Goal: Task Accomplishment & Management: Complete application form

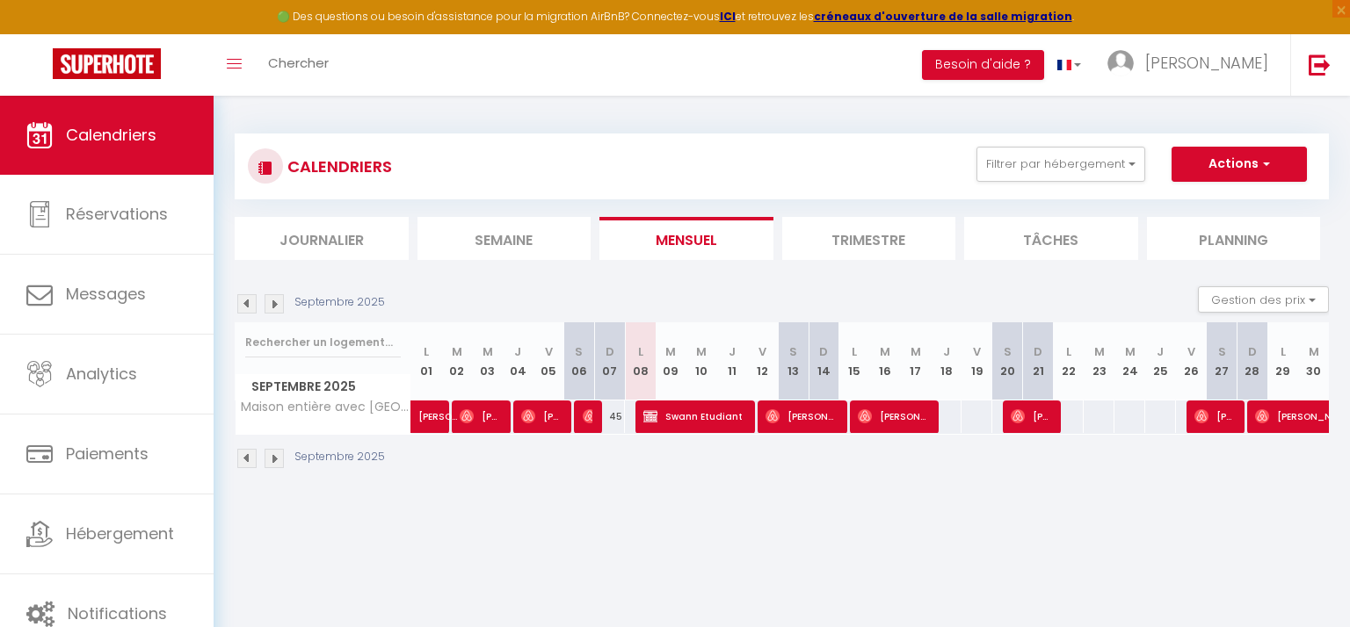
click at [896, 231] on li "Trimestre" at bounding box center [869, 238] width 174 height 43
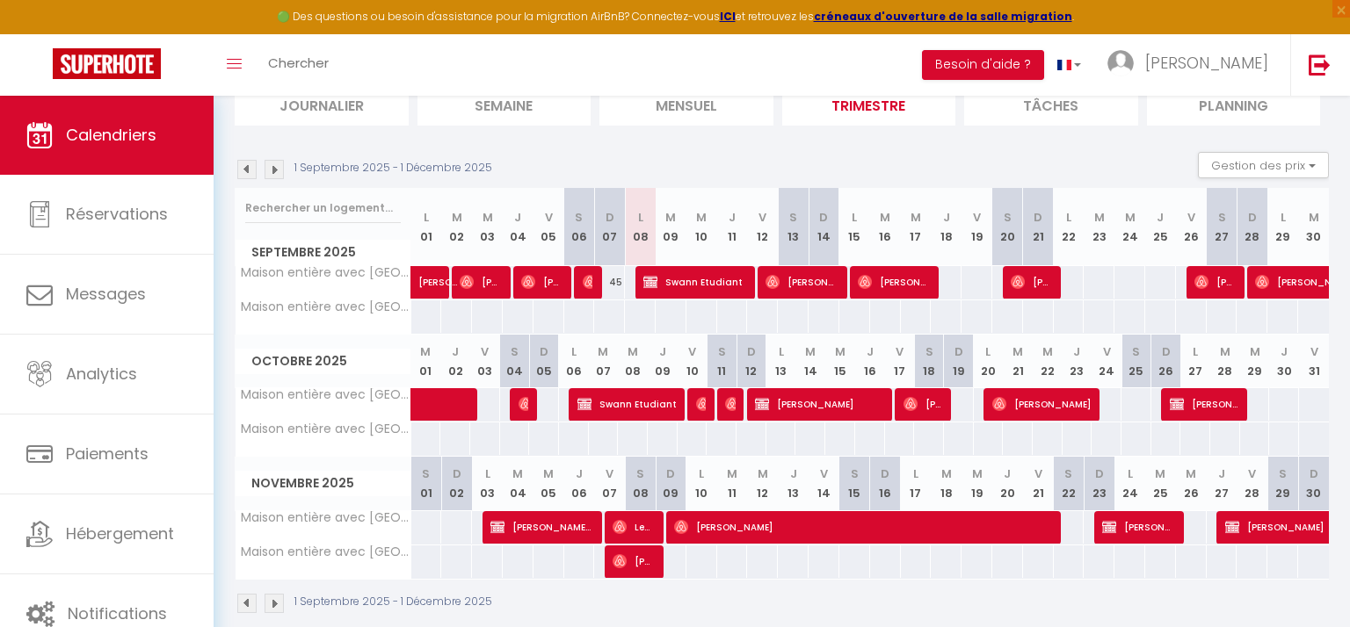
scroll to position [160, 0]
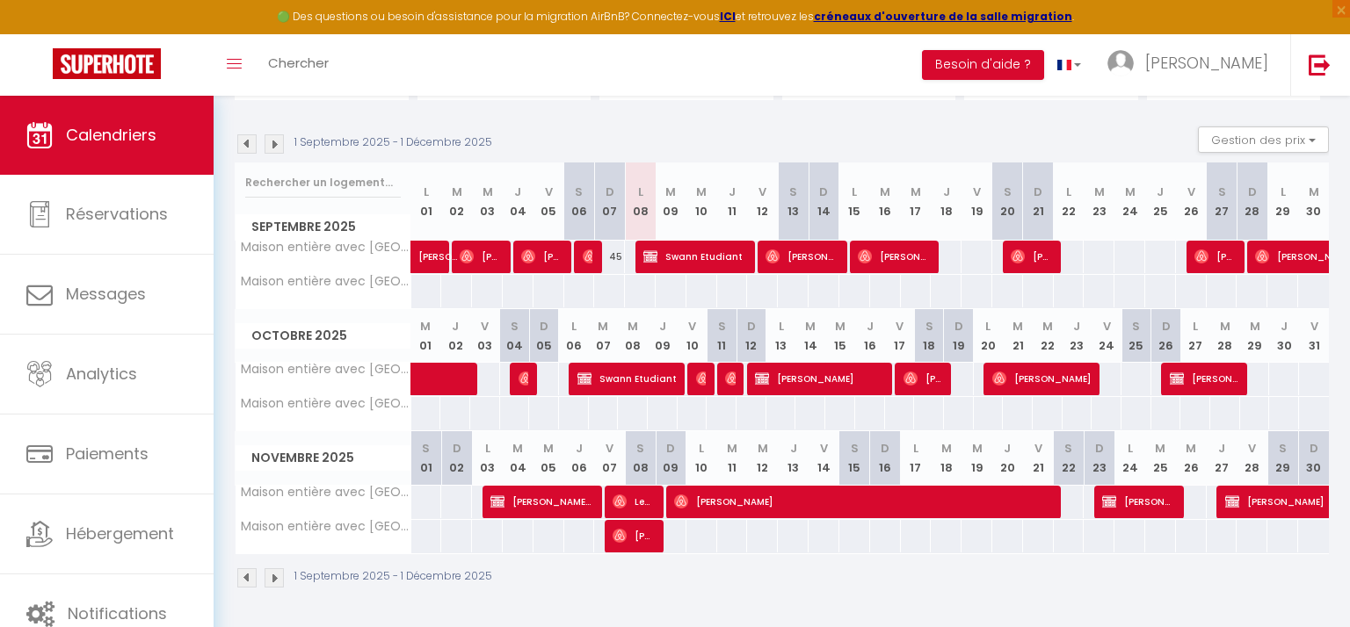
click at [276, 146] on img at bounding box center [274, 143] width 19 height 19
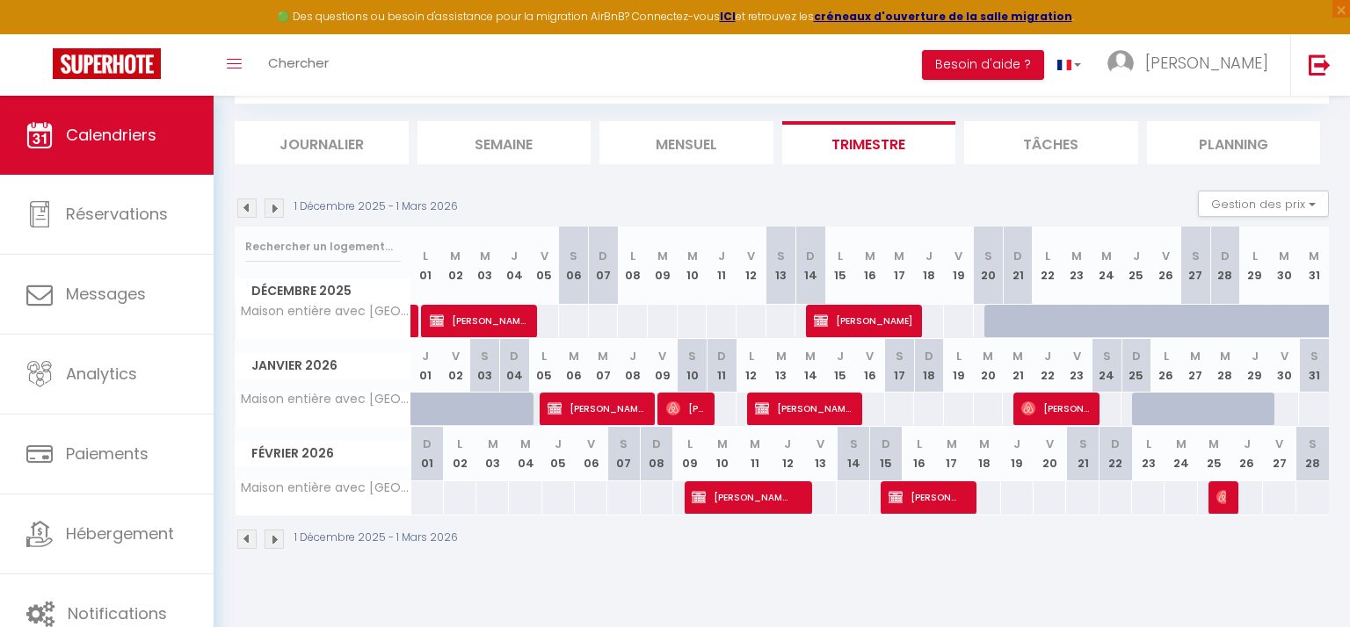
scroll to position [95, 0]
click at [244, 208] on img at bounding box center [246, 208] width 19 height 19
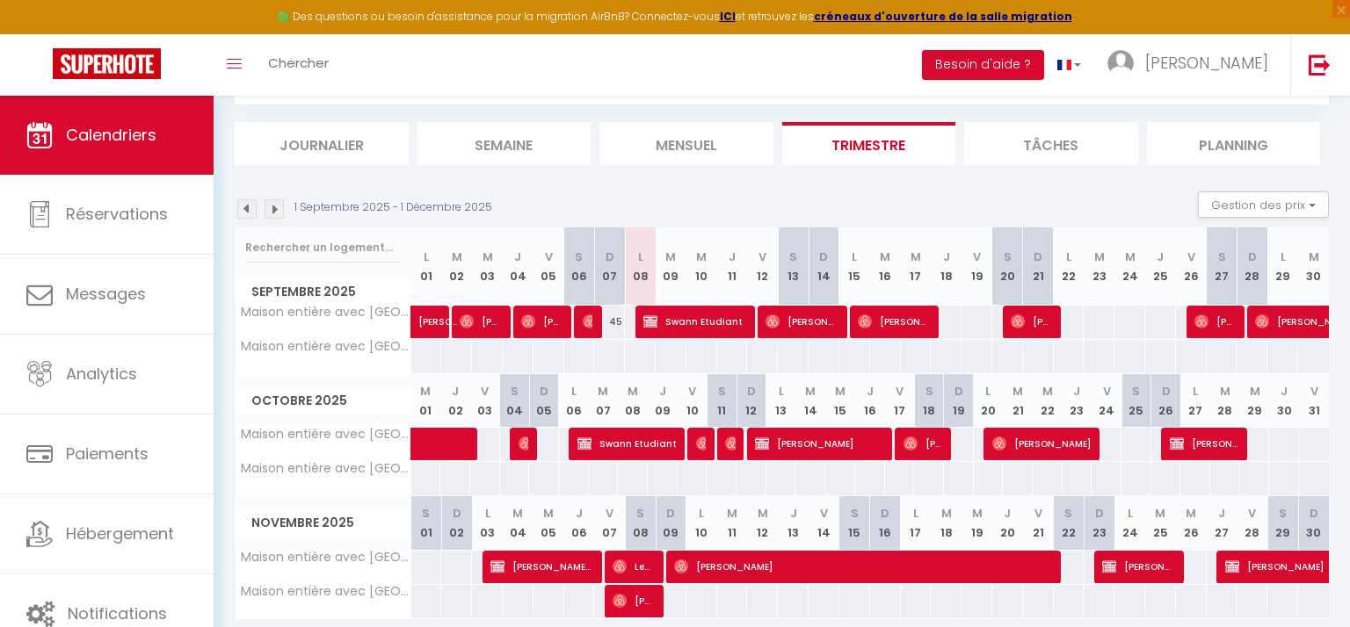
scroll to position [160, 0]
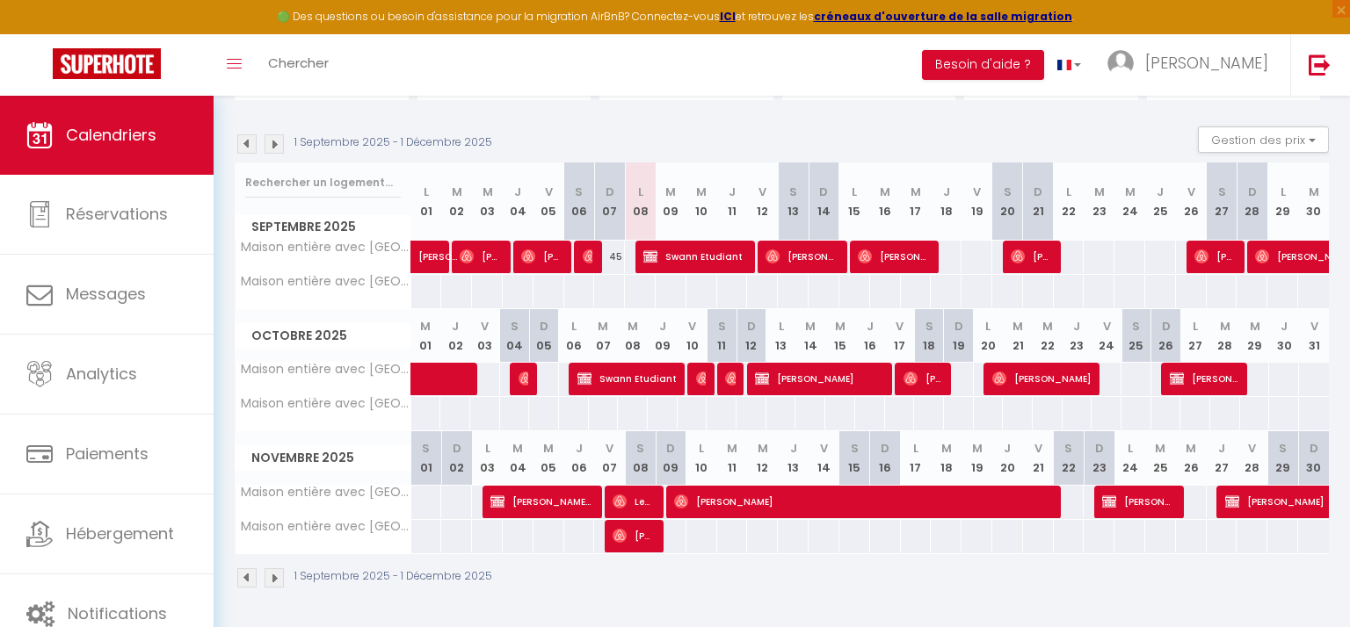
click at [272, 141] on img at bounding box center [274, 143] width 19 height 19
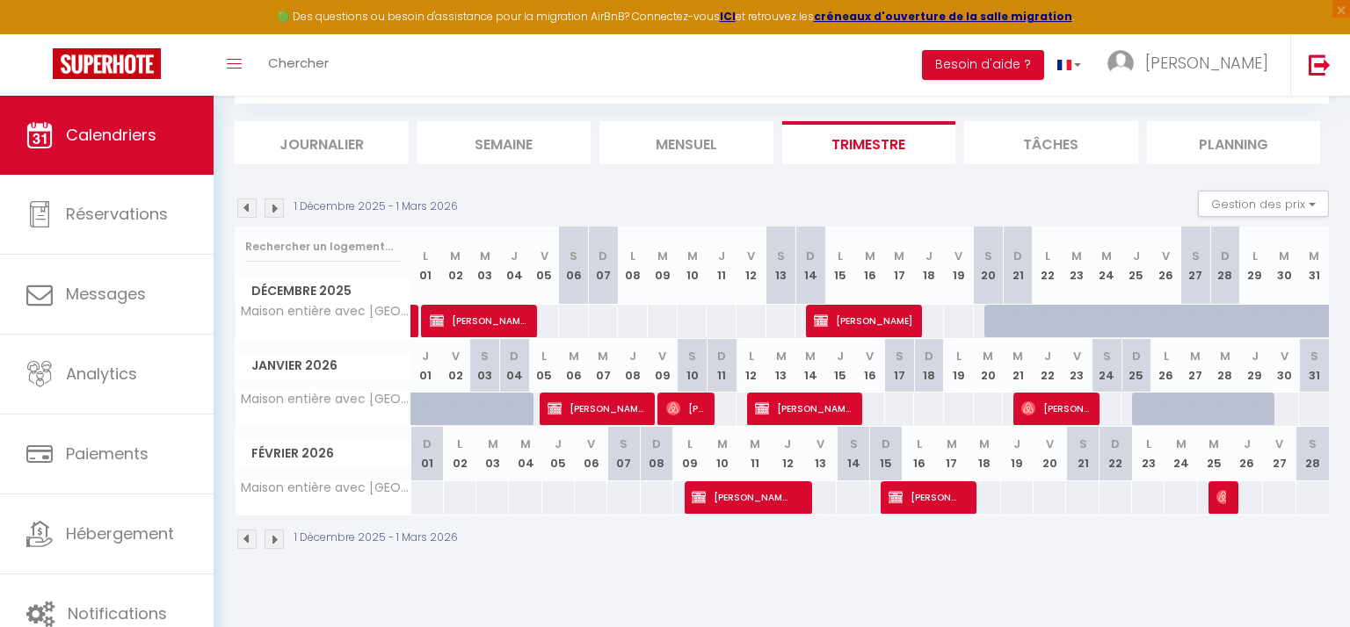
scroll to position [95, 0]
click at [1196, 407] on div at bounding box center [1207, 419] width 30 height 33
click at [0, 0] on div at bounding box center [0, 0] width 0 height 0
click at [272, 207] on img at bounding box center [274, 208] width 19 height 19
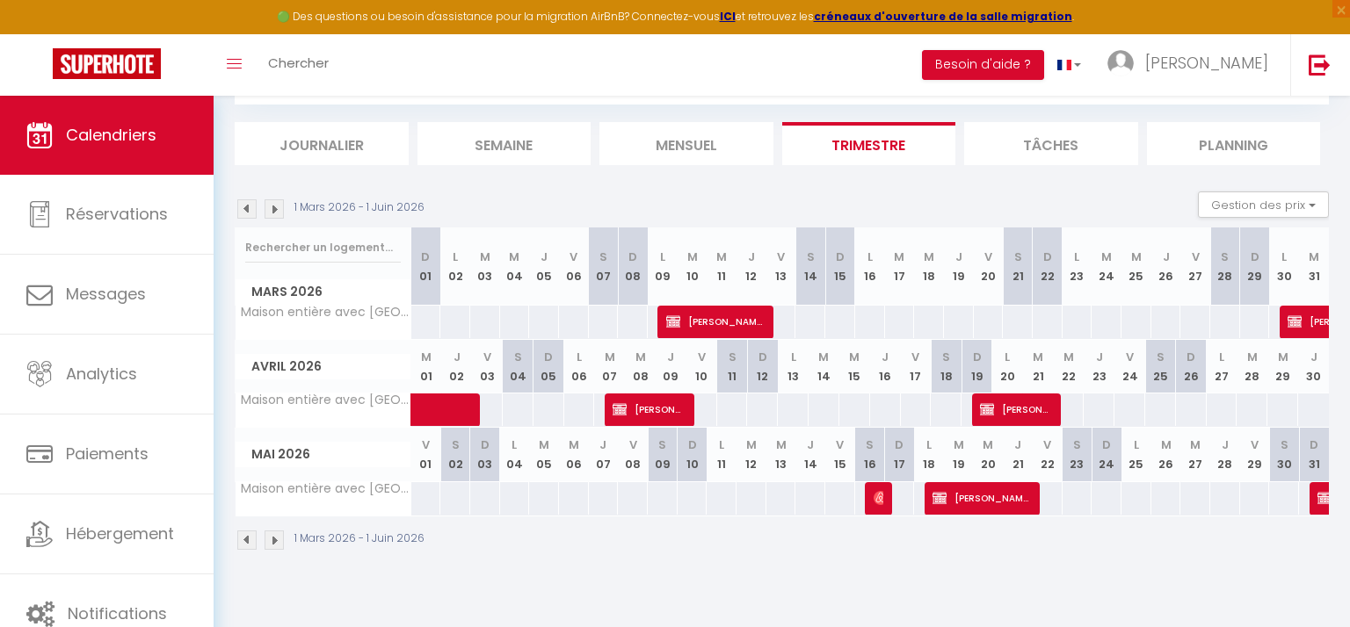
click at [272, 205] on img at bounding box center [274, 208] width 19 height 19
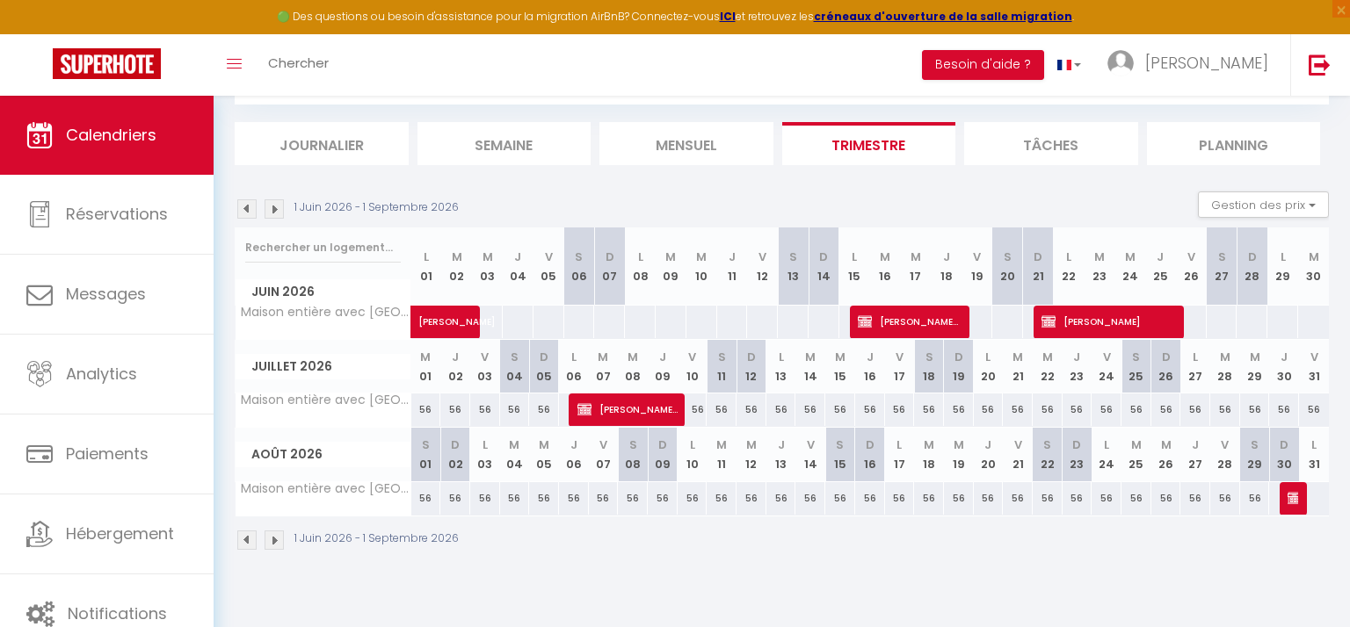
click at [245, 209] on img at bounding box center [246, 208] width 19 height 19
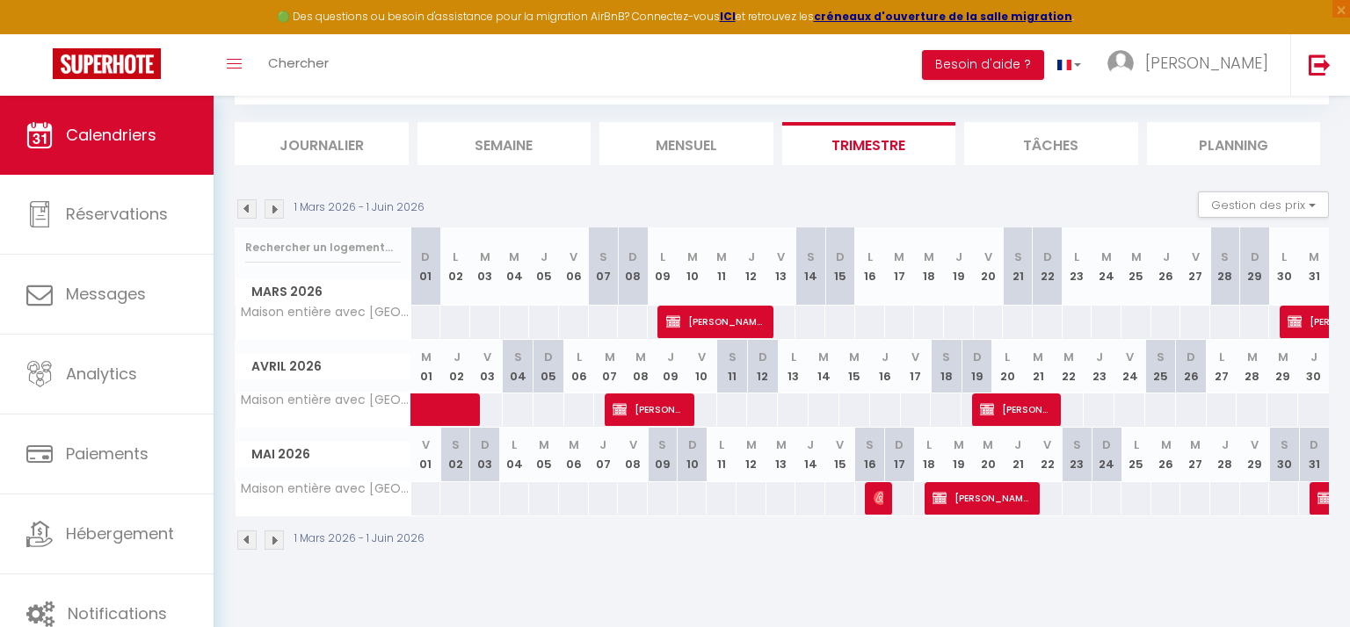
click at [245, 209] on img at bounding box center [246, 208] width 19 height 19
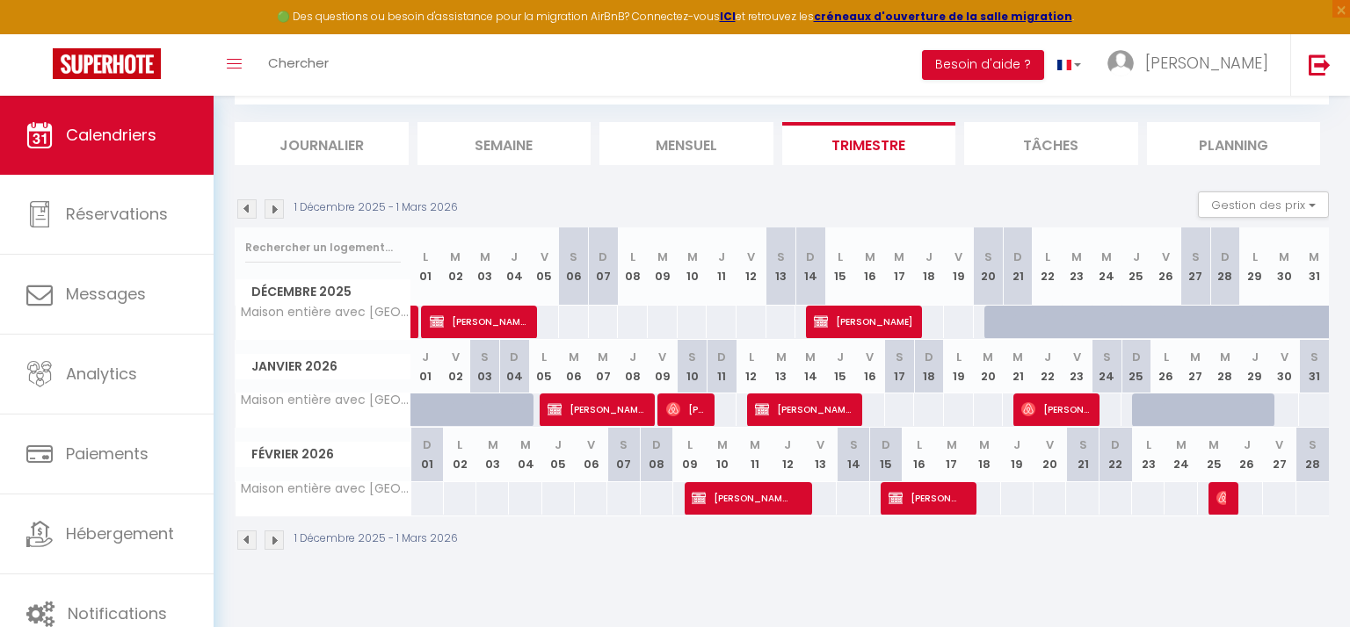
click at [1178, 409] on div at bounding box center [1177, 419] width 30 height 33
click at [0, 0] on div at bounding box center [0, 0] width 0 height 0
click at [1156, 410] on div at bounding box center [1166, 410] width 30 height 33
type input "Lun 26 Janvier 2026"
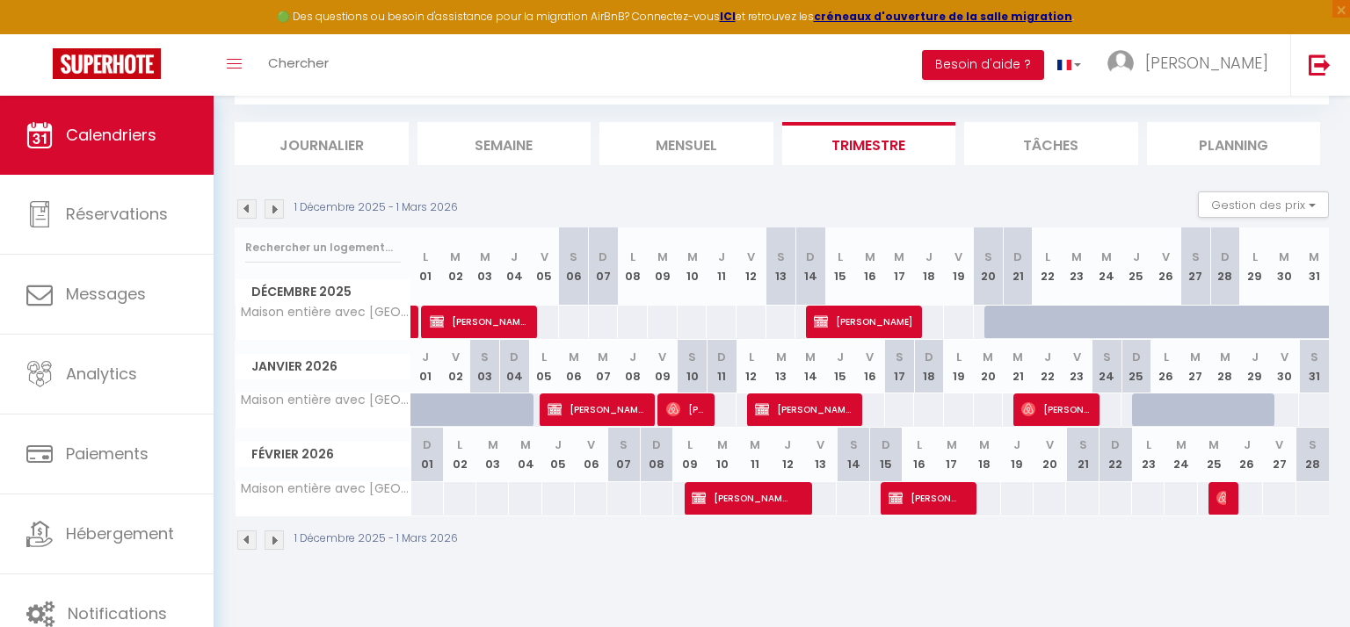
type input "[DATE] Janvier 2026"
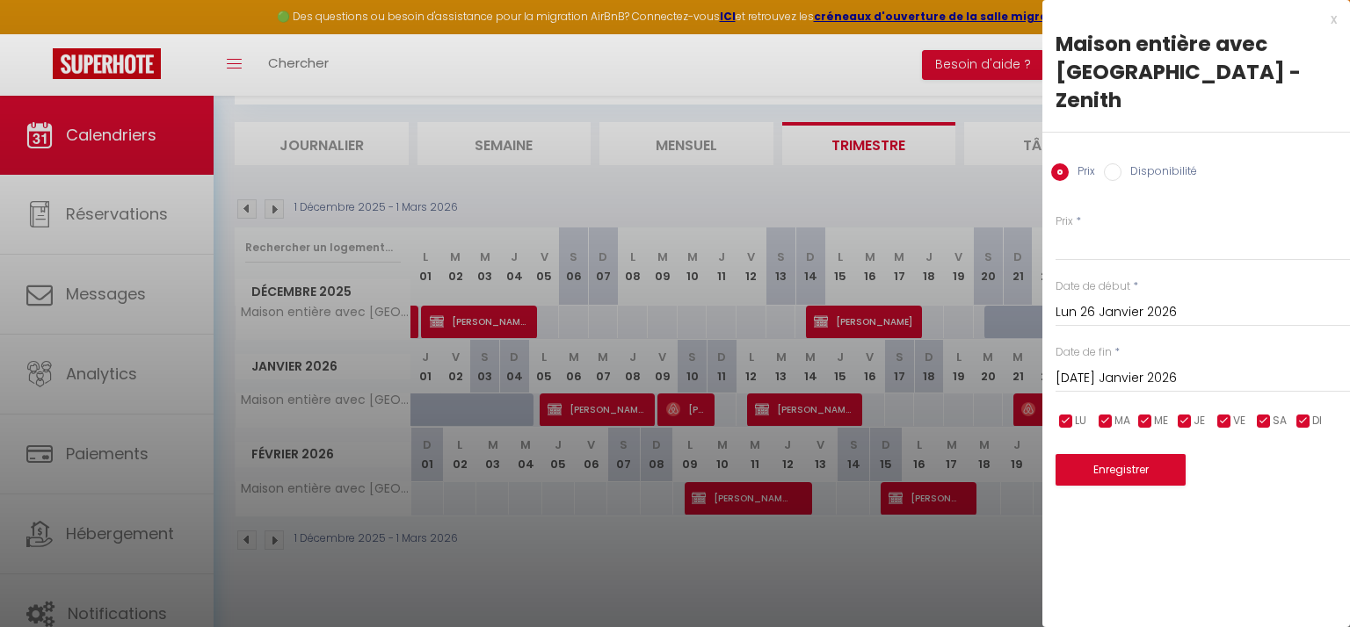
click at [961, 178] on div at bounding box center [675, 313] width 1350 height 627
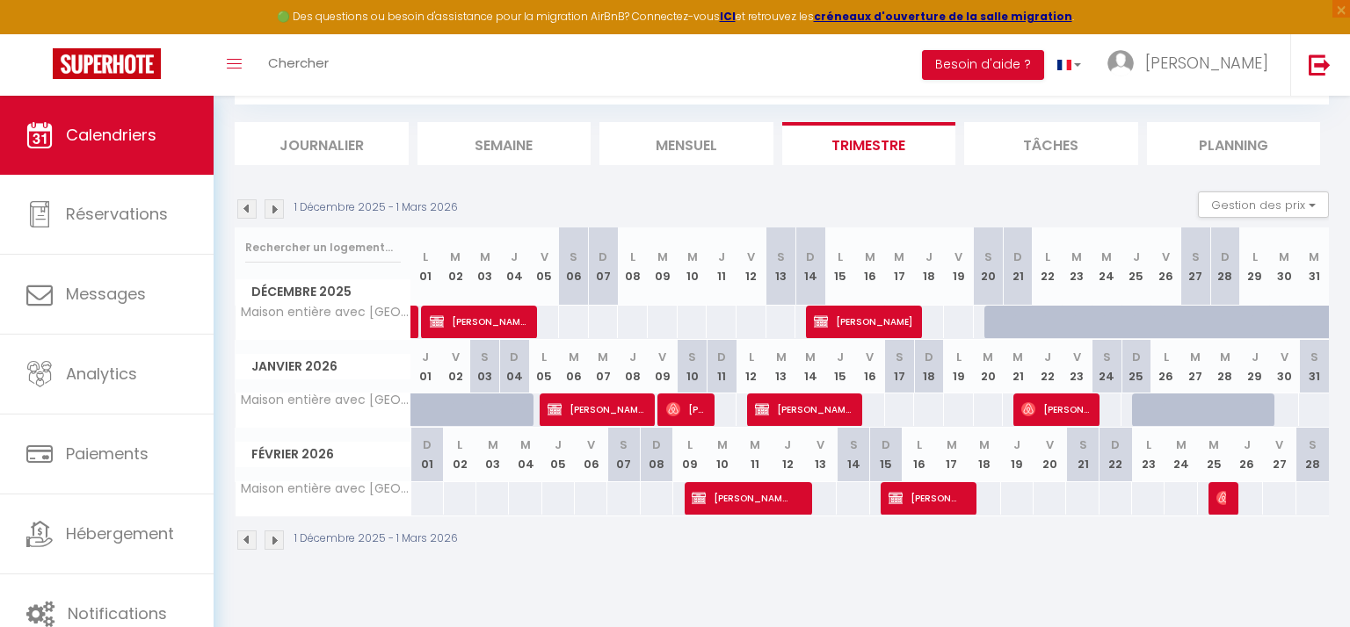
click at [1141, 410] on div at bounding box center [1147, 410] width 30 height 33
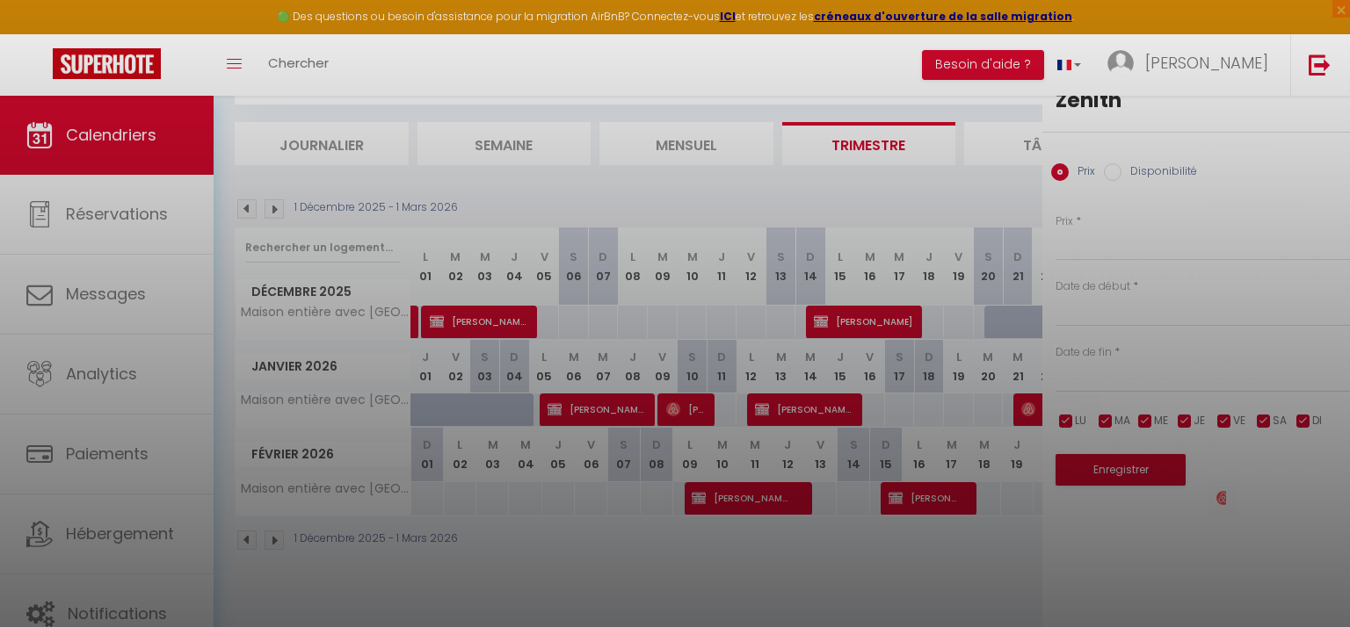
type input "Dim 25 Janvier 2026"
type input "Lun 26 Janvier 2026"
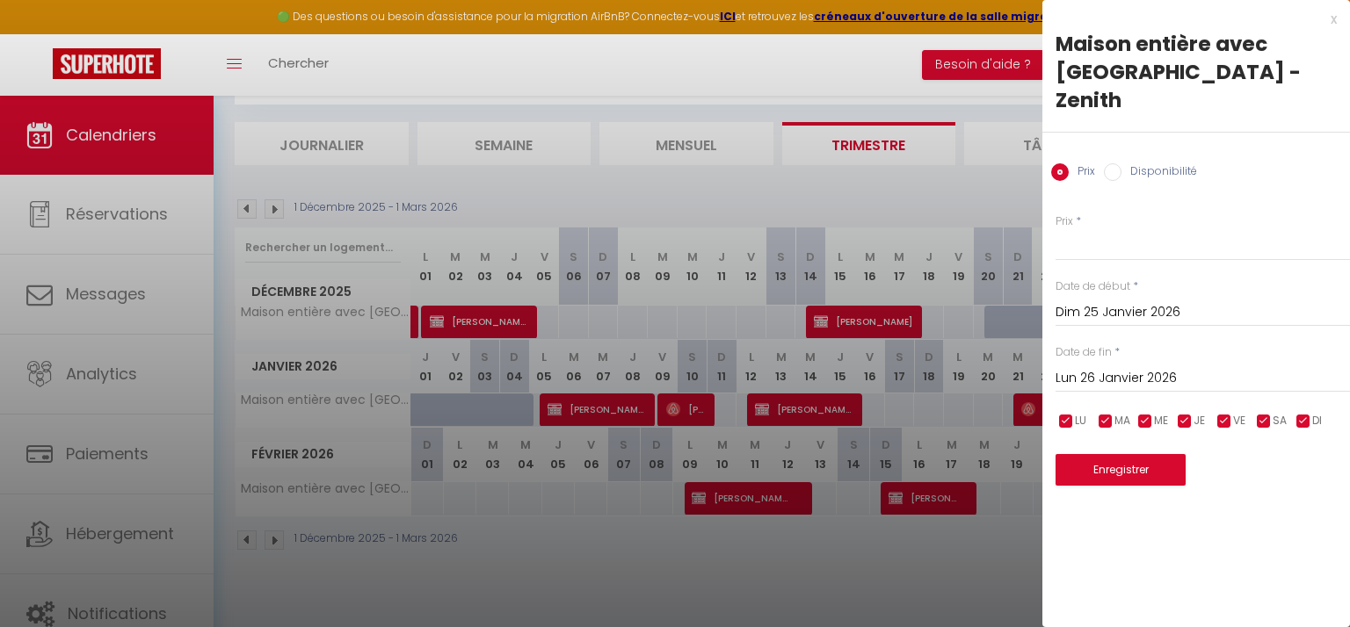
click at [959, 178] on div at bounding box center [675, 313] width 1350 height 627
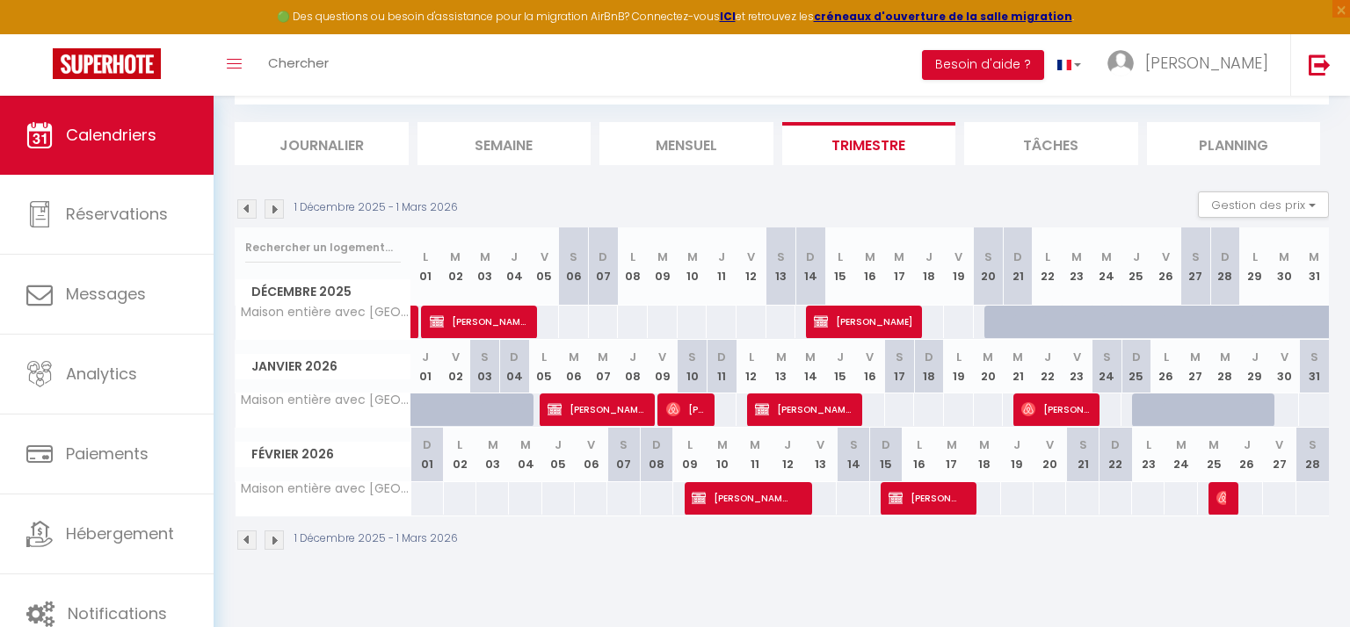
click at [1143, 414] on div at bounding box center [1147, 410] width 30 height 33
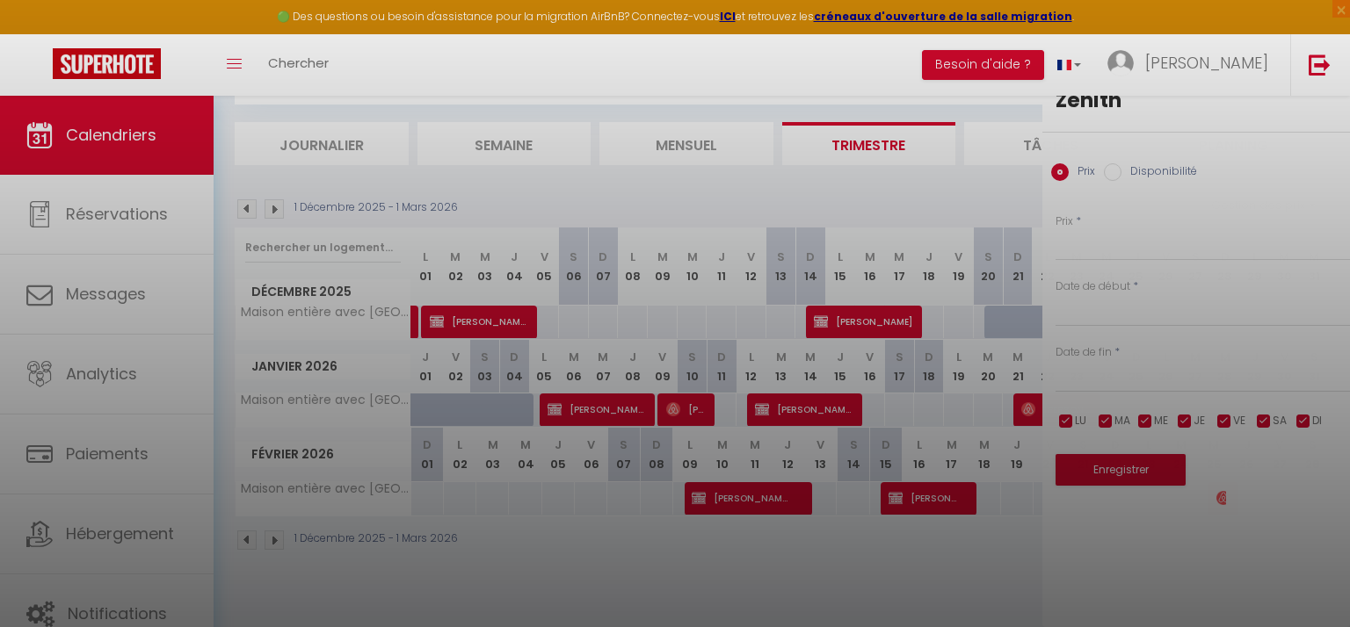
type input "Dim 25 Janvier 2026"
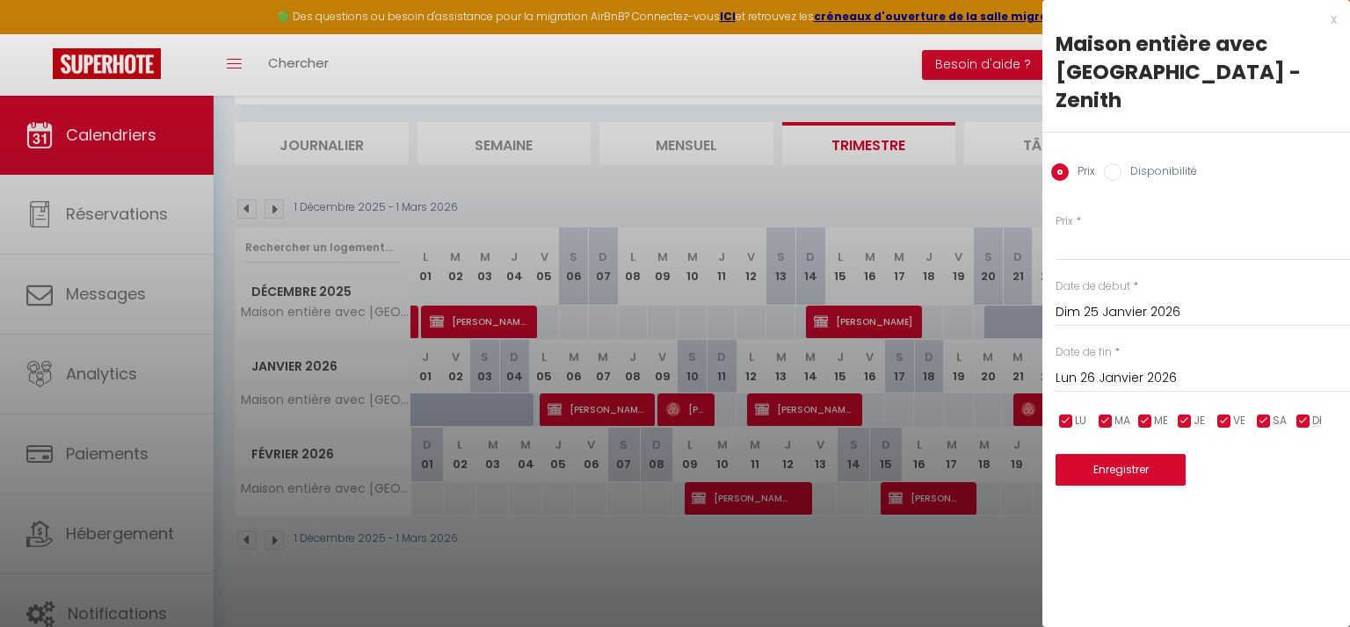
click at [1124, 367] on input "Lun 26 Janvier 2026" at bounding box center [1202, 378] width 294 height 23
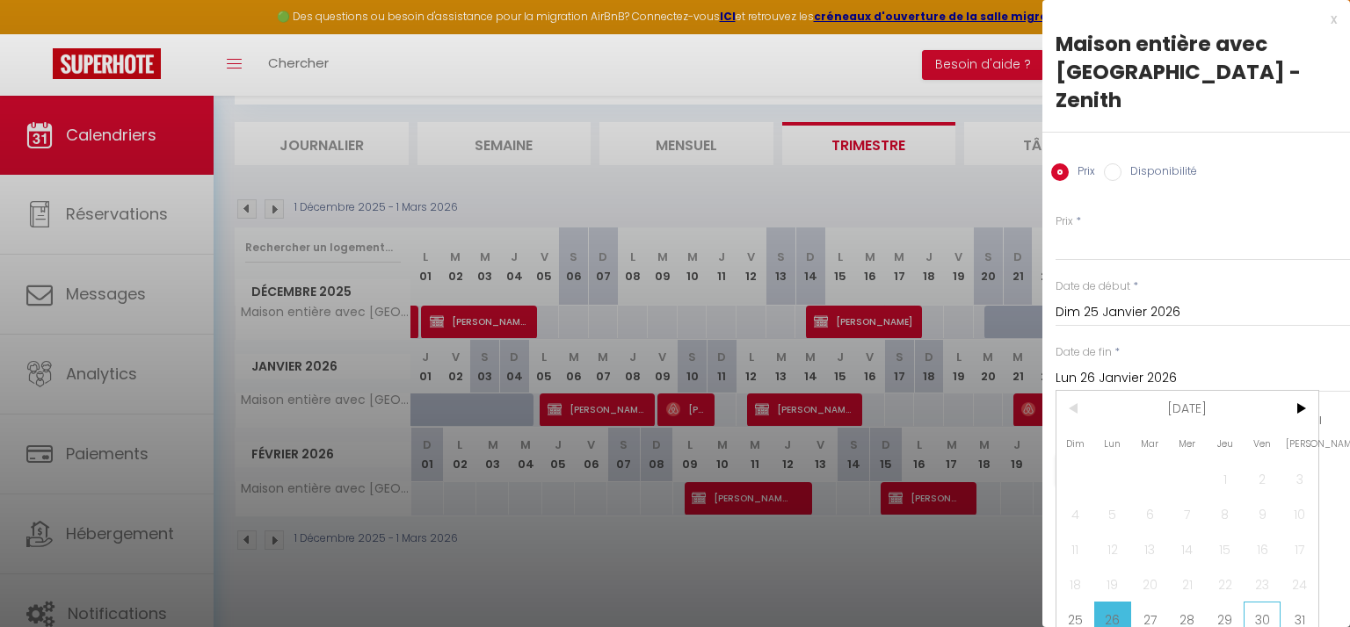
click at [1264, 602] on span "30" at bounding box center [1263, 619] width 38 height 35
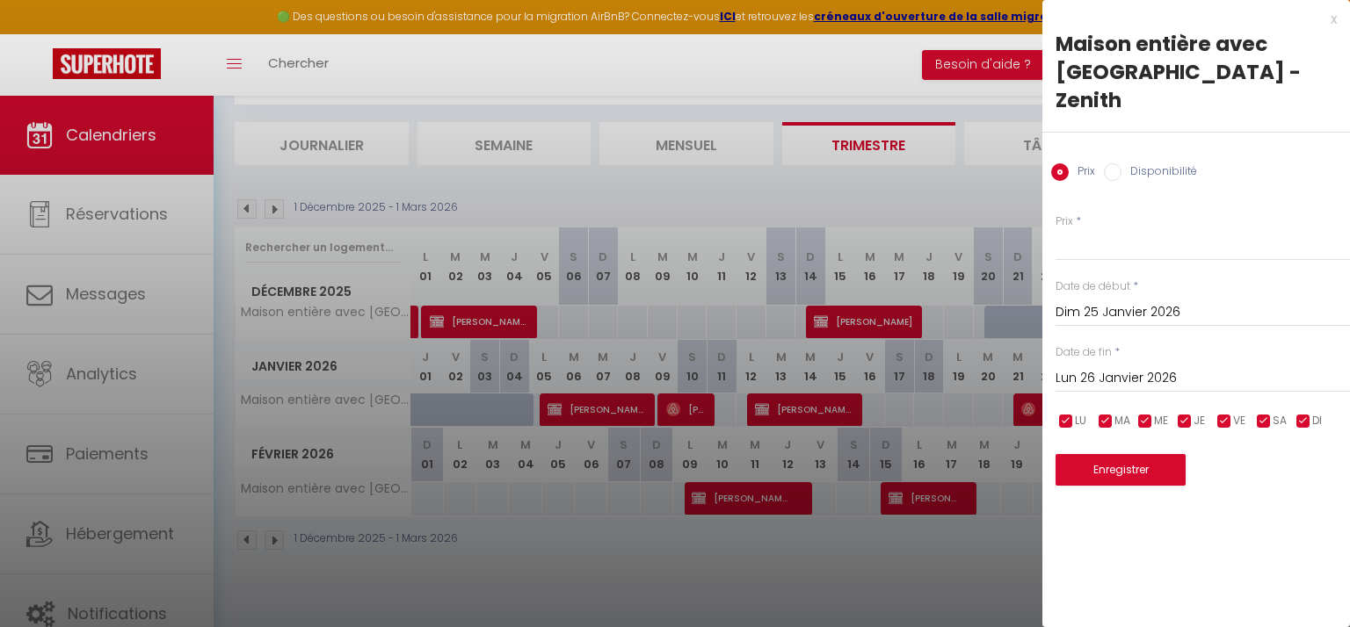
type input "Ven 30 Janvier 2026"
click at [1114, 163] on input "Disponibilité" at bounding box center [1113, 172] width 18 height 18
radio input "true"
radio input "false"
click at [1122, 456] on button "Enregistrer" at bounding box center [1120, 472] width 130 height 32
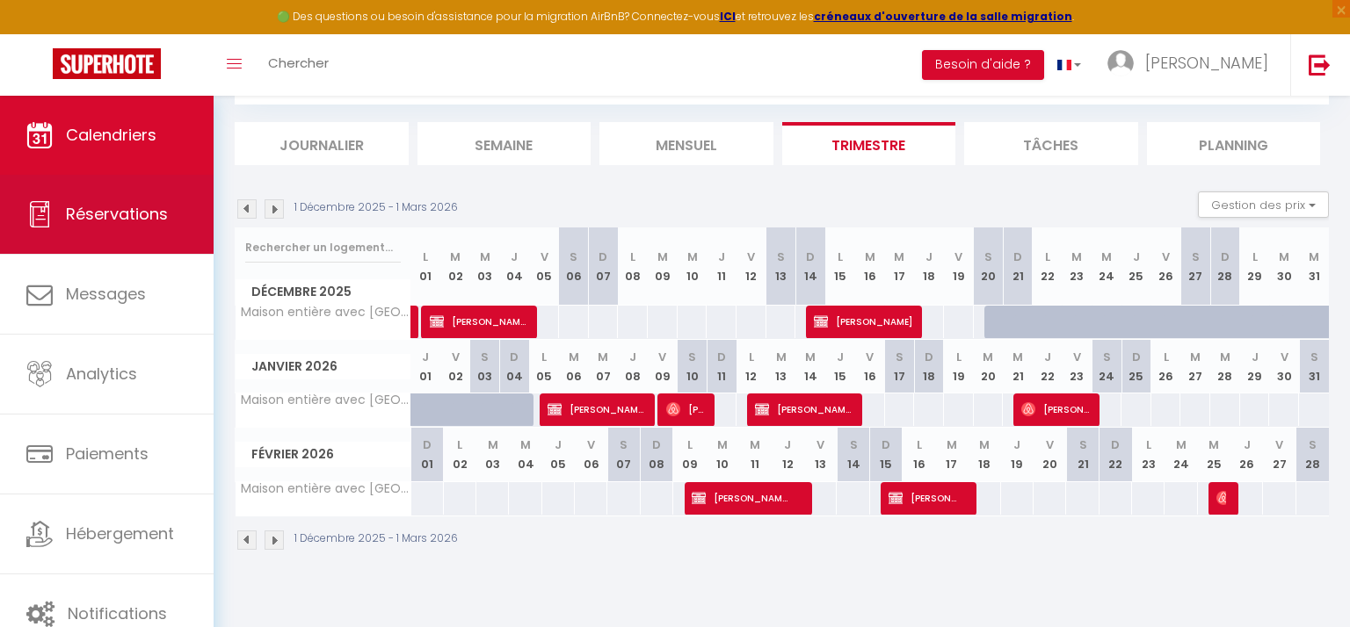
click at [85, 222] on span "Réservations" at bounding box center [117, 214] width 102 height 22
select select "not_cancelled"
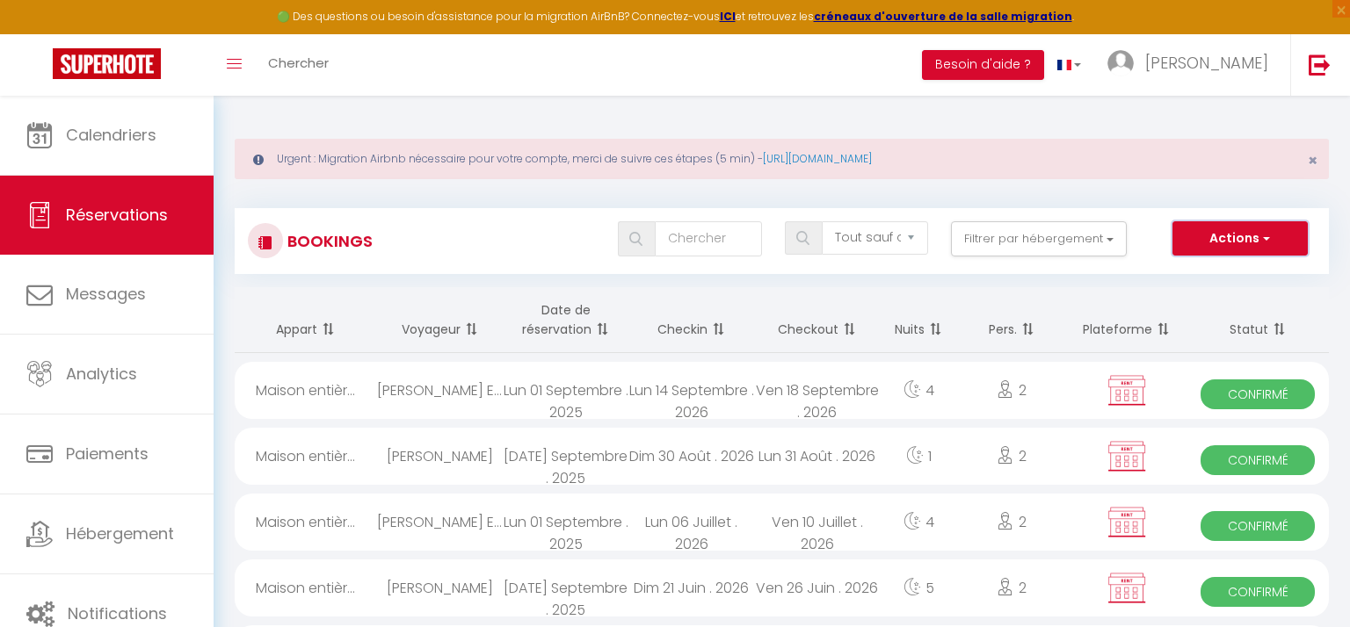
click at [1271, 233] on button "Actions" at bounding box center [1239, 238] width 135 height 35
click at [1212, 279] on link "Nouvelle Réservation" at bounding box center [1213, 276] width 188 height 23
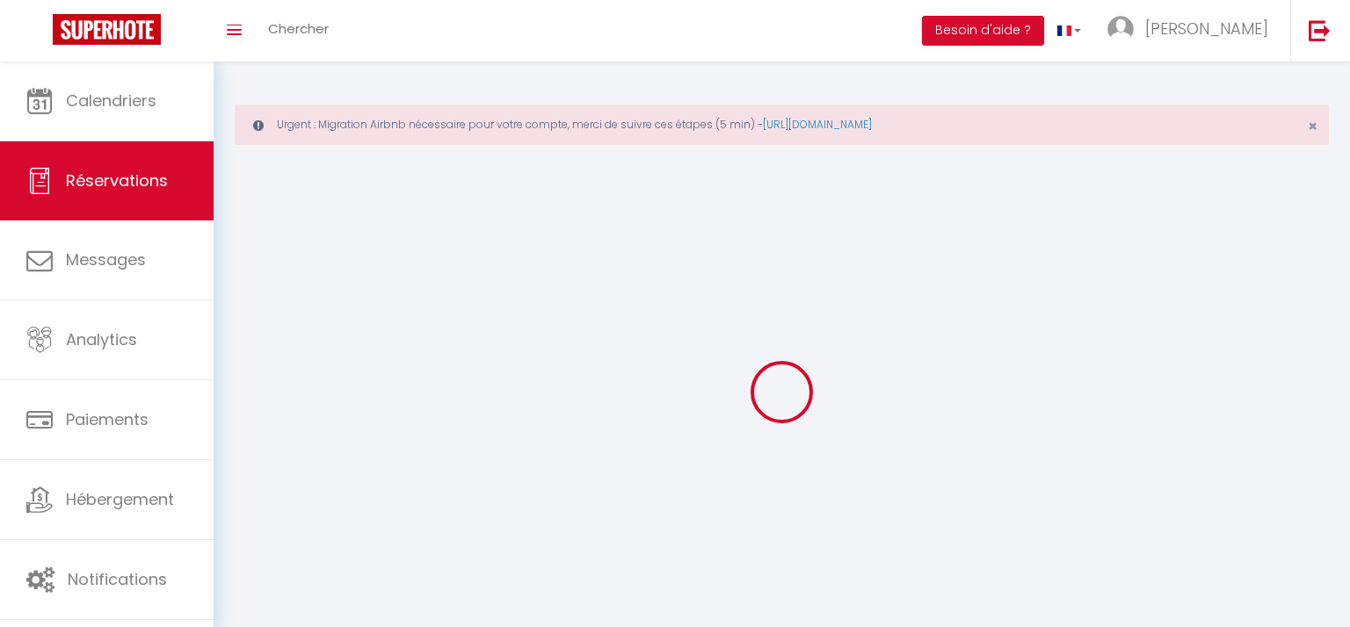
select select
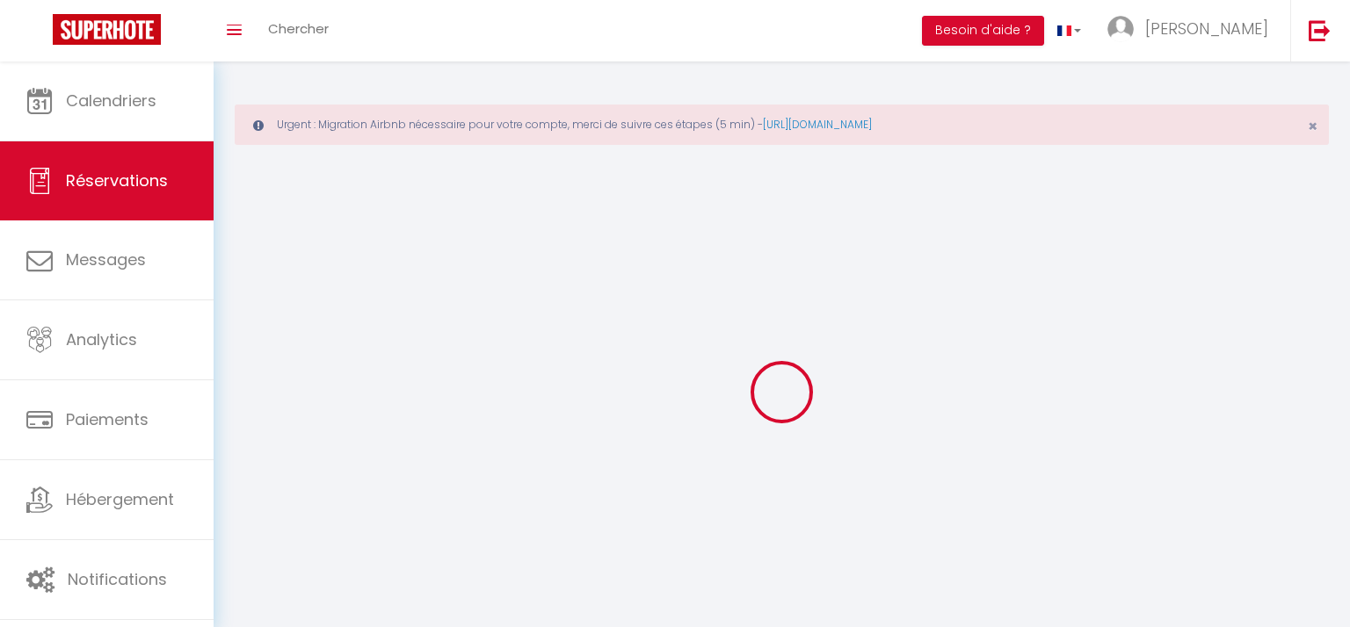
select select
checkbox input "false"
select select
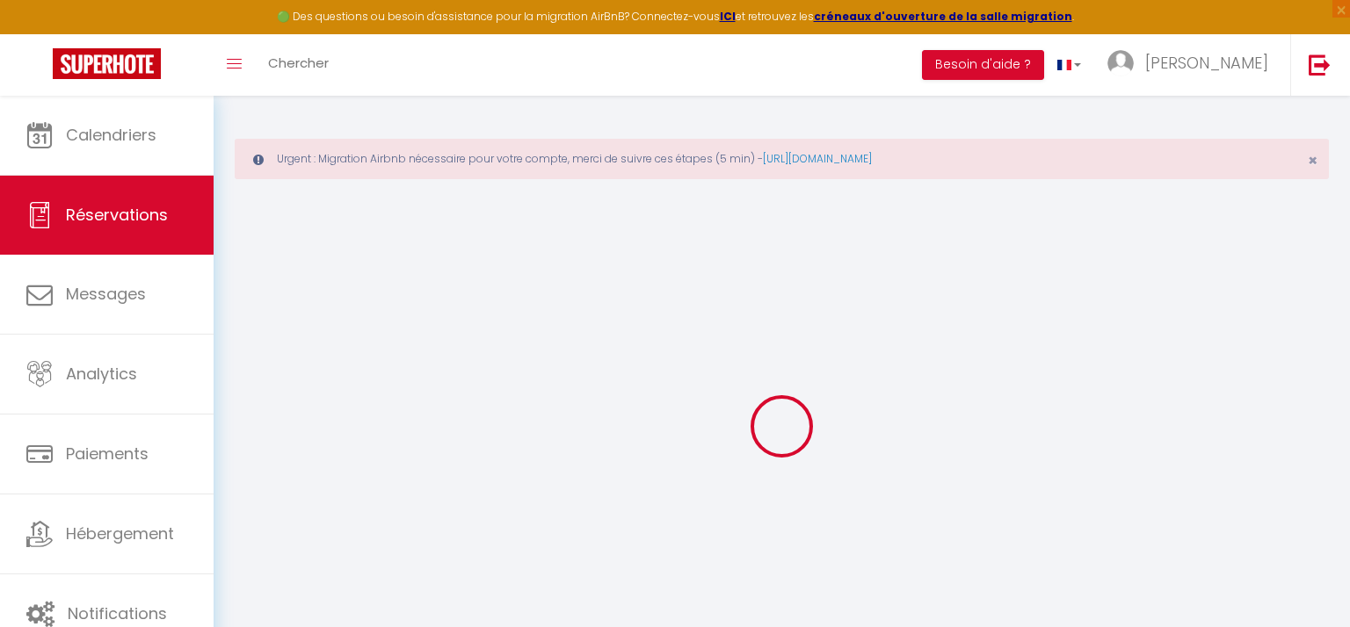
select select
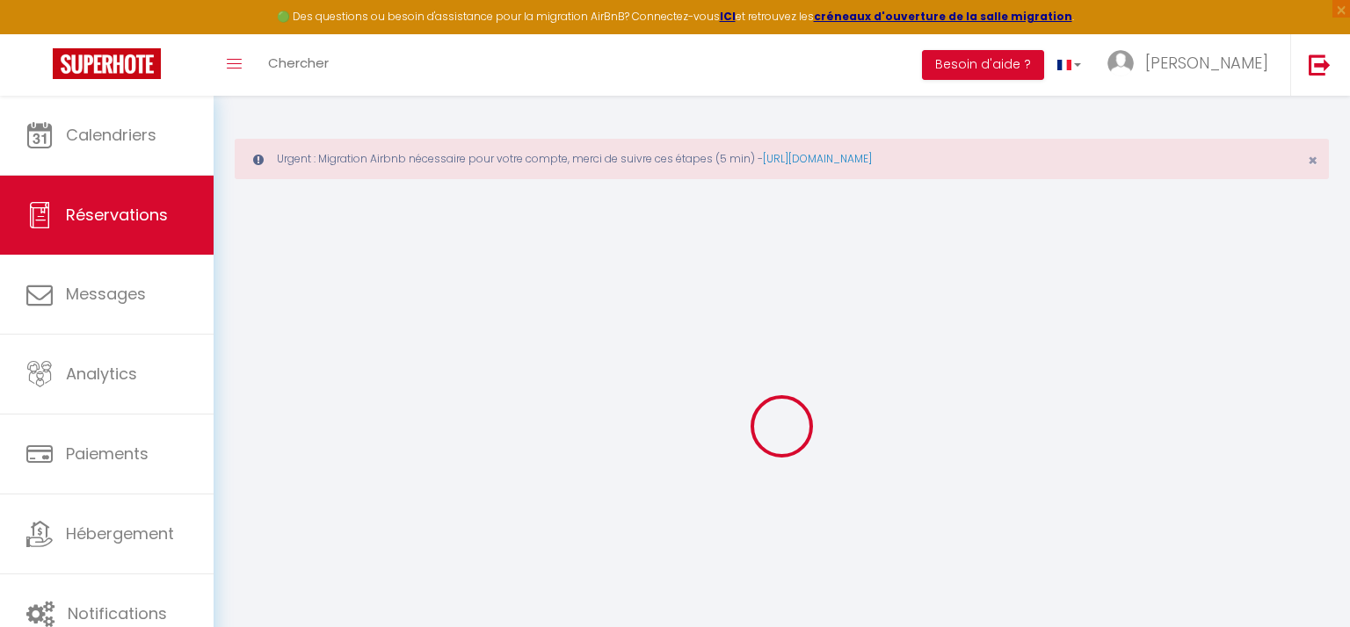
select select
checkbox input "false"
select select
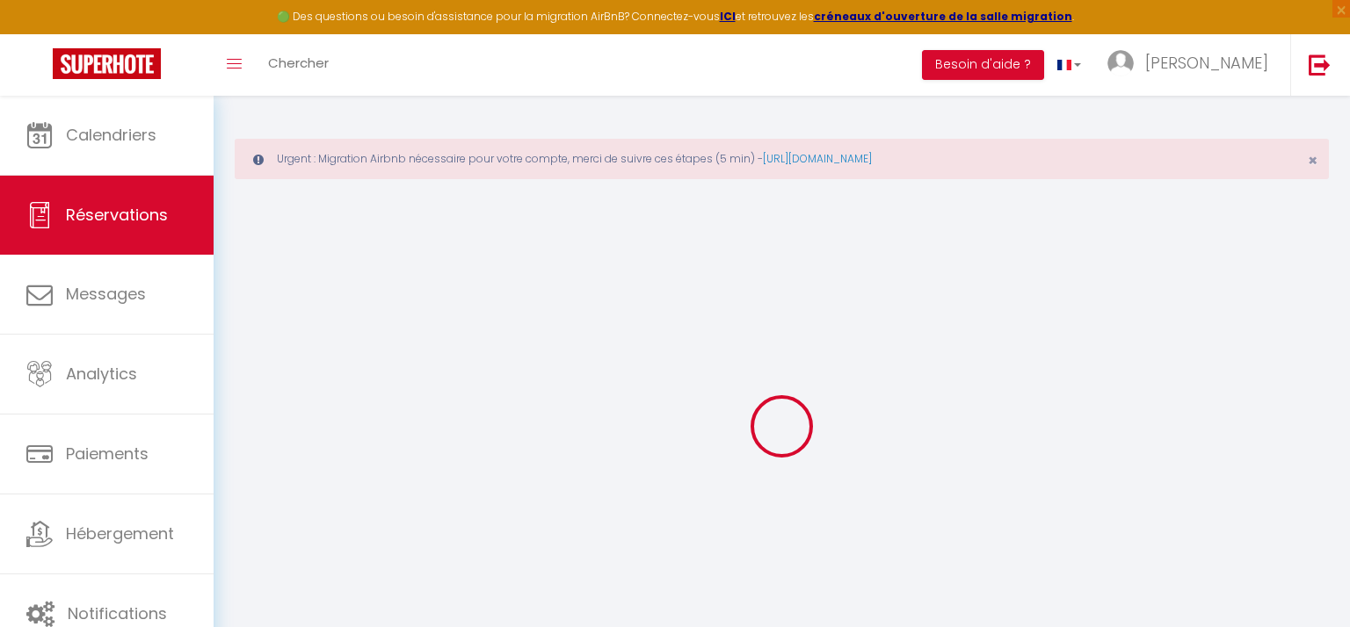
select select
checkbox input "false"
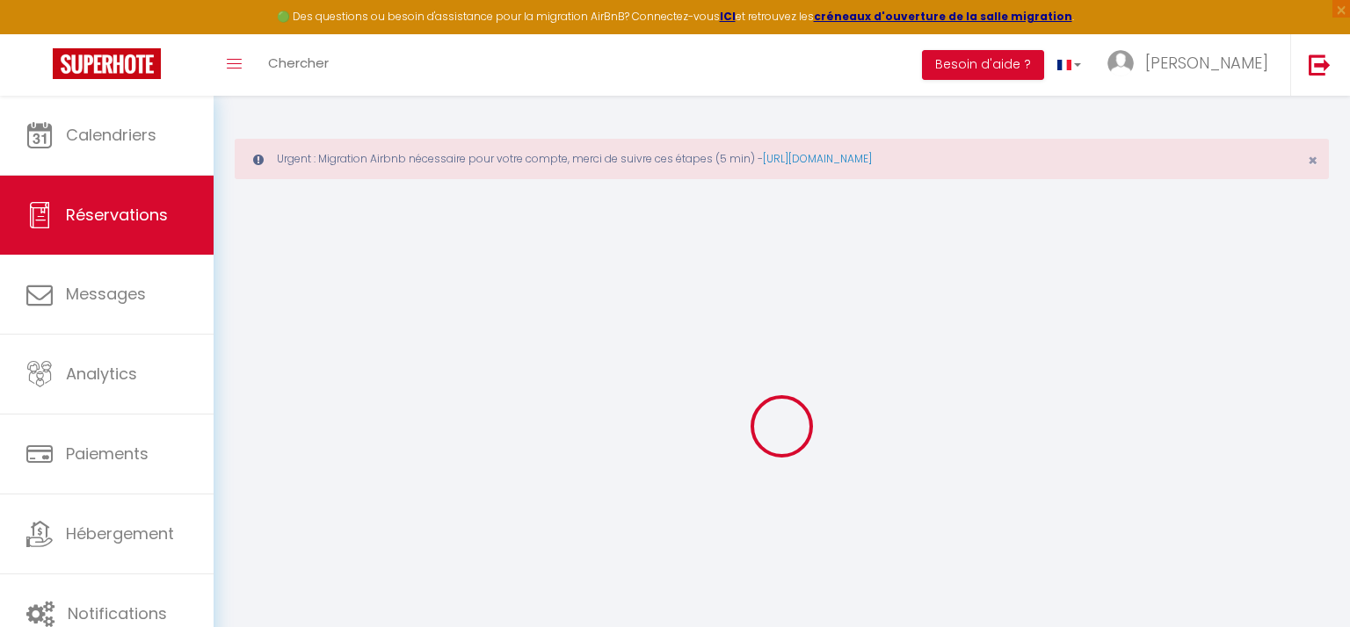
select select
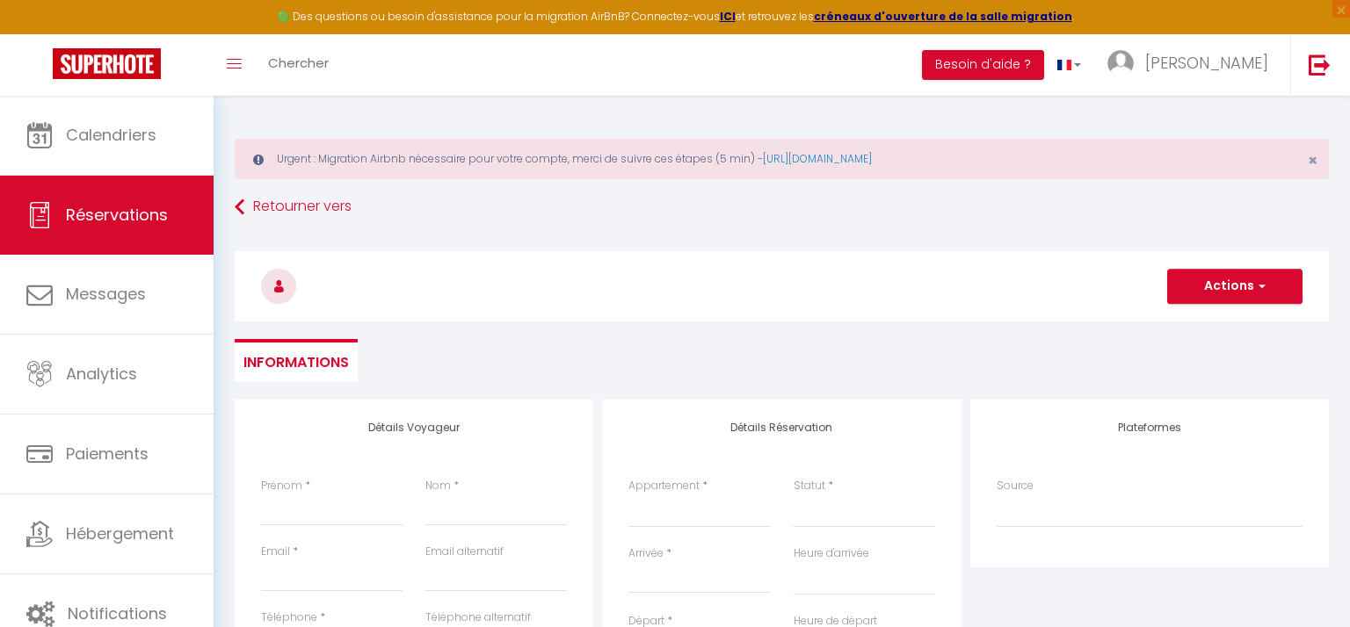
select select
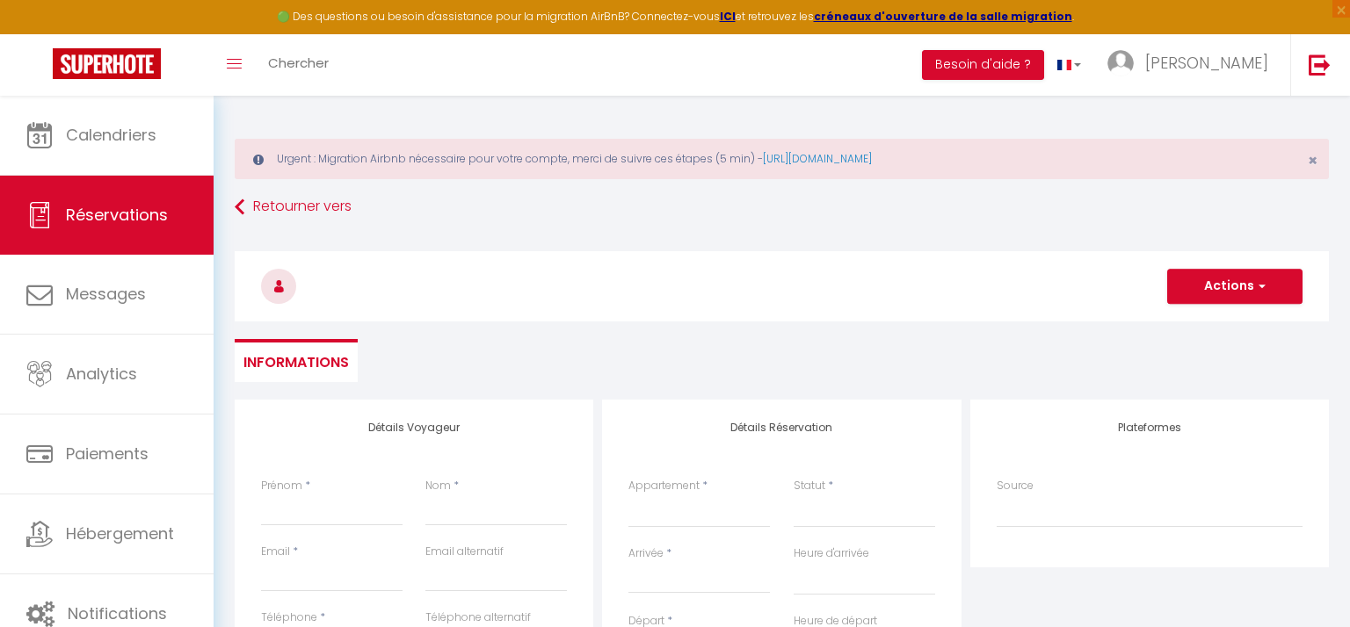
checkbox input "false"
select select
click at [756, 330] on div "Actions Enregistrer Actions Enregistrer [PERSON_NAME] et éditer Envoyer la fact…" at bounding box center [781, 283] width 1117 height 94
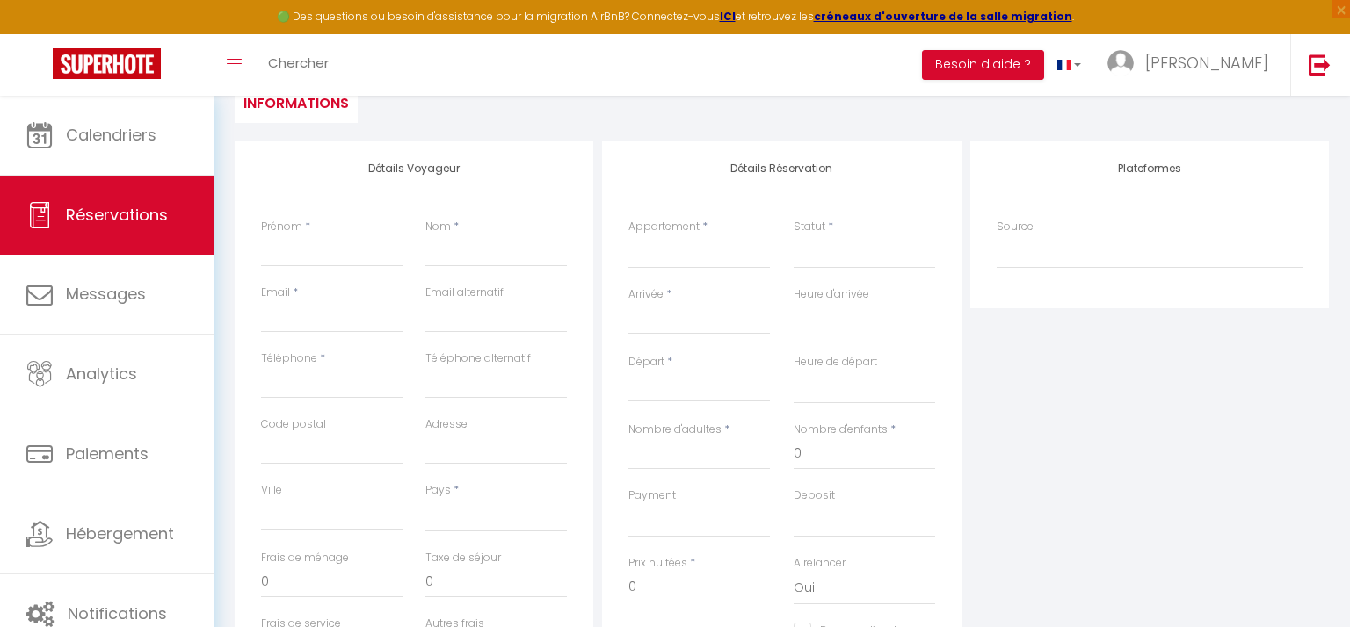
scroll to position [278, 0]
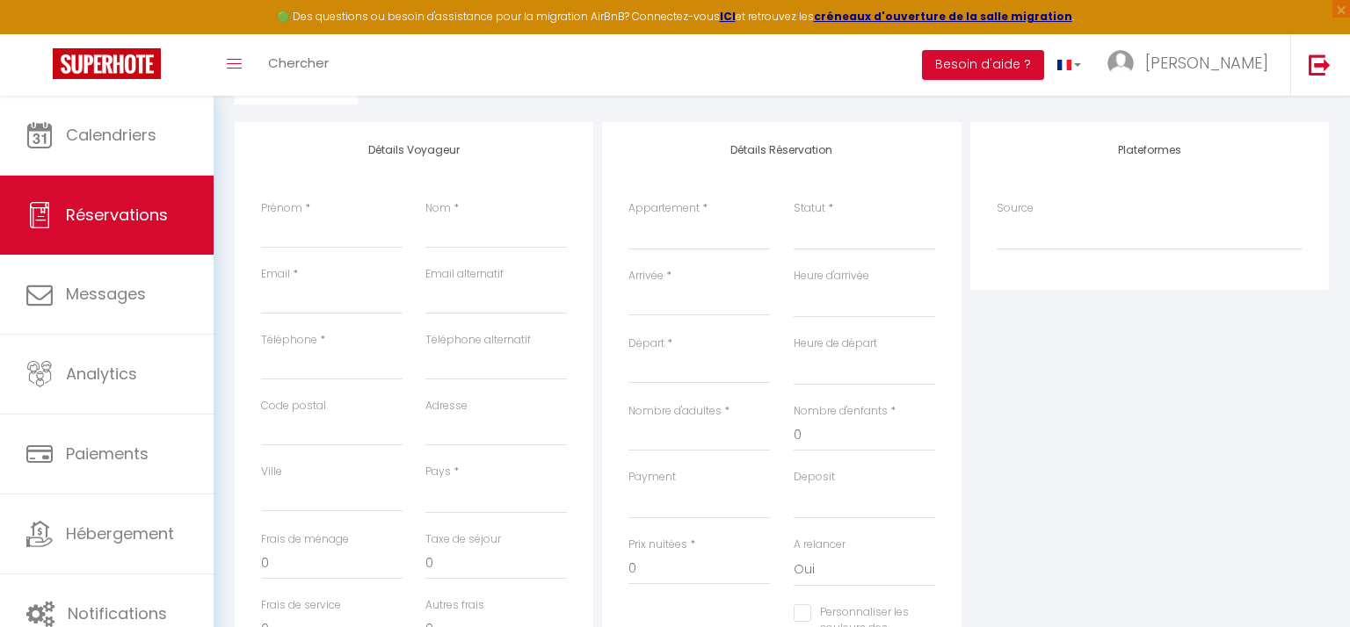
click at [664, 307] on input "Arrivée" at bounding box center [698, 302] width 141 height 23
click at [874, 335] on span ">" at bounding box center [873, 332] width 38 height 35
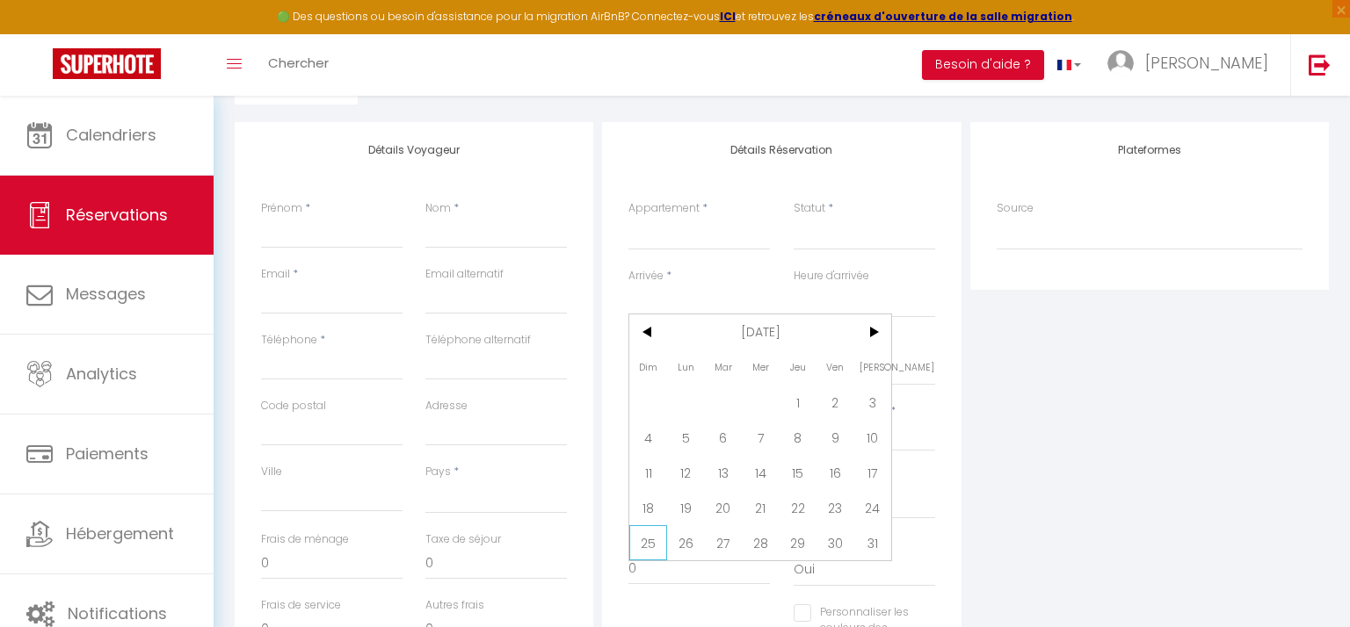
click at [649, 537] on span "25" at bounding box center [648, 543] width 38 height 35
select select
type input "Dim 25 Janvier 2026"
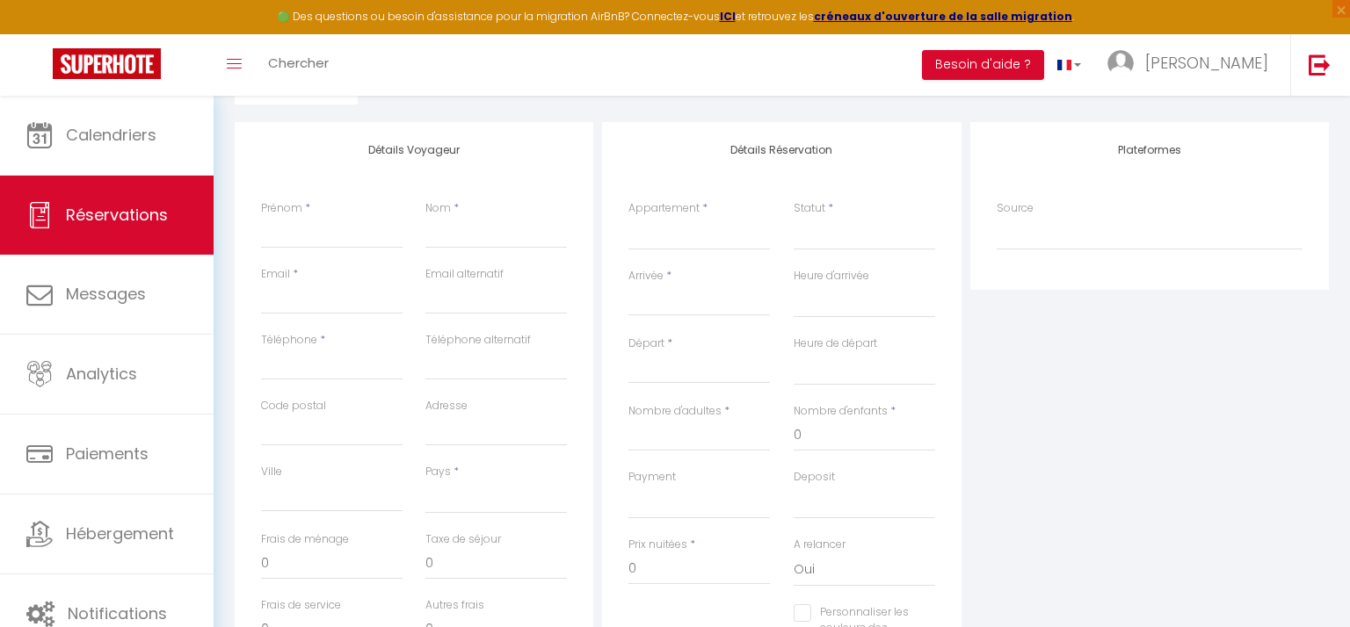
select select
type input "Lun 26 Janvier 2026"
select select
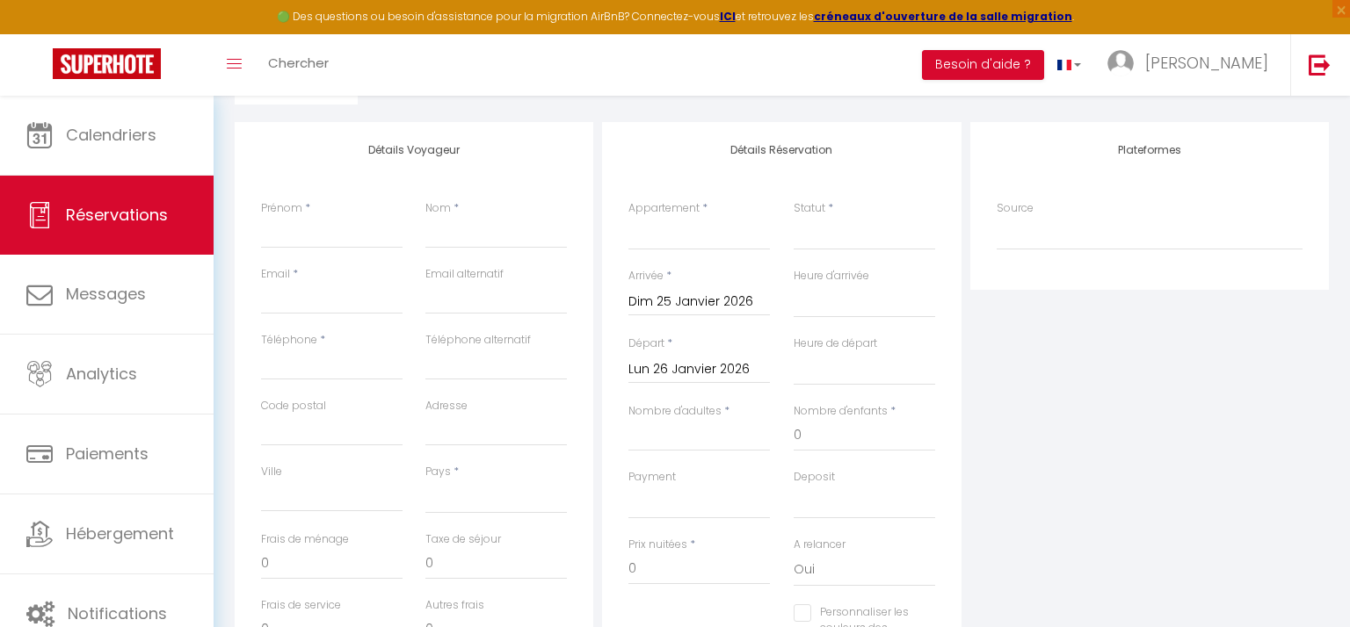
checkbox input "false"
click at [692, 366] on input "Lun 26 Janvier 2026" at bounding box center [698, 370] width 141 height 23
click at [831, 608] on span "30" at bounding box center [835, 609] width 38 height 35
select select
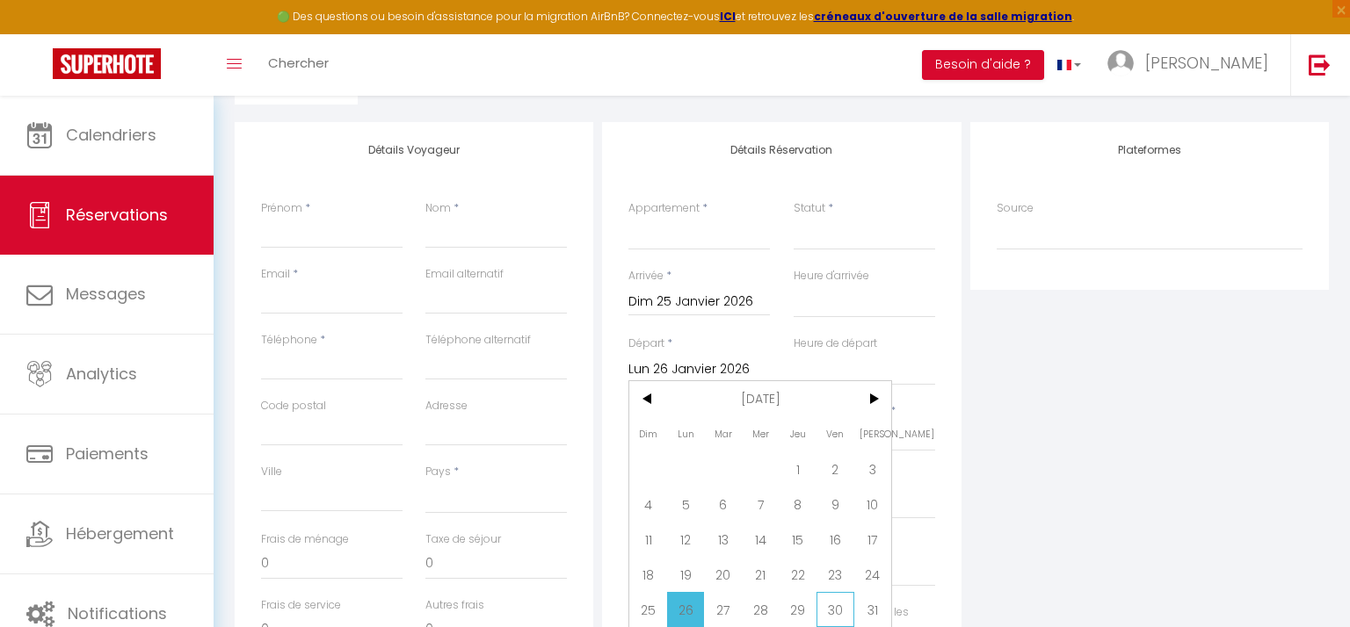
select select
type input "Ven 30 Janvier 2026"
select select
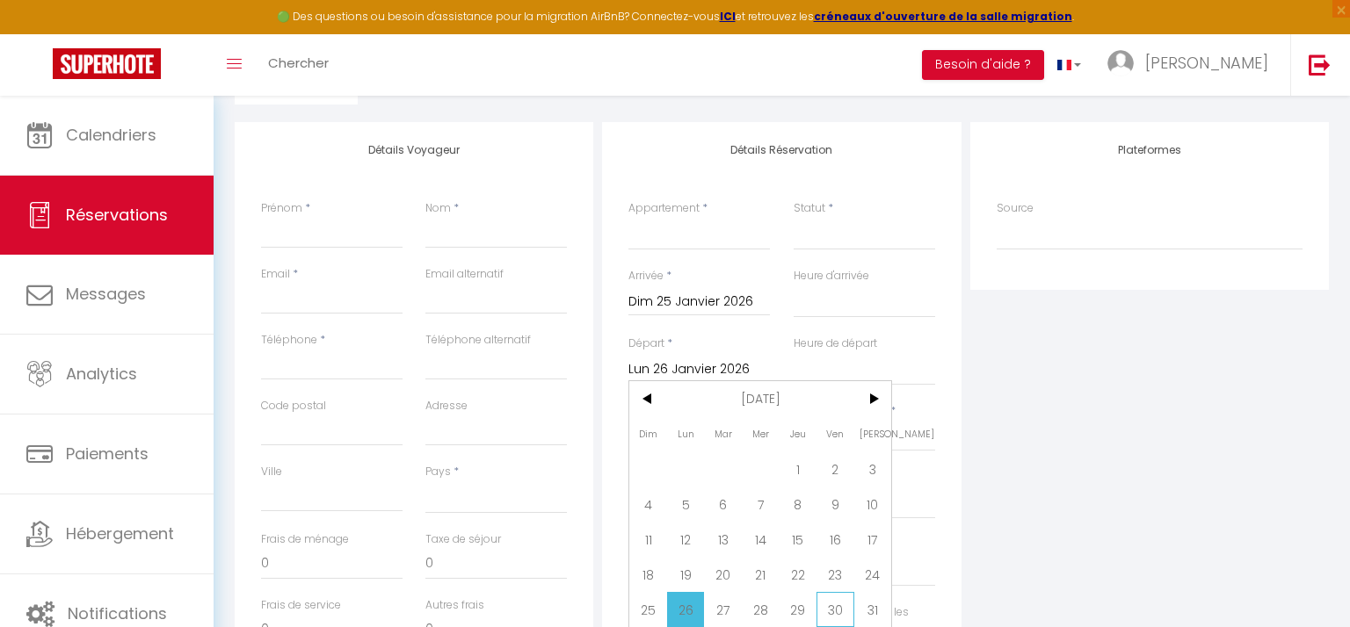
select select
checkbox input "false"
click at [1041, 462] on div "Plateformes Source Direct [DOMAIN_NAME] [DOMAIN_NAME] Chalet montagne Expedia G…" at bounding box center [1149, 436] width 367 height 628
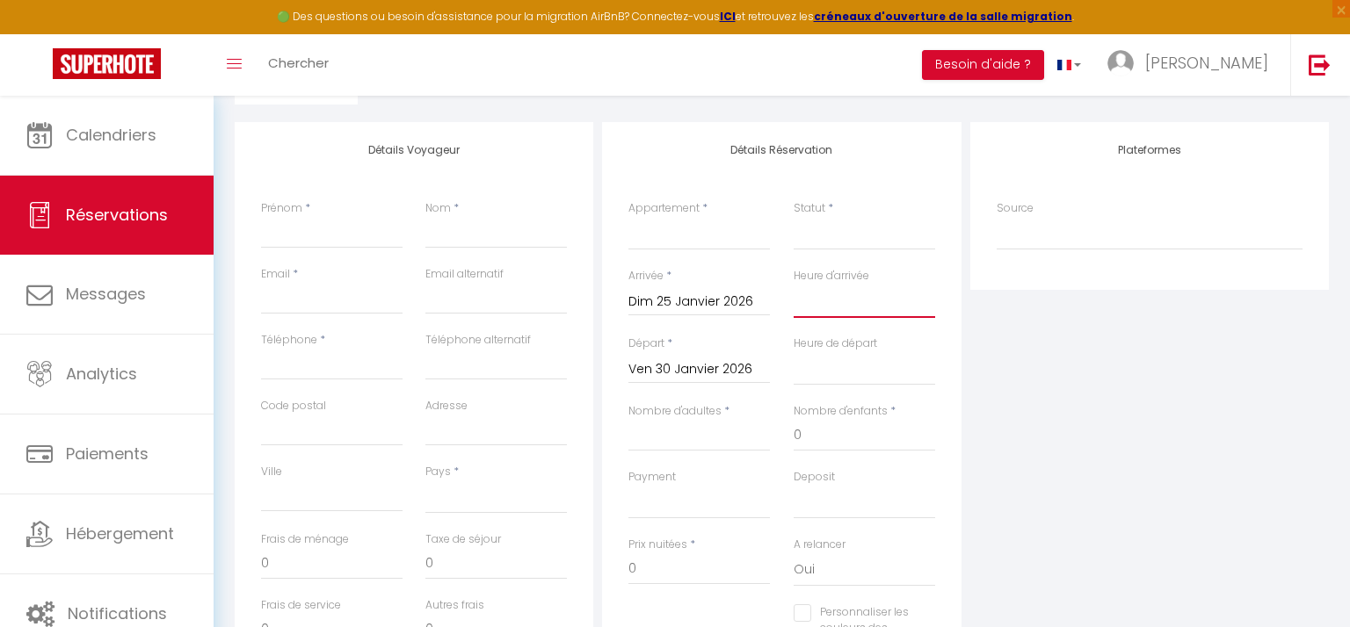
click at [836, 302] on select "00:00 00:30 01:00 01:30 02:00 02:30 03:00 03:30 04:00 04:30 05:00 05:30 06:00 0…" at bounding box center [864, 301] width 141 height 33
select select "16:00"
click at [794, 285] on select "00:00 00:30 01:00 01:30 02:00 02:30 03:00 03:30 04:00 04:30 05:00 05:30 06:00 0…" at bounding box center [864, 301] width 141 height 33
select select
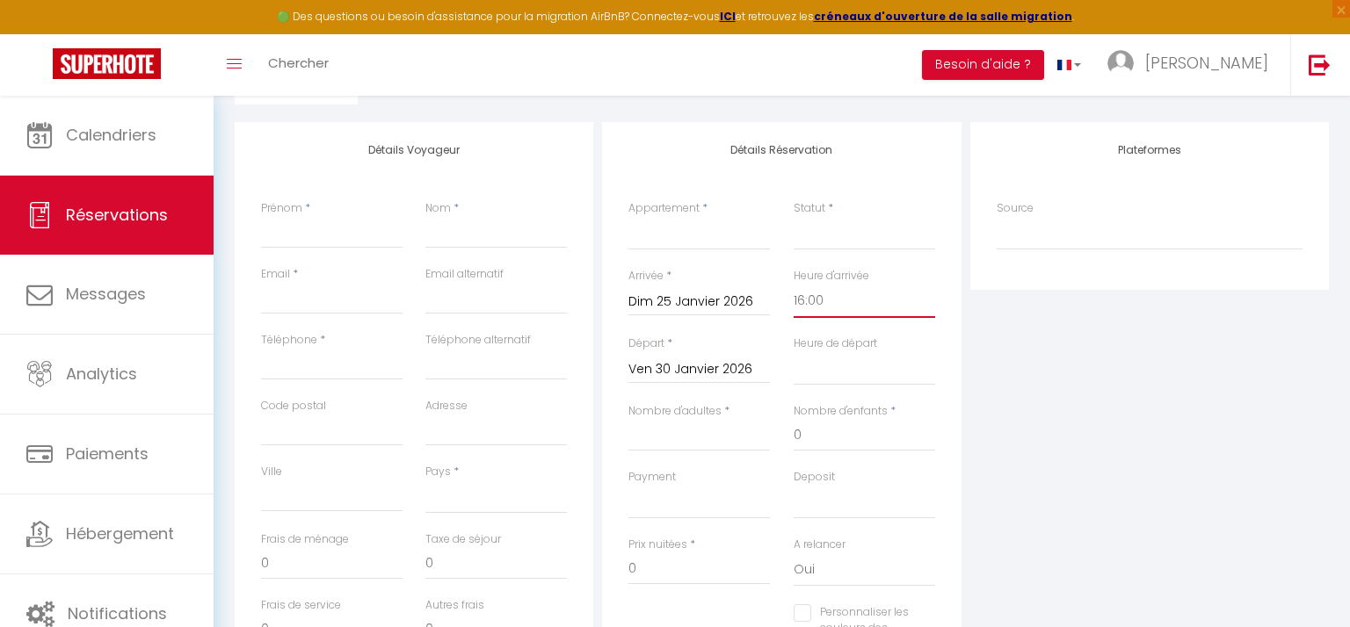
select select
checkbox input "false"
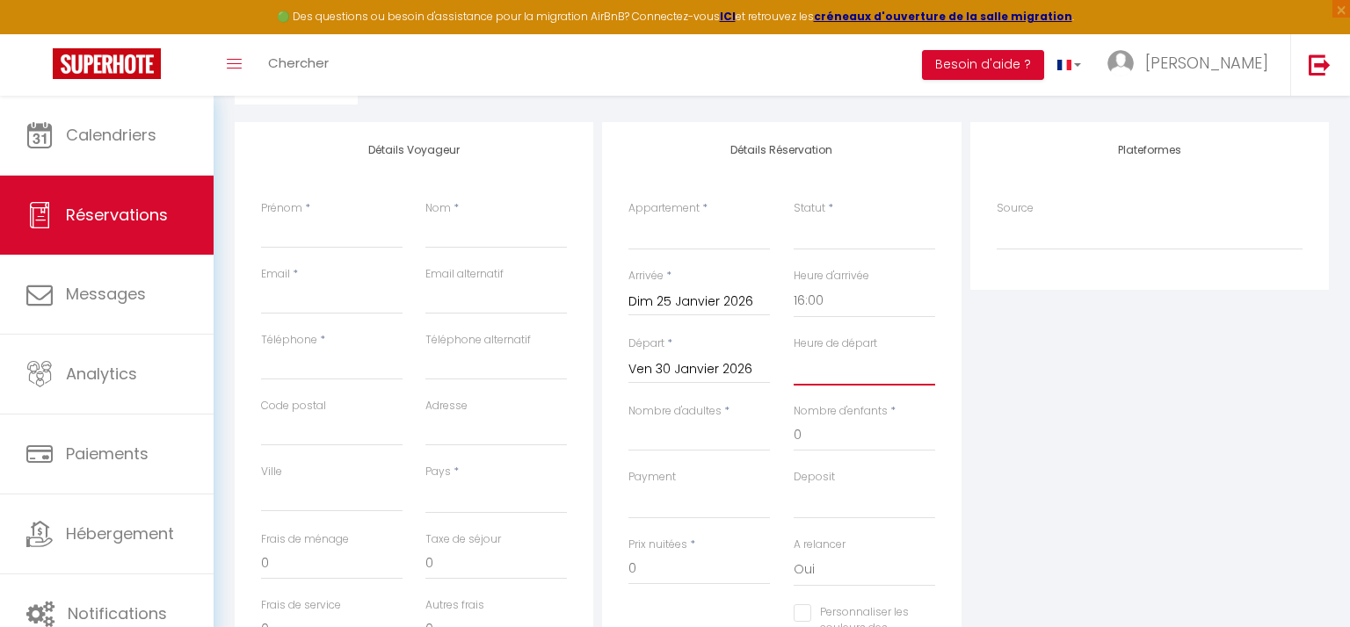
click at [837, 370] on select "00:00 00:30 01:00 01:30 02:00 02:30 03:00 03:30 04:00 04:30 05:00 05:30 06:00 0…" at bounding box center [864, 368] width 141 height 33
select select "11:00"
click at [794, 352] on select "00:00 00:30 01:00 01:30 02:00 02:30 03:00 03:30 04:00 04:30 05:00 05:30 06:00 0…" at bounding box center [864, 368] width 141 height 33
select select
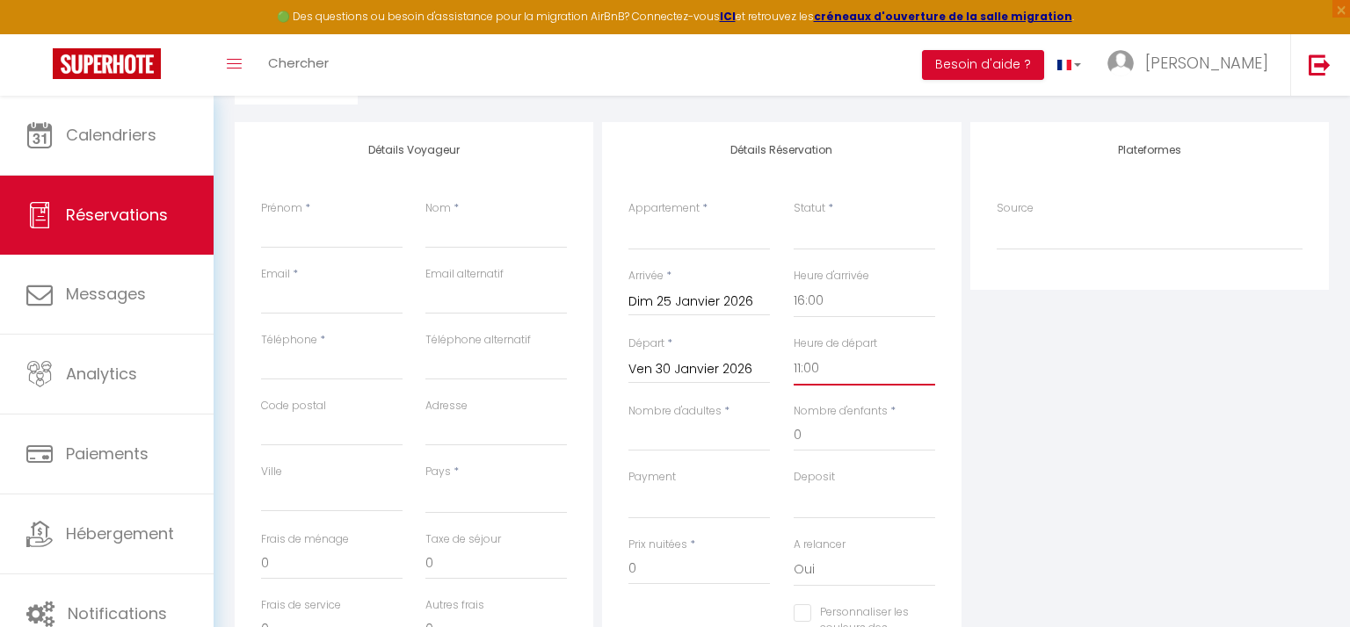
select select
checkbox input "false"
click at [994, 403] on div "Plateformes Source Direct [DOMAIN_NAME] [DOMAIN_NAME] Chalet montagne Expedia G…" at bounding box center [1149, 436] width 367 height 628
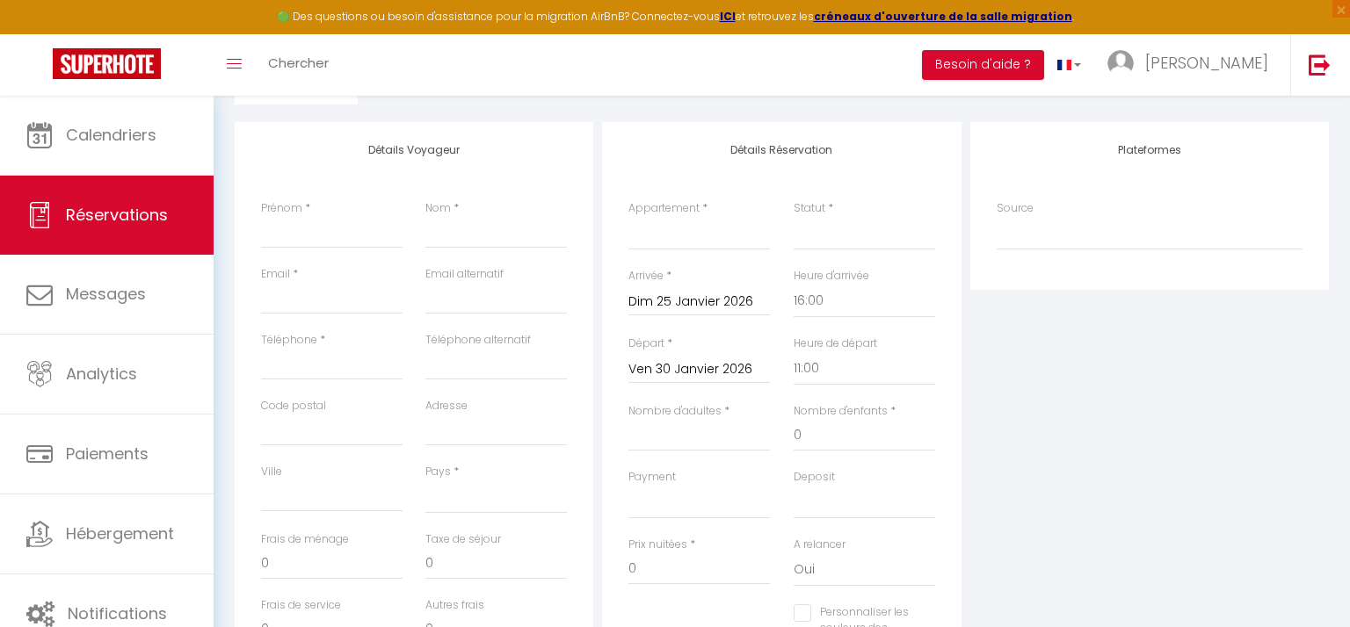
click at [994, 403] on div "Plateformes Source Direct [DOMAIN_NAME] [DOMAIN_NAME] Chalet montagne Expedia G…" at bounding box center [1149, 436] width 367 height 628
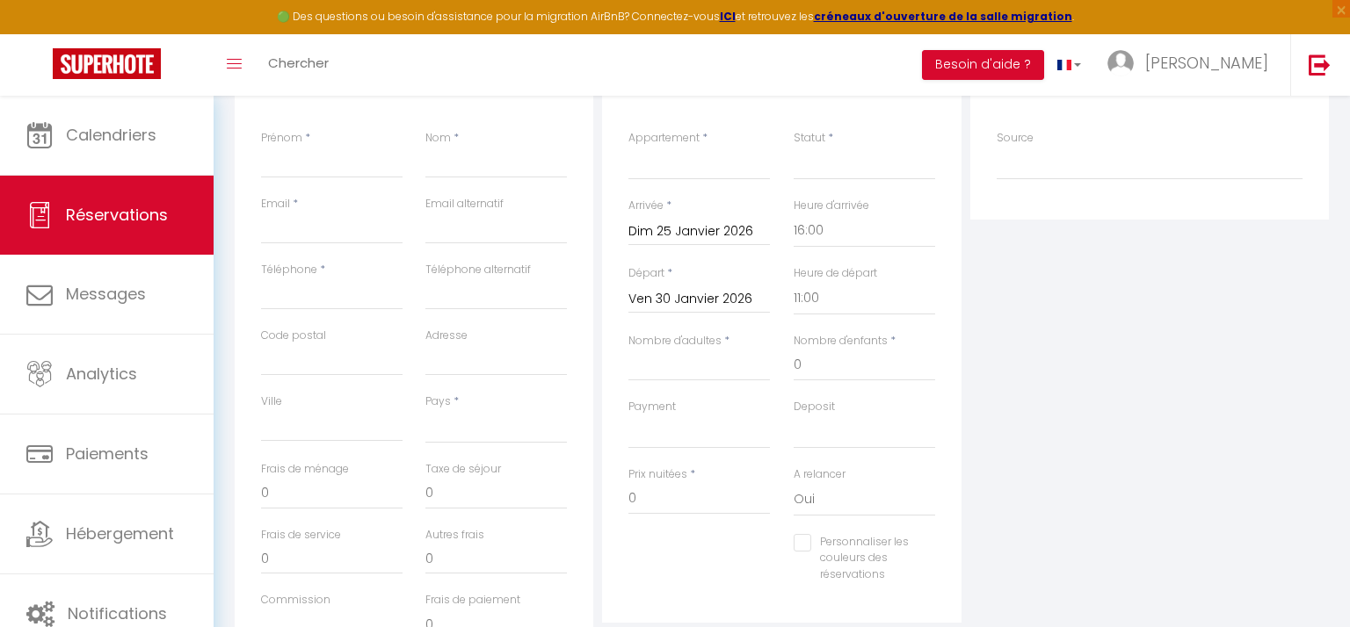
scroll to position [383, 0]
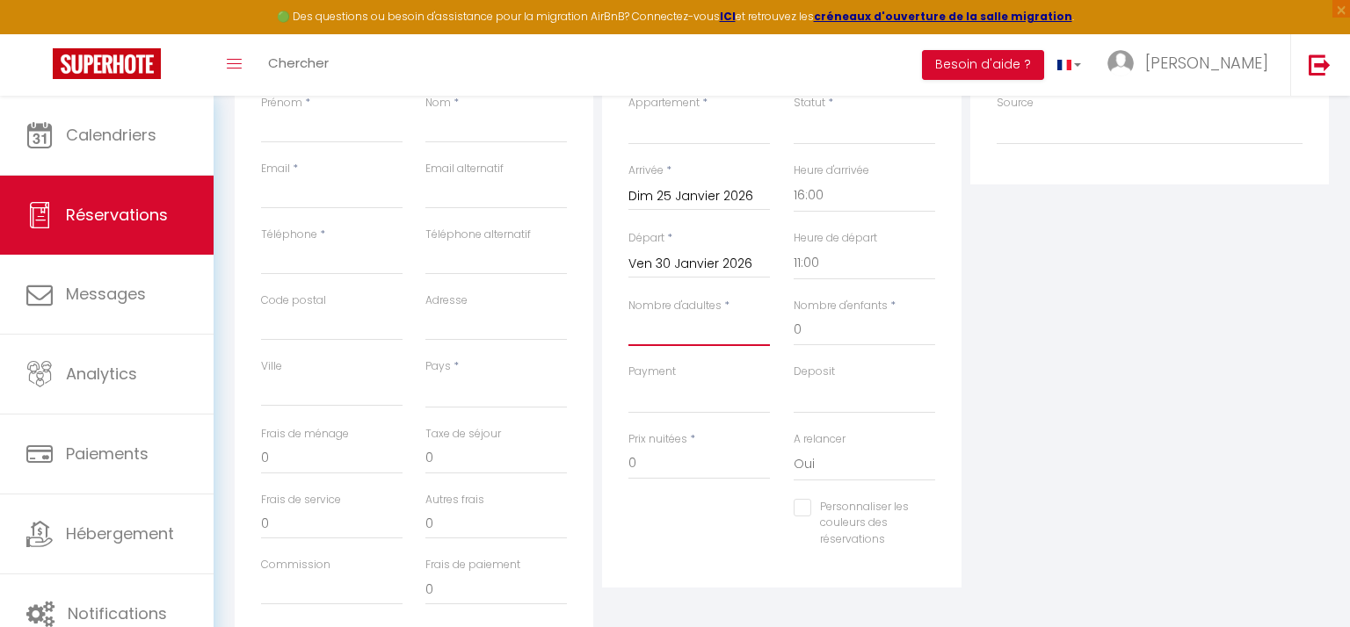
click at [692, 337] on input "Nombre d'adultes" at bounding box center [698, 331] width 141 height 32
type input "2"
select select
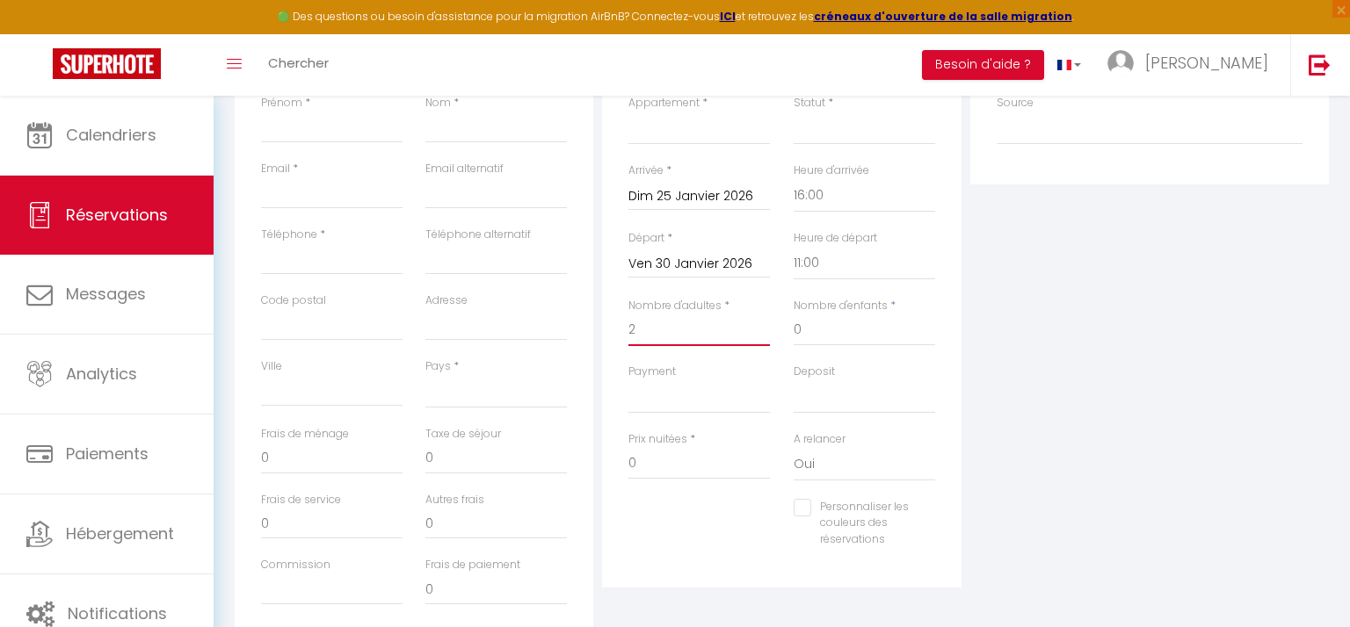
select select
checkbox input "false"
type input "2"
click at [1157, 364] on div "Plateformes Source Direct [DOMAIN_NAME] [DOMAIN_NAME] Chalet montagne Expedia G…" at bounding box center [1149, 331] width 367 height 628
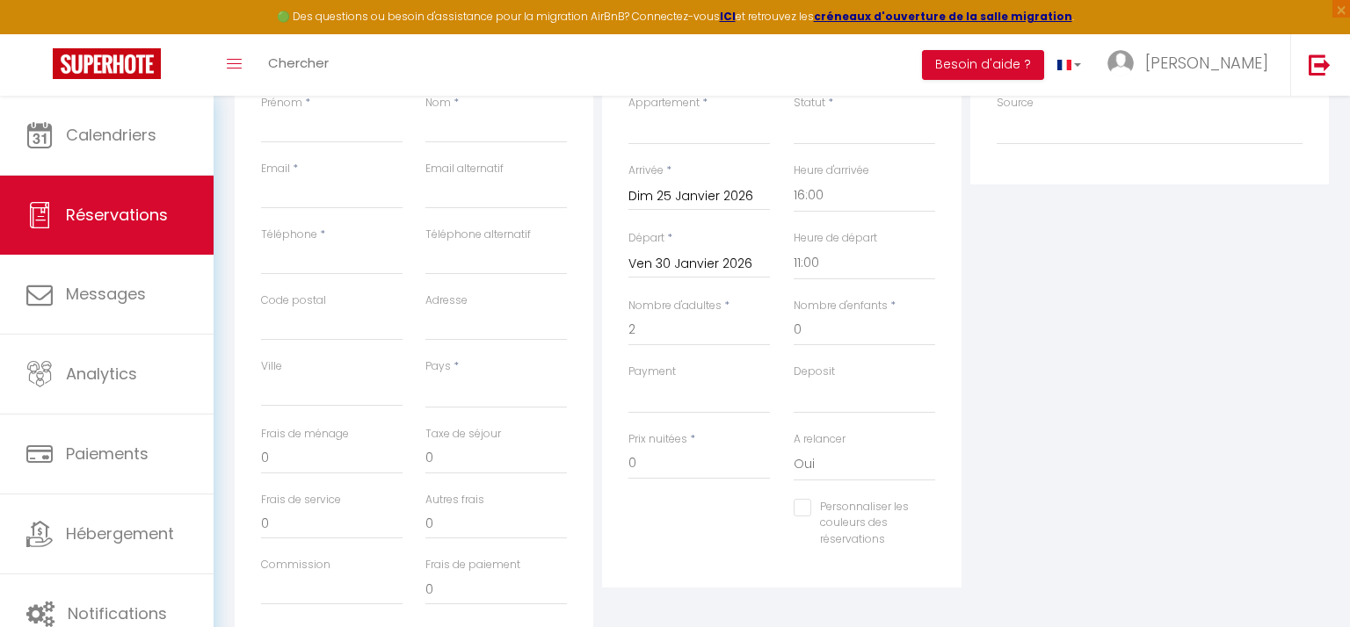
click at [961, 424] on div "Détails Réservation Appartement * Maison entière avec jardin - [GEOGRAPHIC_DATA…" at bounding box center [781, 331] width 367 height 628
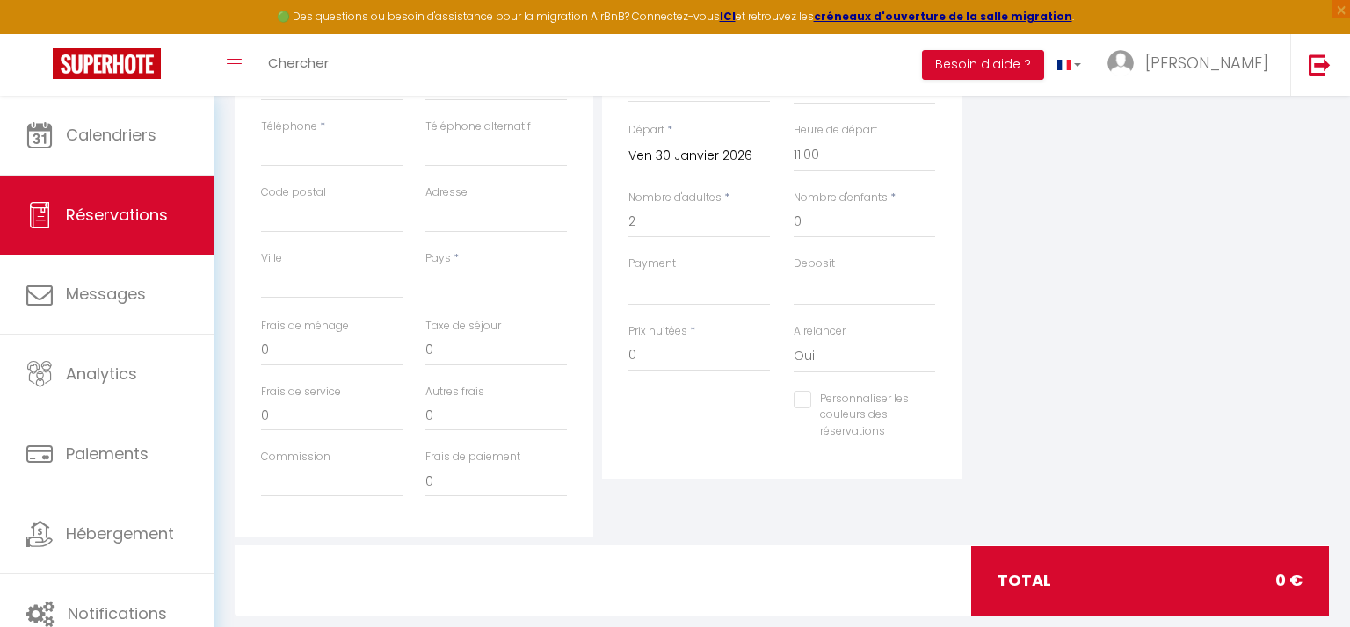
scroll to position [489, 0]
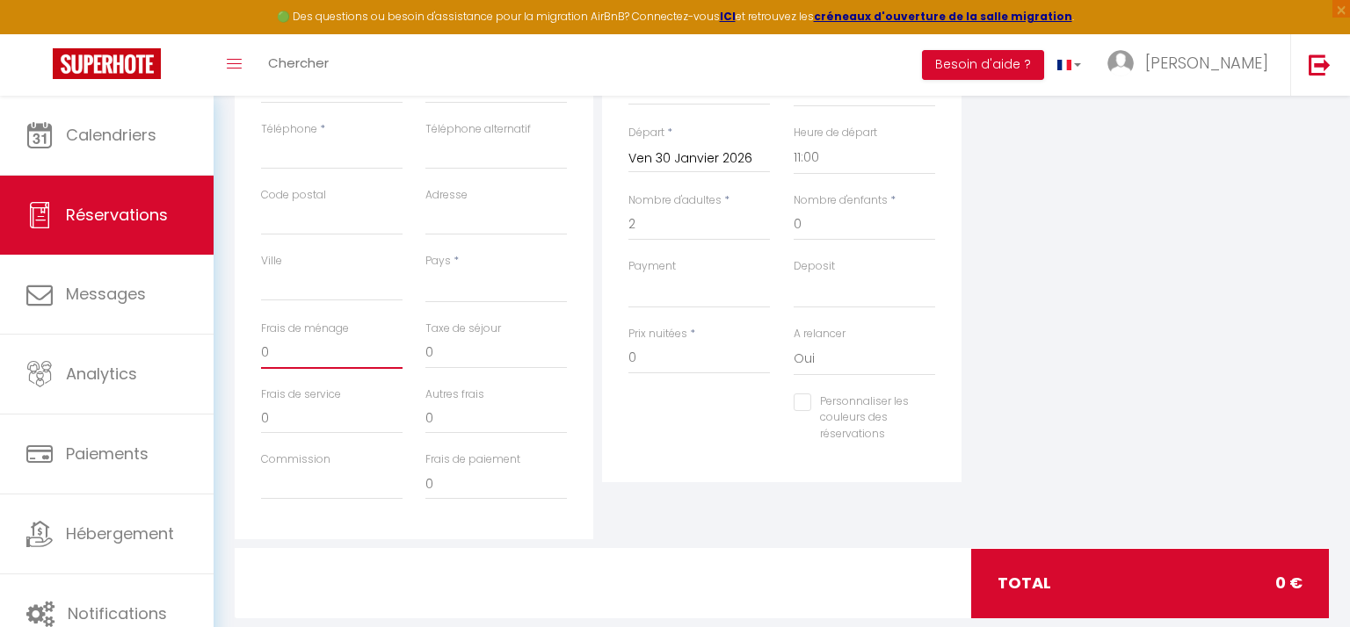
click at [361, 359] on input "0" at bounding box center [331, 353] width 141 height 32
type input "02"
select select
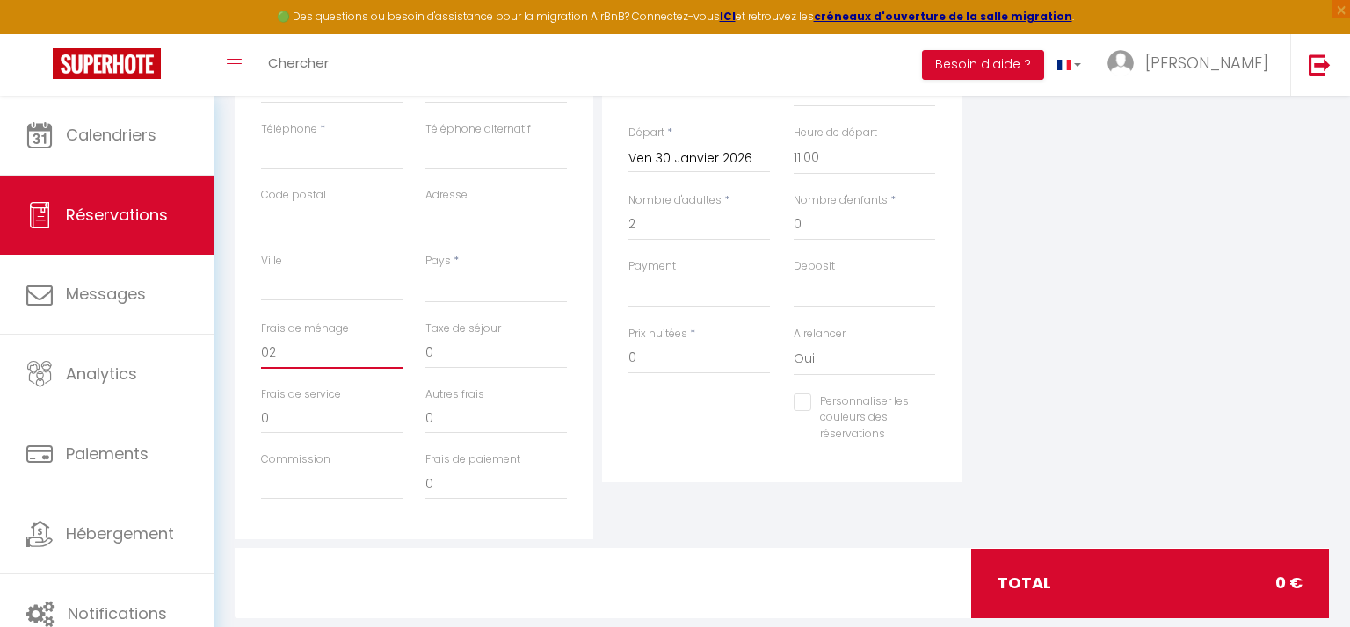
select select
checkbox input "false"
select select
type input "028"
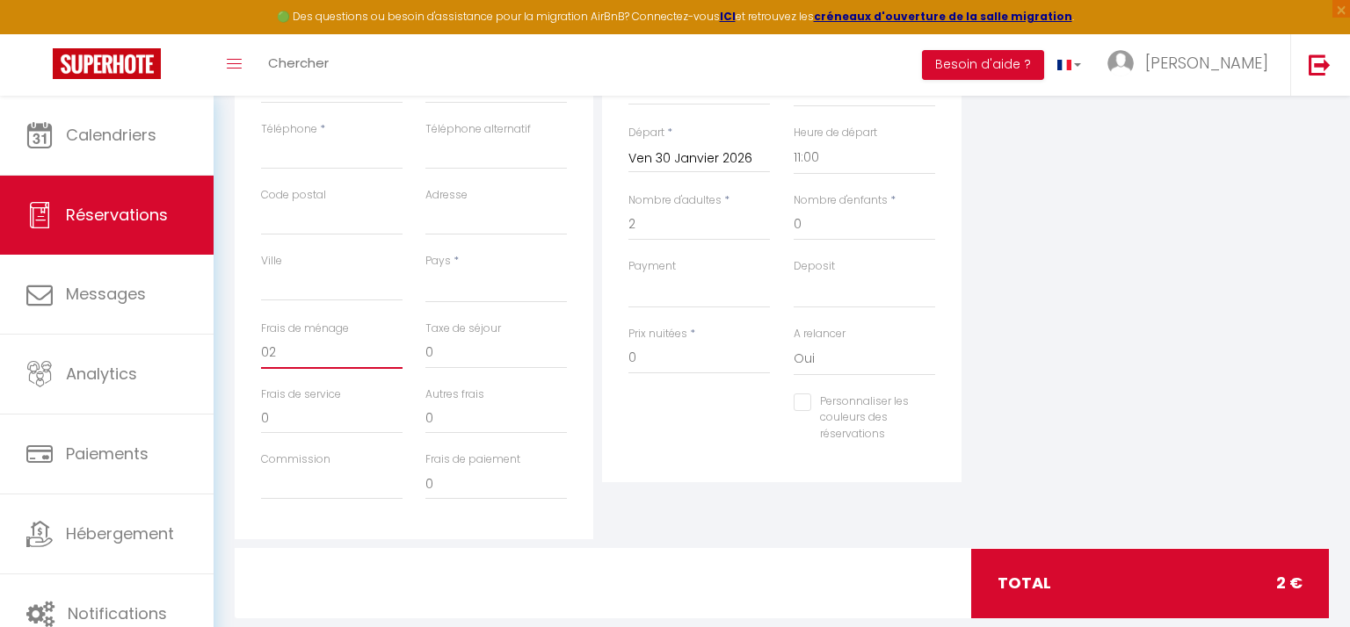
select select
checkbox input "false"
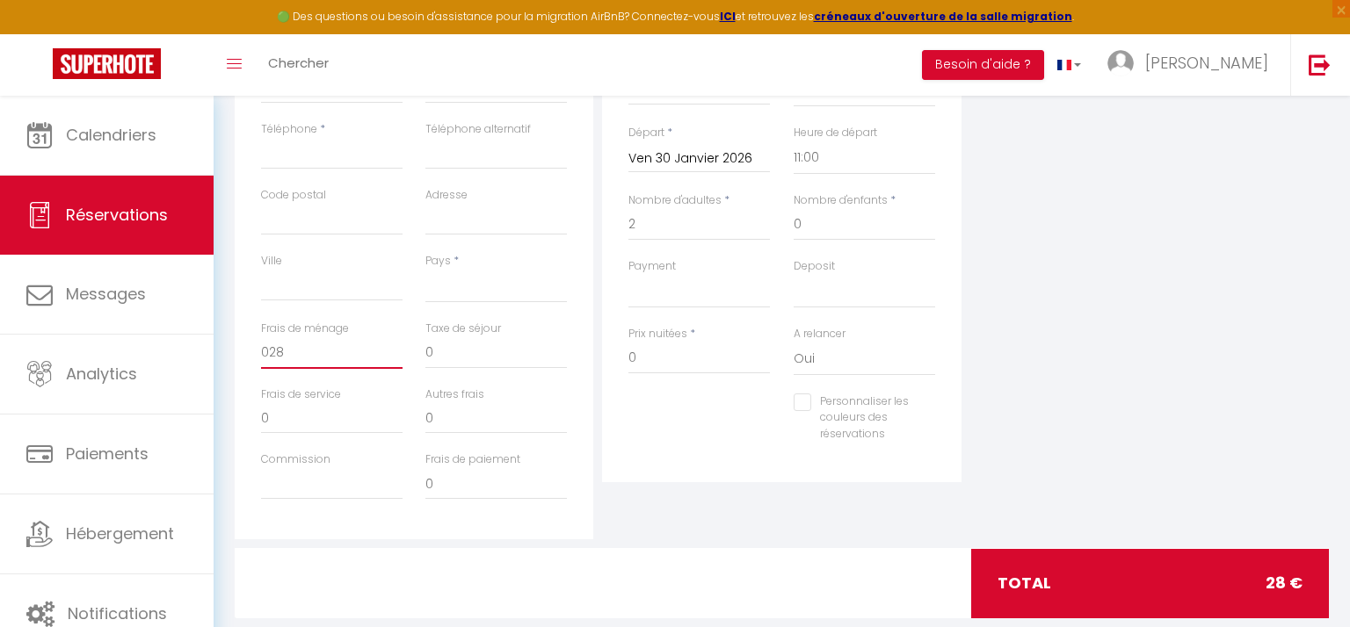
type input "28"
select select
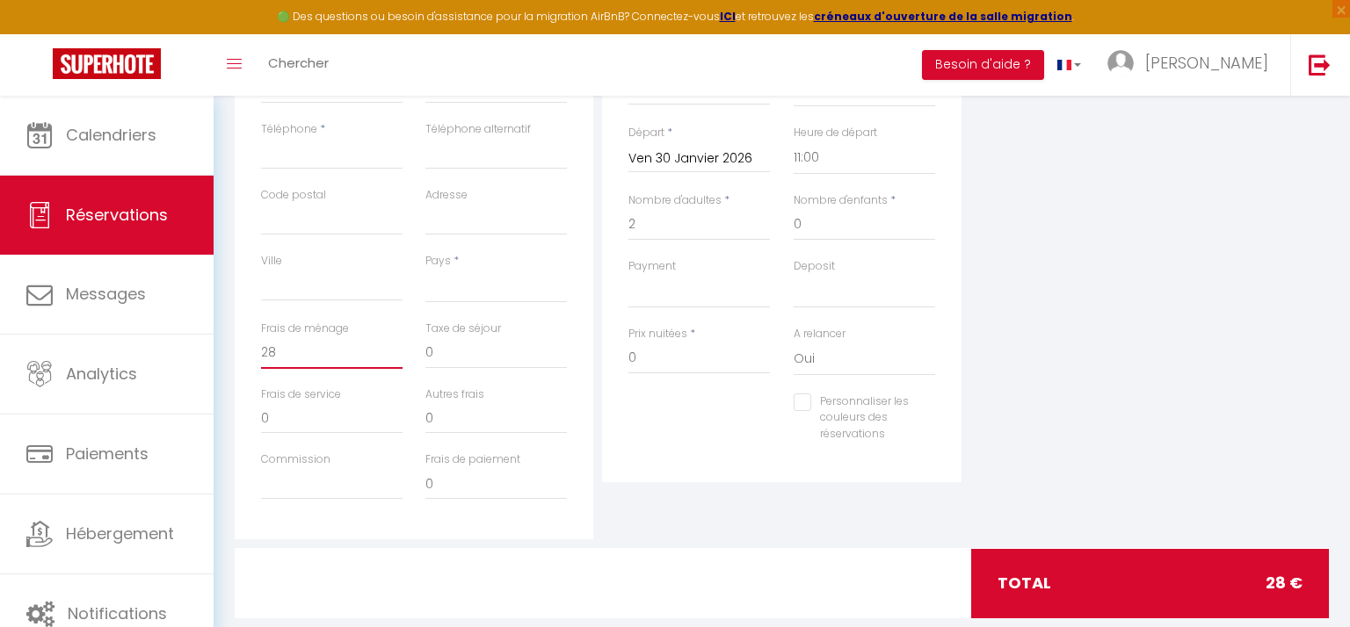
select select
checkbox input "false"
type input "28"
click at [643, 356] on input "0" at bounding box center [698, 359] width 141 height 32
select select
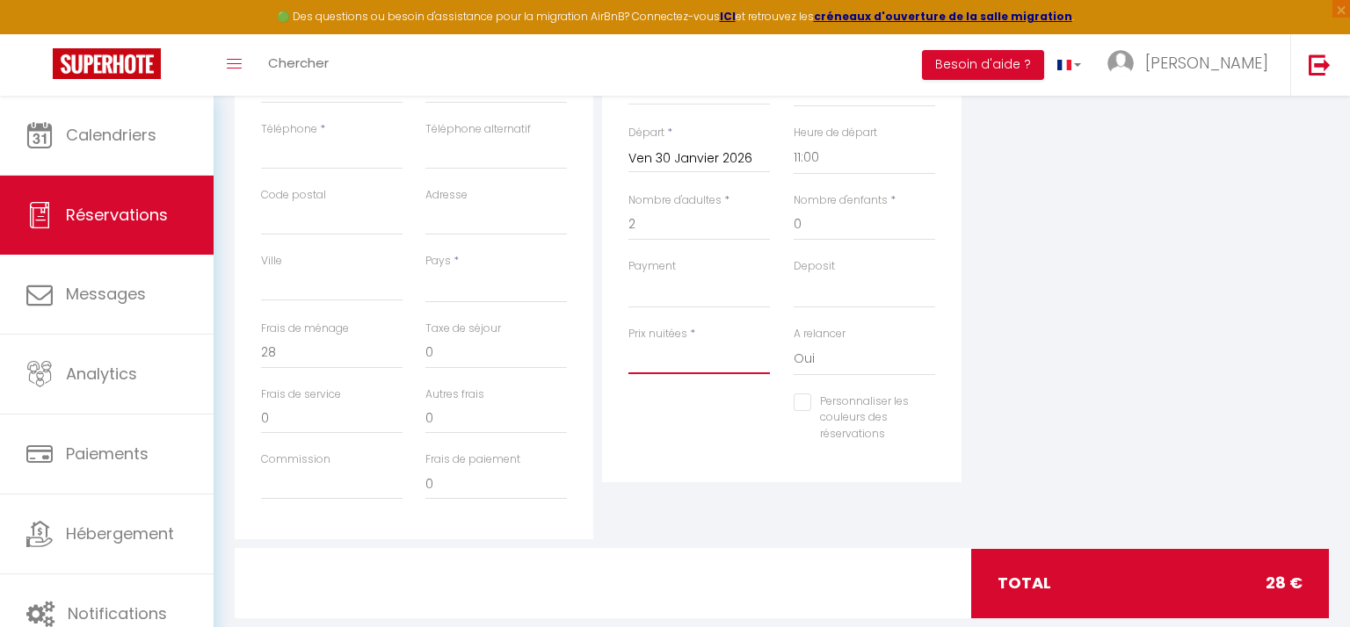
select select
checkbox input "false"
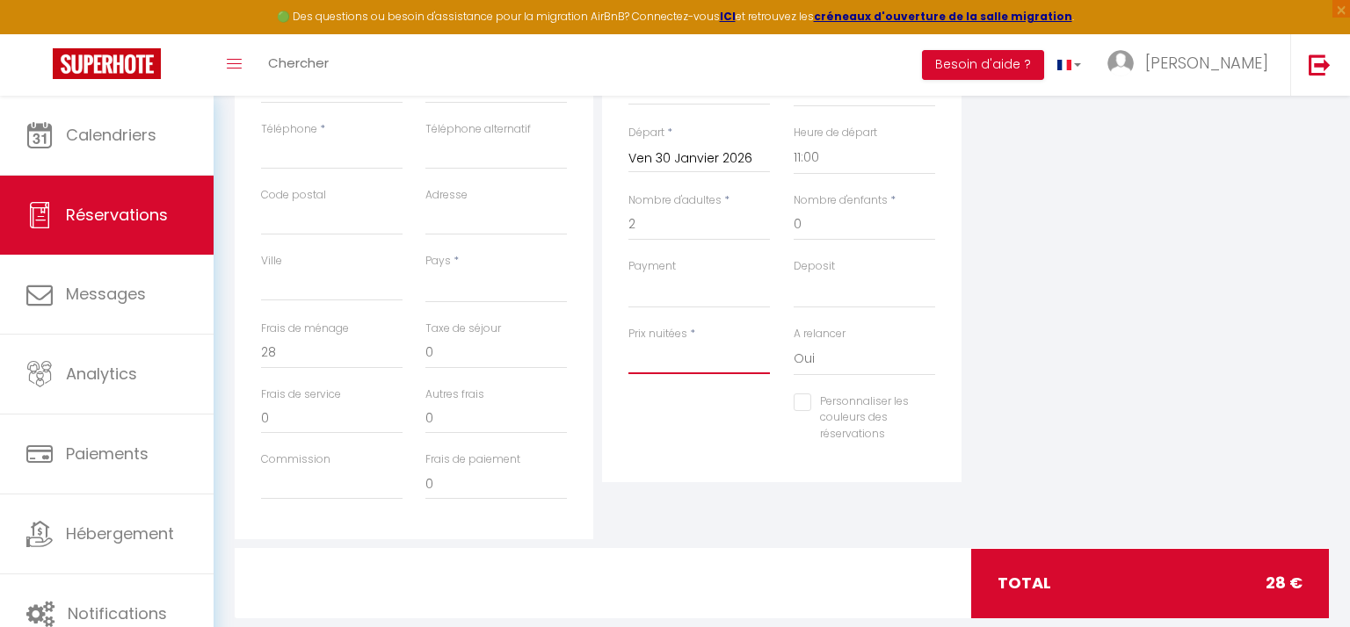
select select
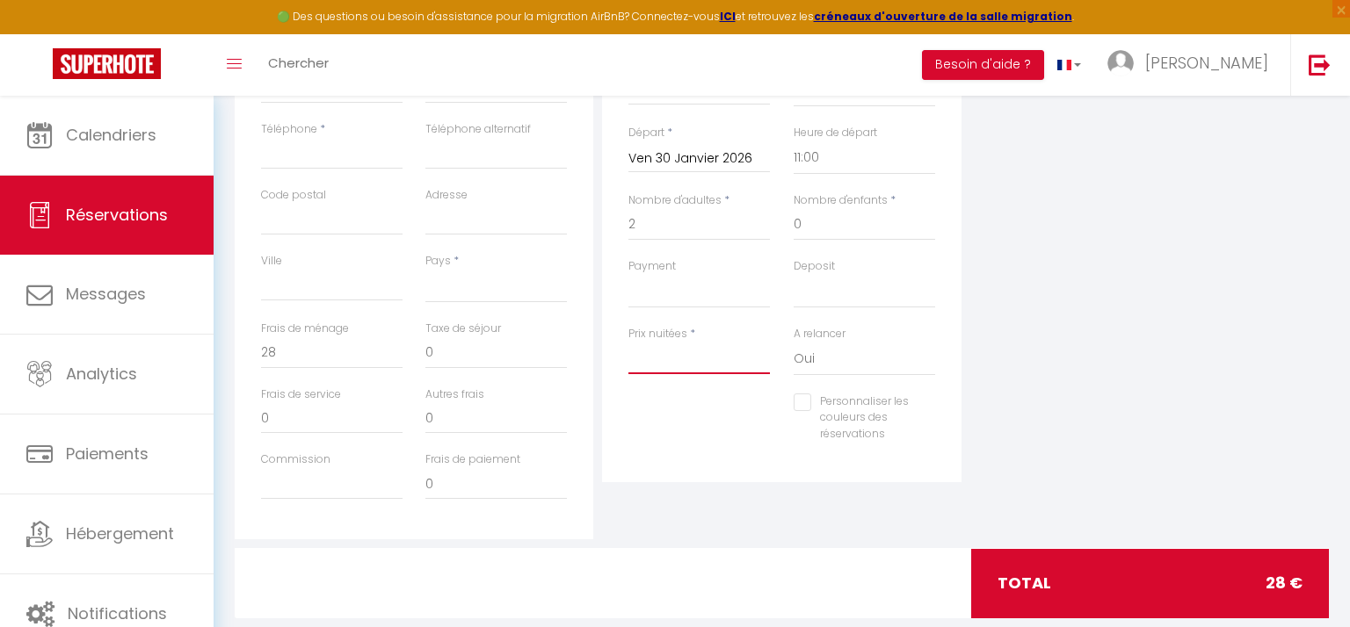
type input "4"
checkbox input "false"
select select
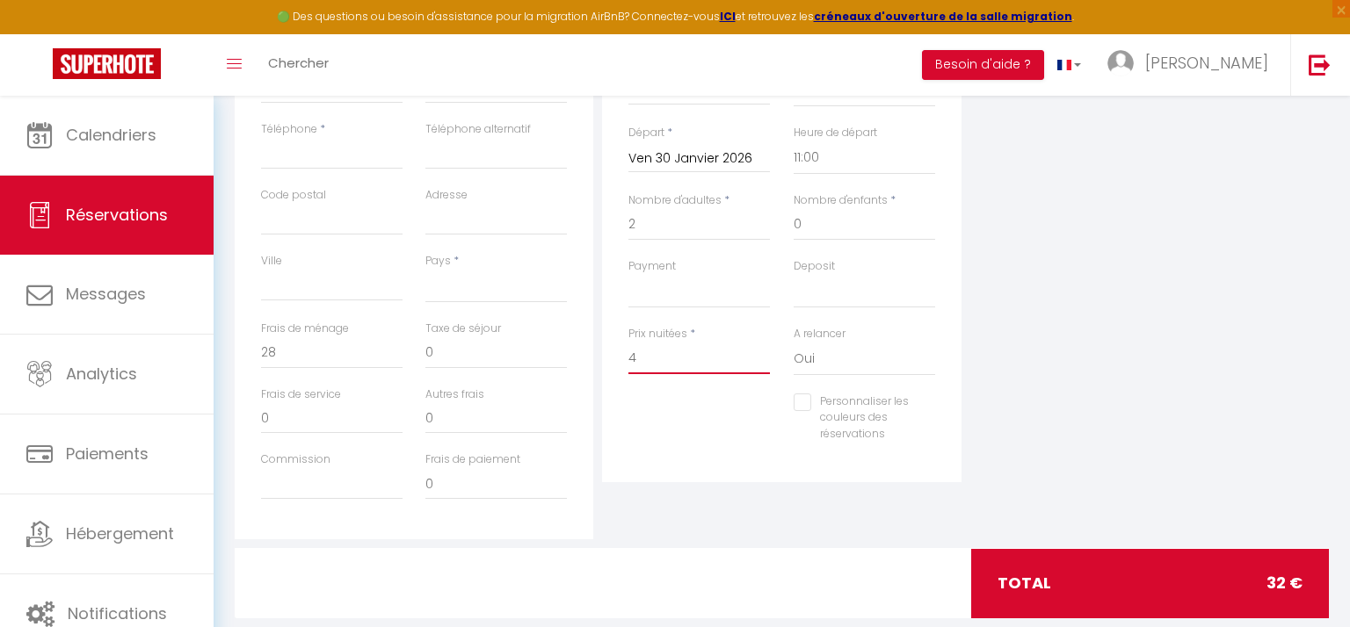
select select
type input "40"
checkbox input "false"
select select
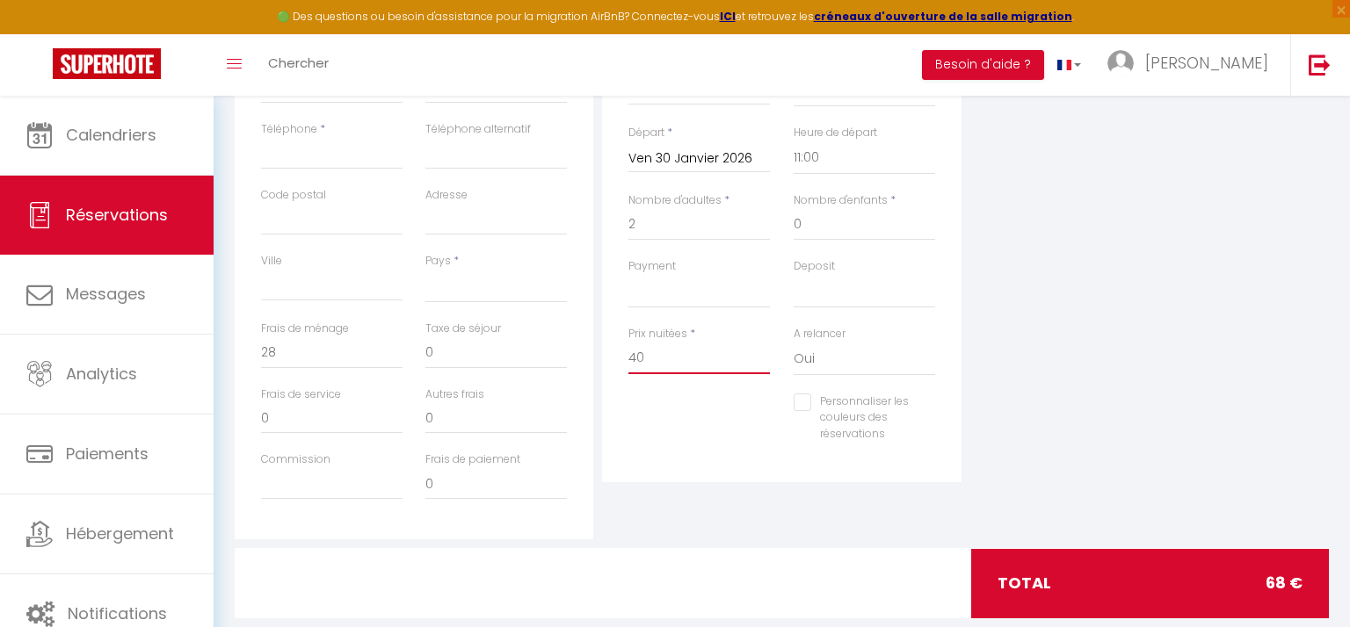
select select
type input "4"
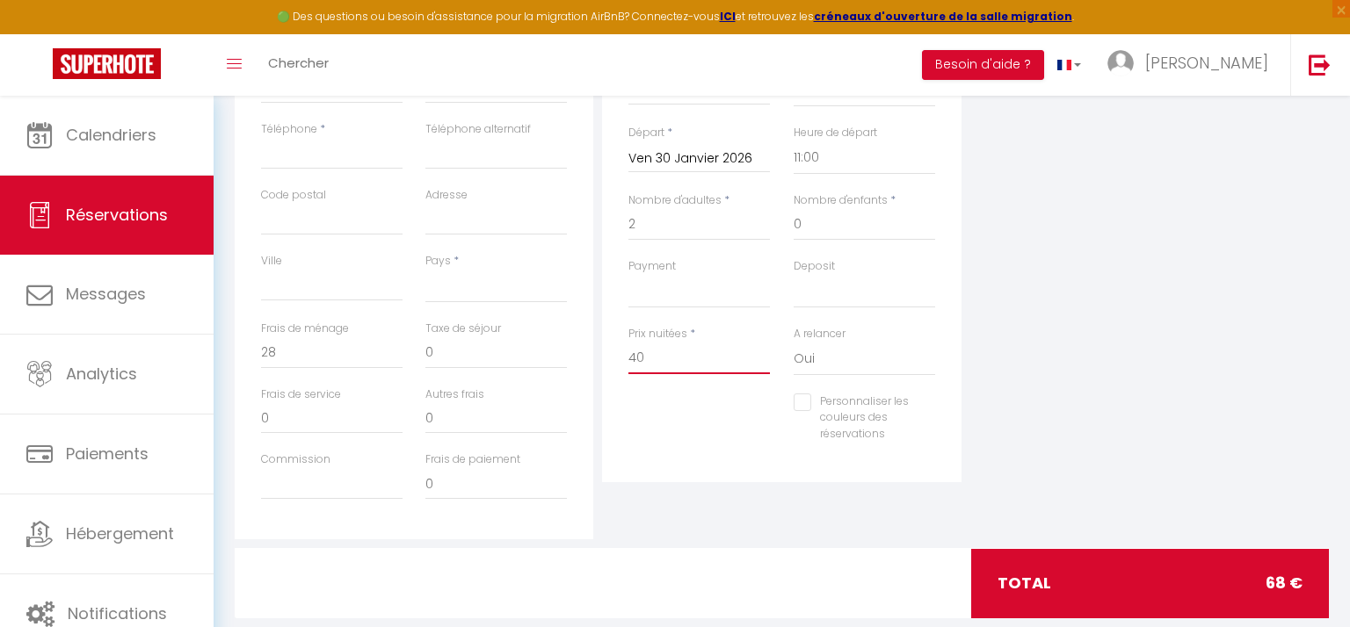
checkbox input "false"
select select
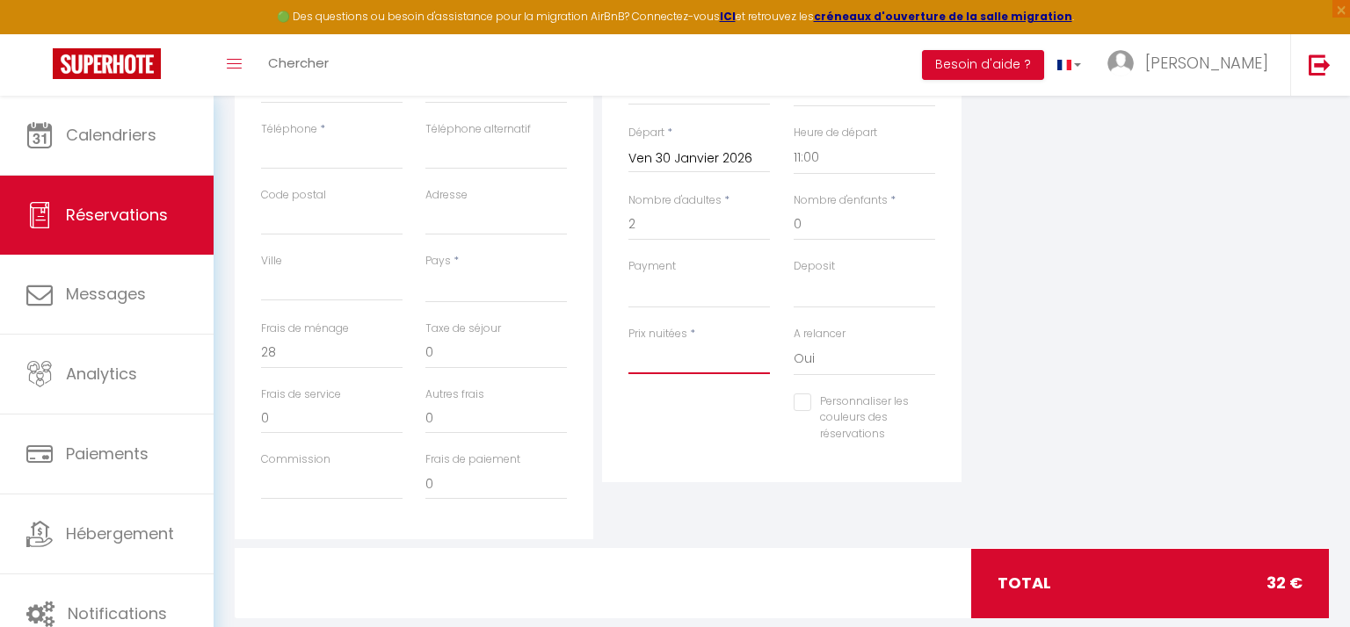
select select
checkbox input "false"
select select
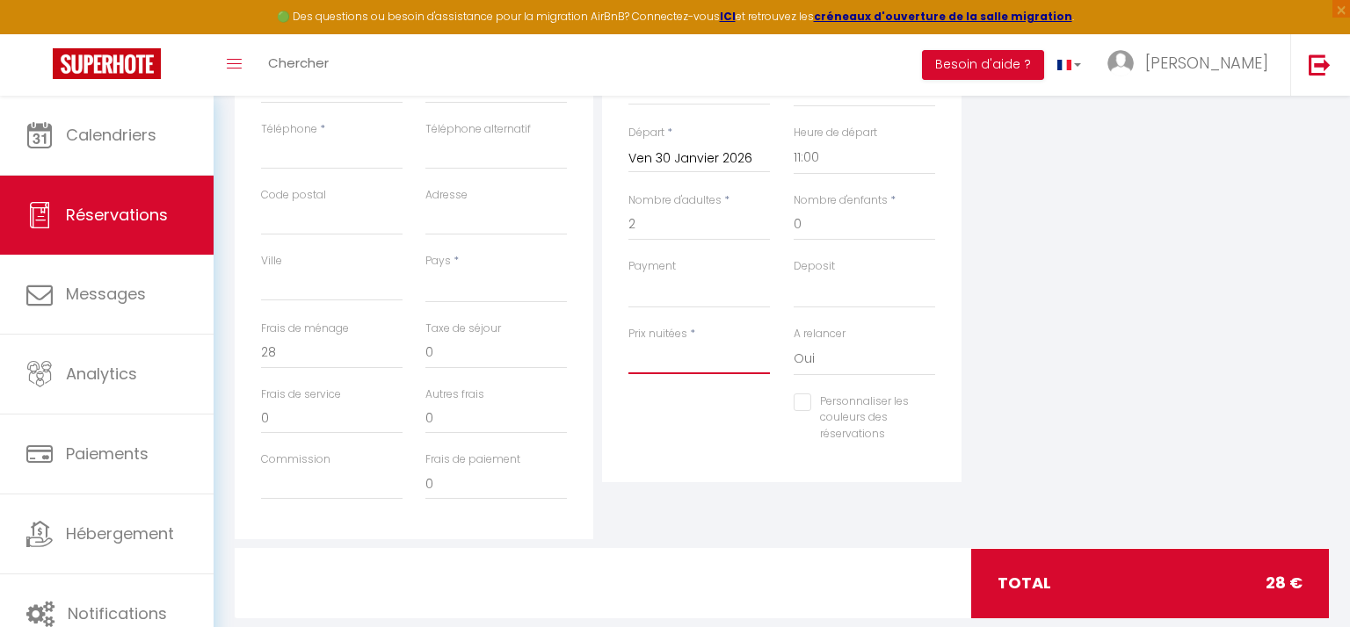
select select
type input "2"
checkbox input "false"
select select
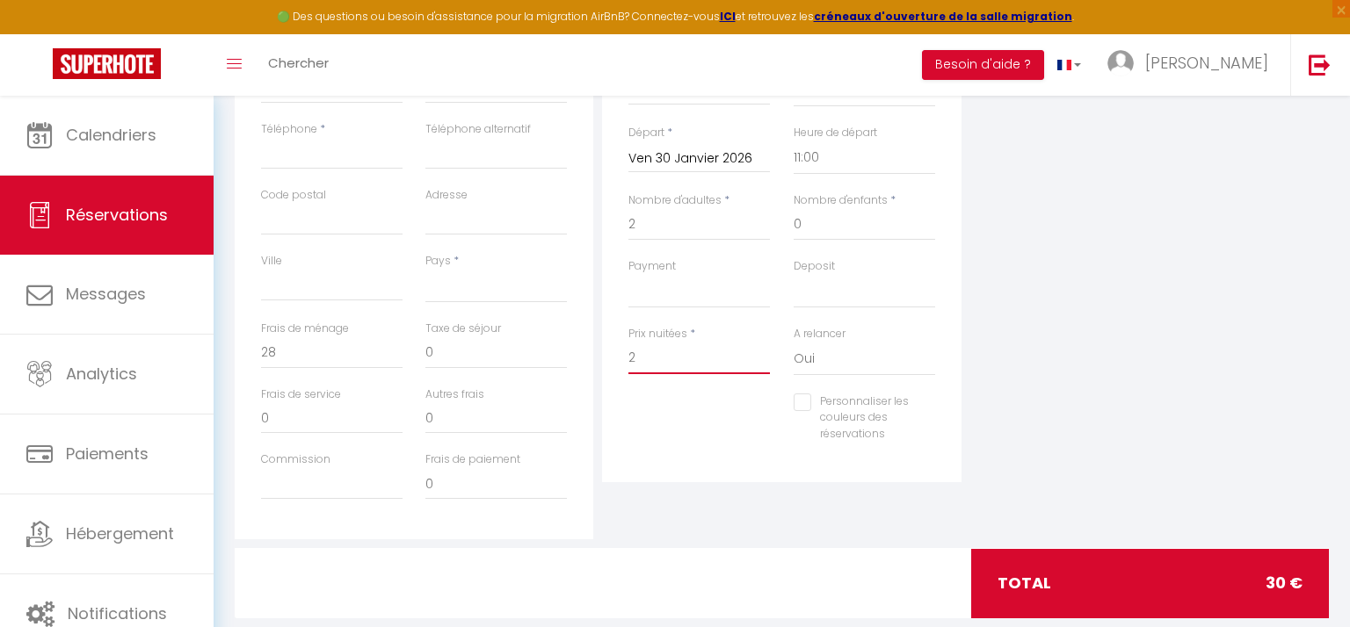
select select
type input "20"
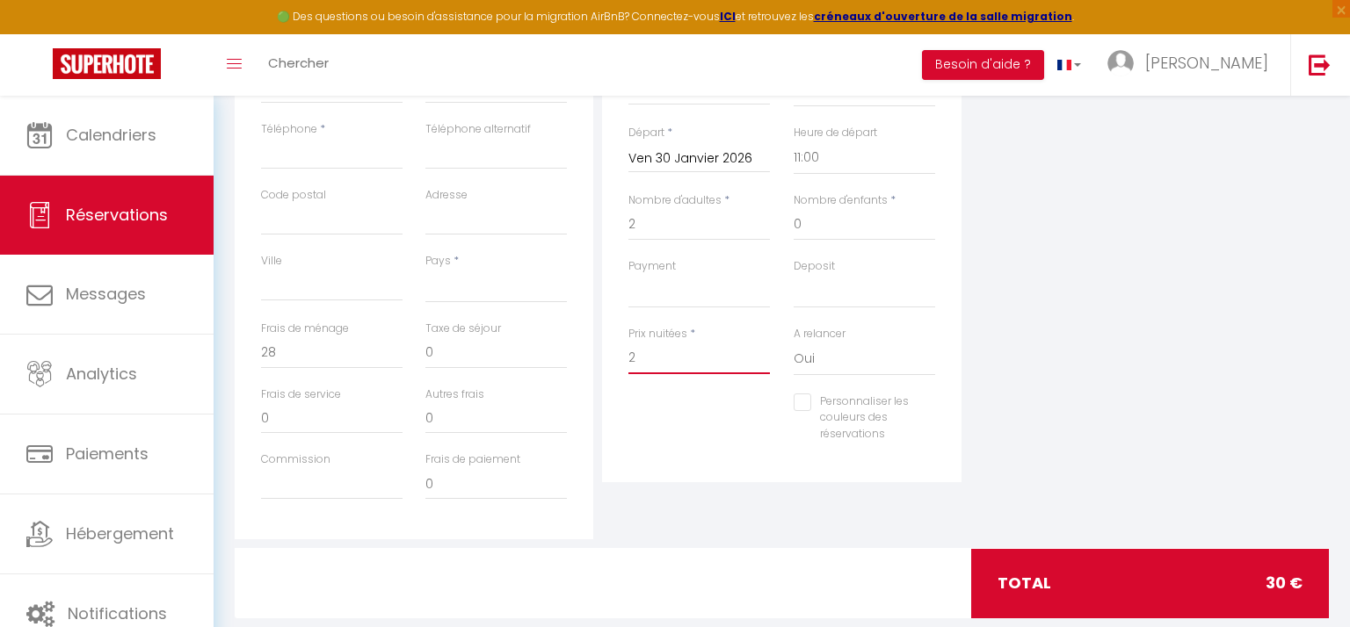
checkbox input "false"
type input "200"
select select
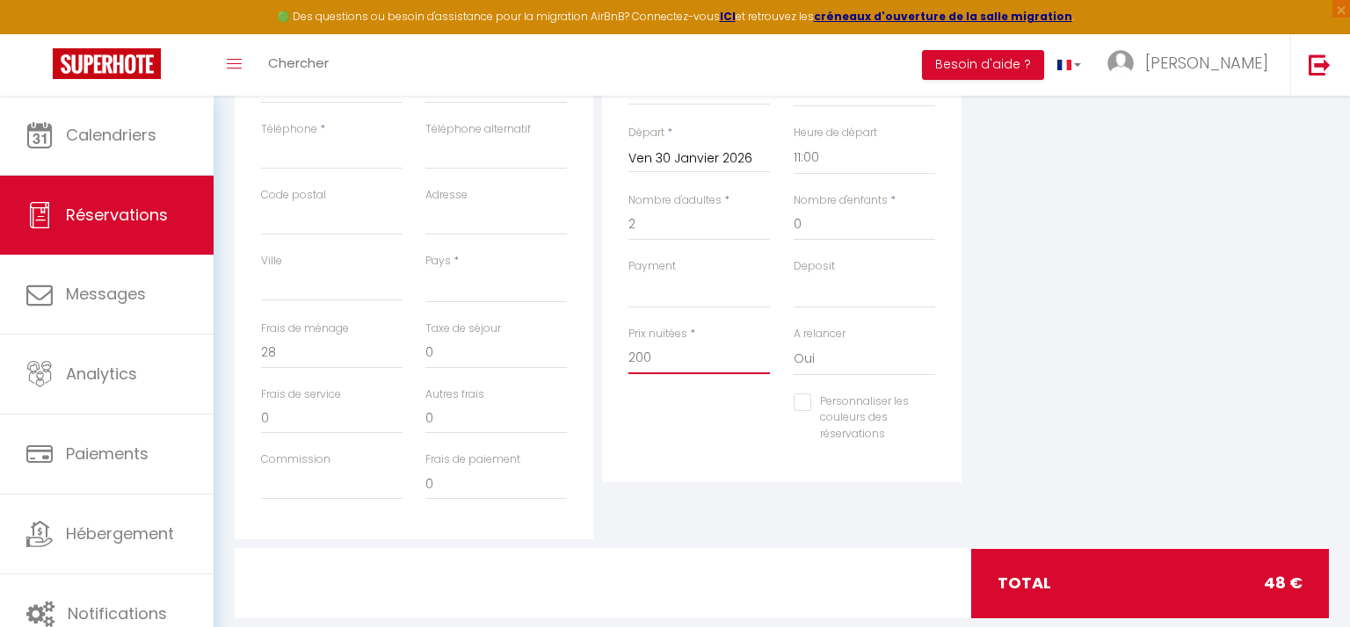
select select
checkbox input "false"
type input "200"
click at [1099, 292] on div "Plateformes Source Direct [DOMAIN_NAME] [DOMAIN_NAME] Chalet montagne Expedia G…" at bounding box center [1149, 225] width 367 height 628
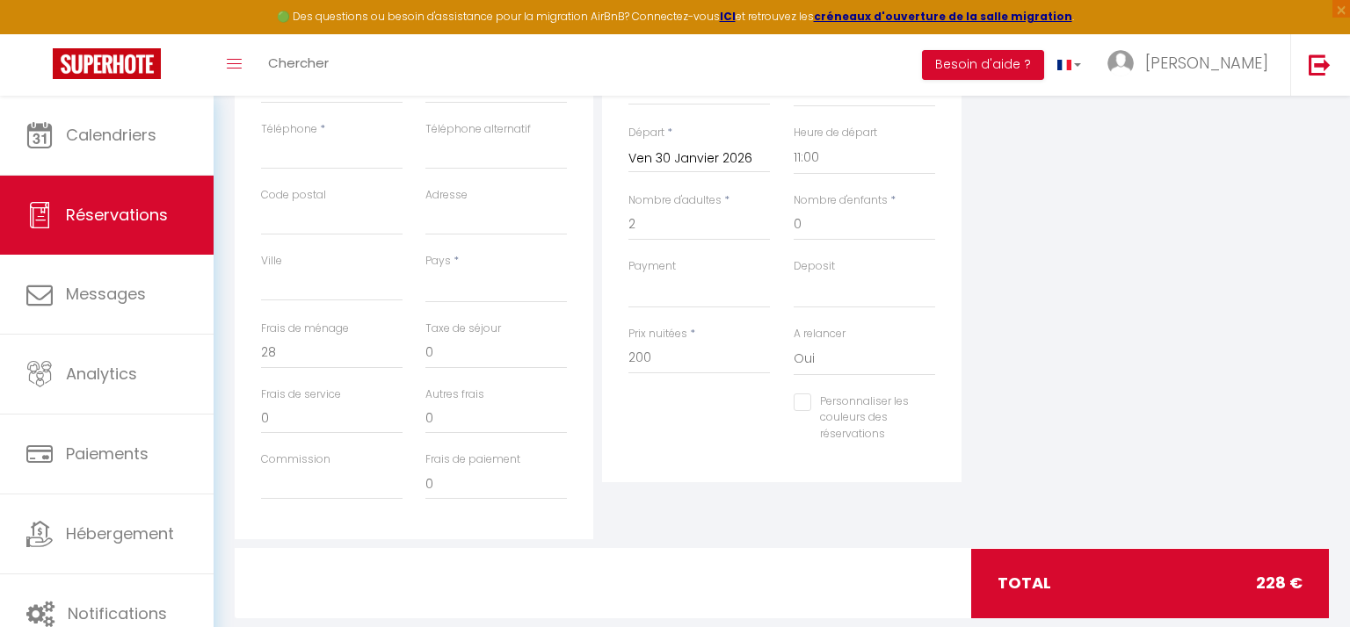
click at [805, 400] on input "Personnaliser les couleurs des réservations" at bounding box center [854, 403] width 120 height 18
checkbox input "true"
select select
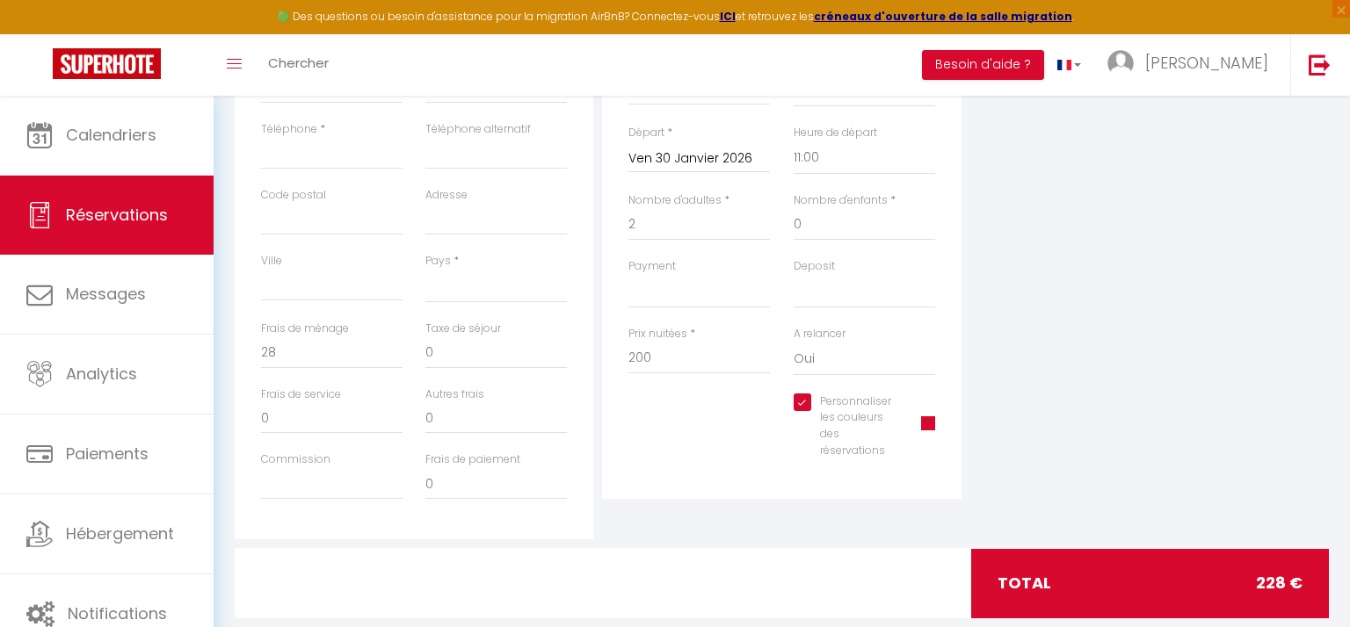
select select
click at [930, 425] on span at bounding box center [928, 424] width 14 height 14
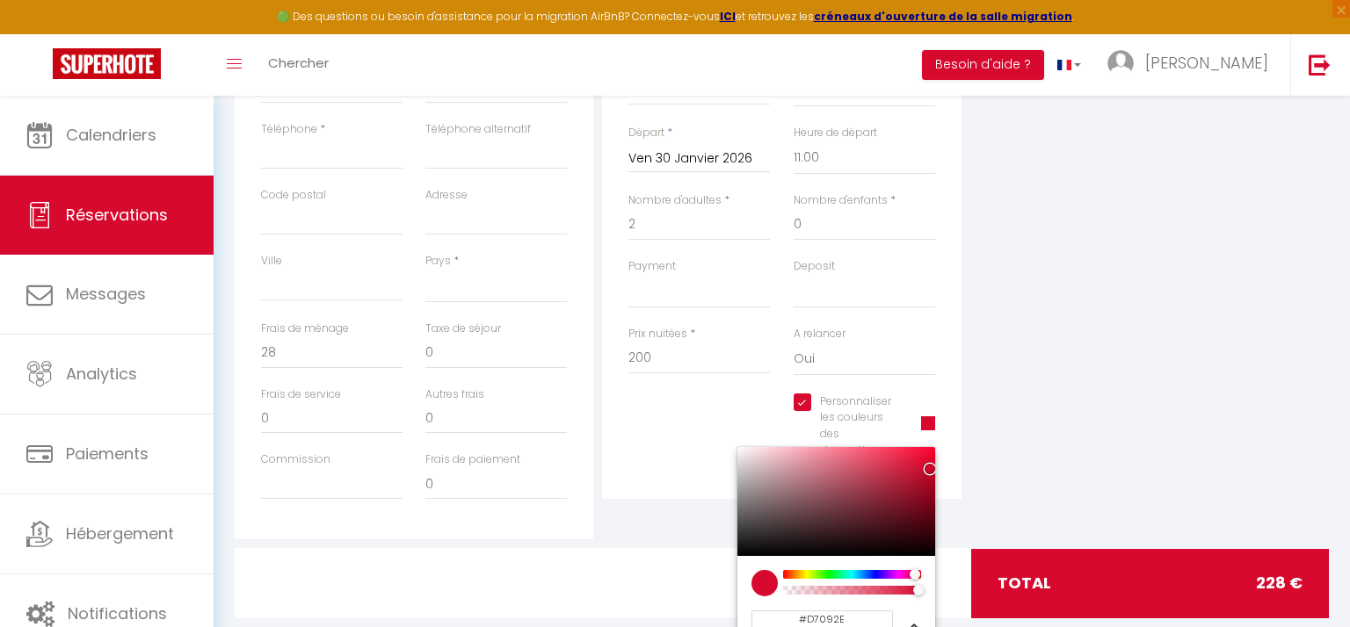
click at [827, 574] on div at bounding box center [852, 574] width 134 height 9
select select
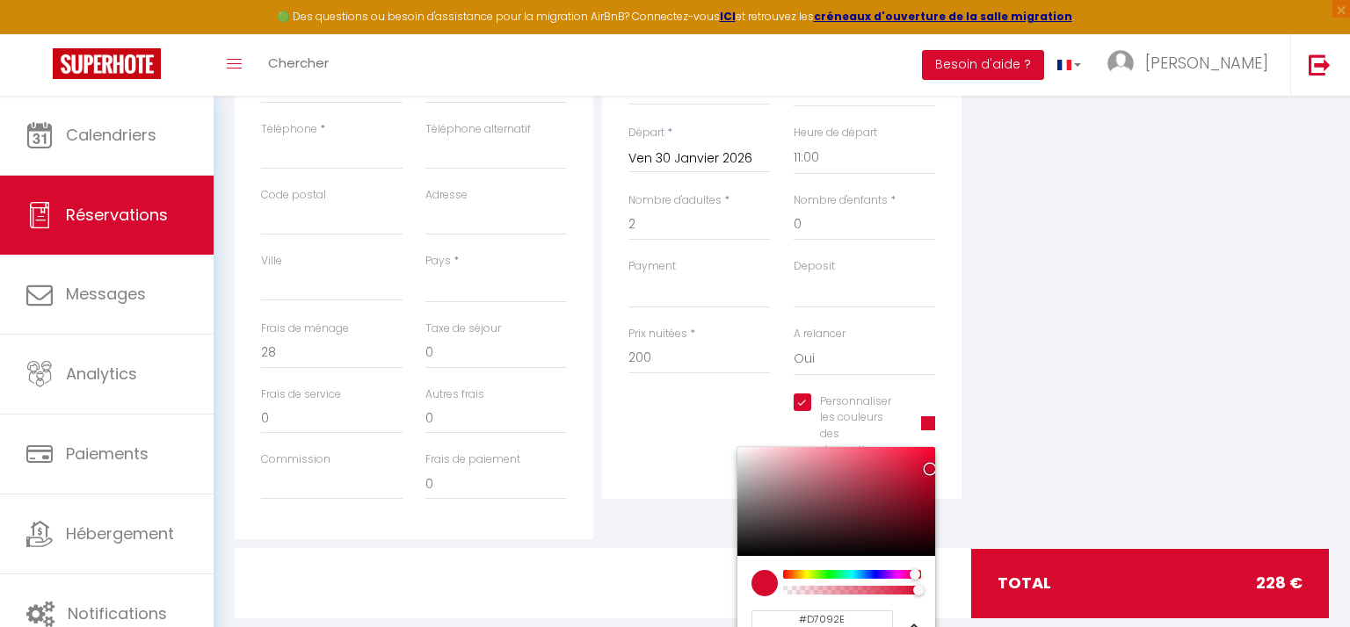
select select
type input "#1ED709"
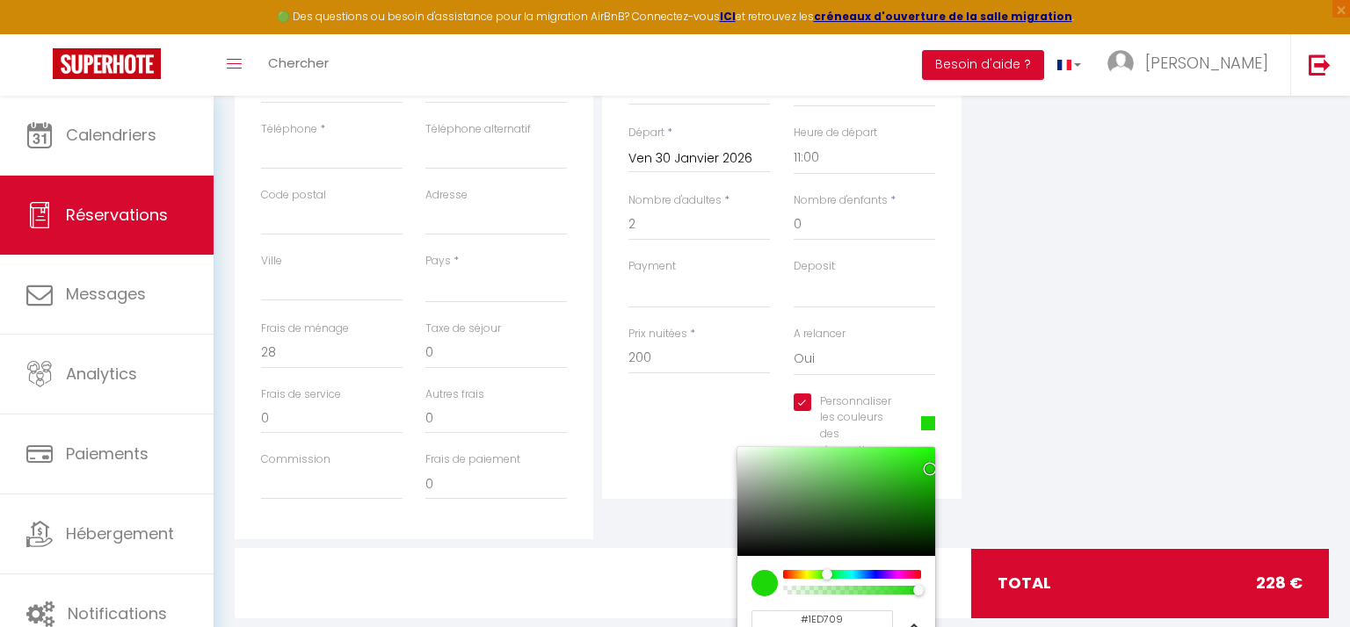
click at [1055, 363] on div "Plateformes Source Direct [DOMAIN_NAME] [DOMAIN_NAME] Chalet montagne Expedia G…" at bounding box center [1149, 225] width 367 height 628
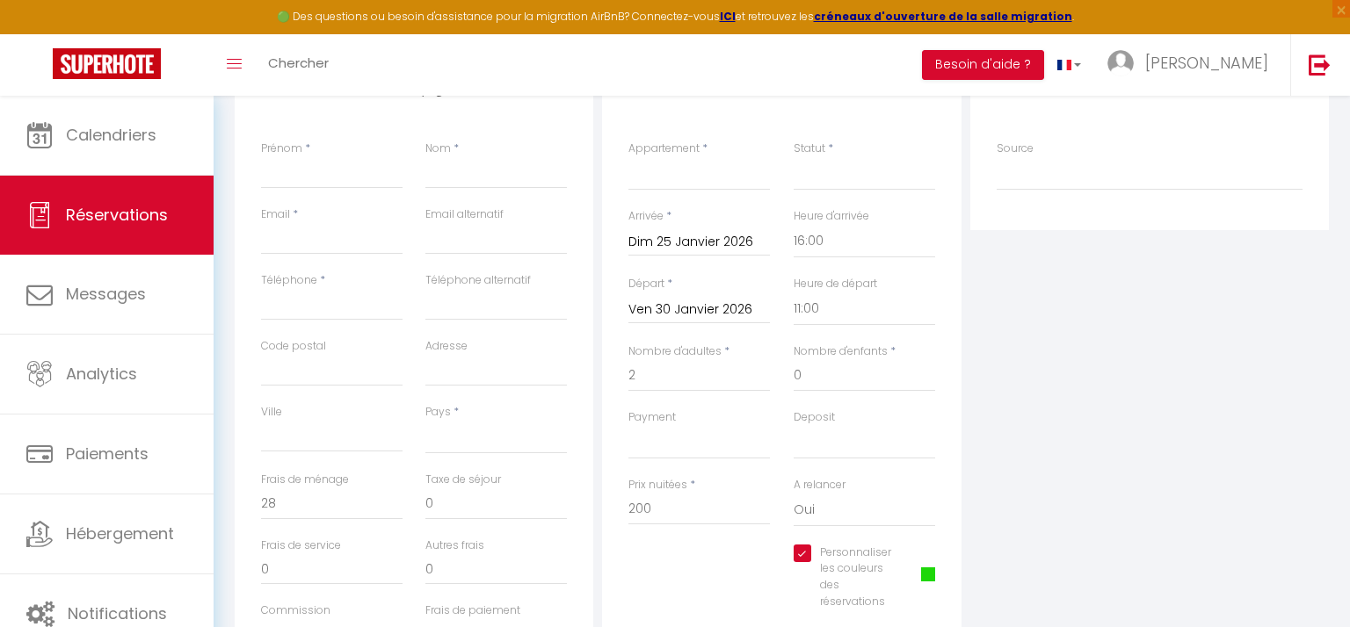
scroll to position [348, 0]
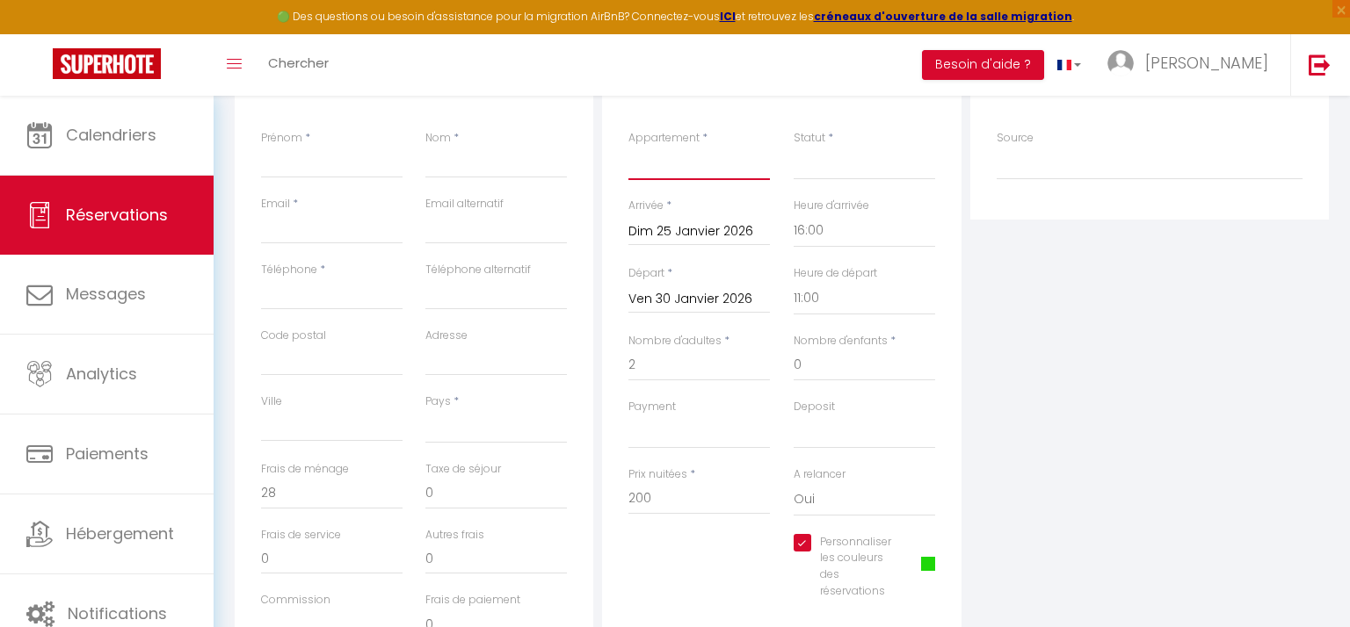
click at [709, 163] on select "Maison entière avec [GEOGRAPHIC_DATA] - Zenith" at bounding box center [698, 163] width 141 height 33
select select "23150"
click at [628, 147] on select "Maison entière avec [GEOGRAPHIC_DATA] - Zenith" at bounding box center [698, 163] width 141 height 33
select select
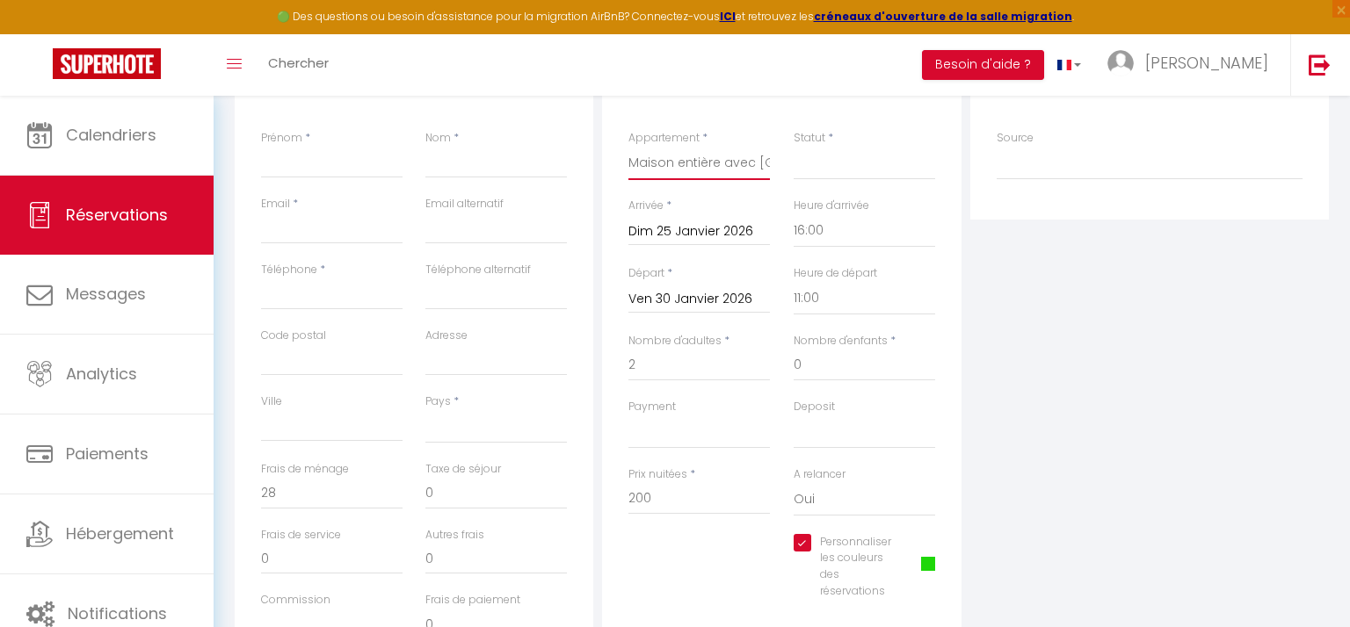
select select
click at [315, 166] on input "Prénom" at bounding box center [331, 163] width 141 height 32
click at [301, 170] on input "Prénom" at bounding box center [331, 163] width 141 height 32
type input "[PERSON_NAME]"
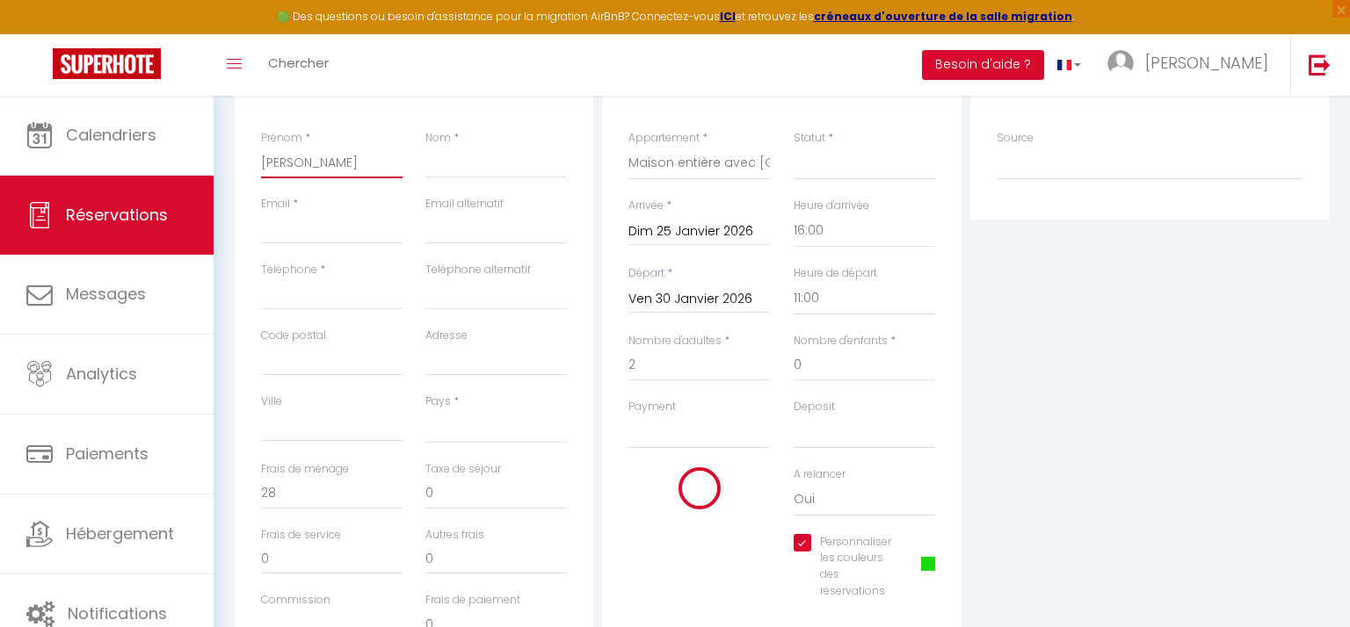
click at [303, 162] on input "[PERSON_NAME]" at bounding box center [331, 163] width 141 height 32
select select
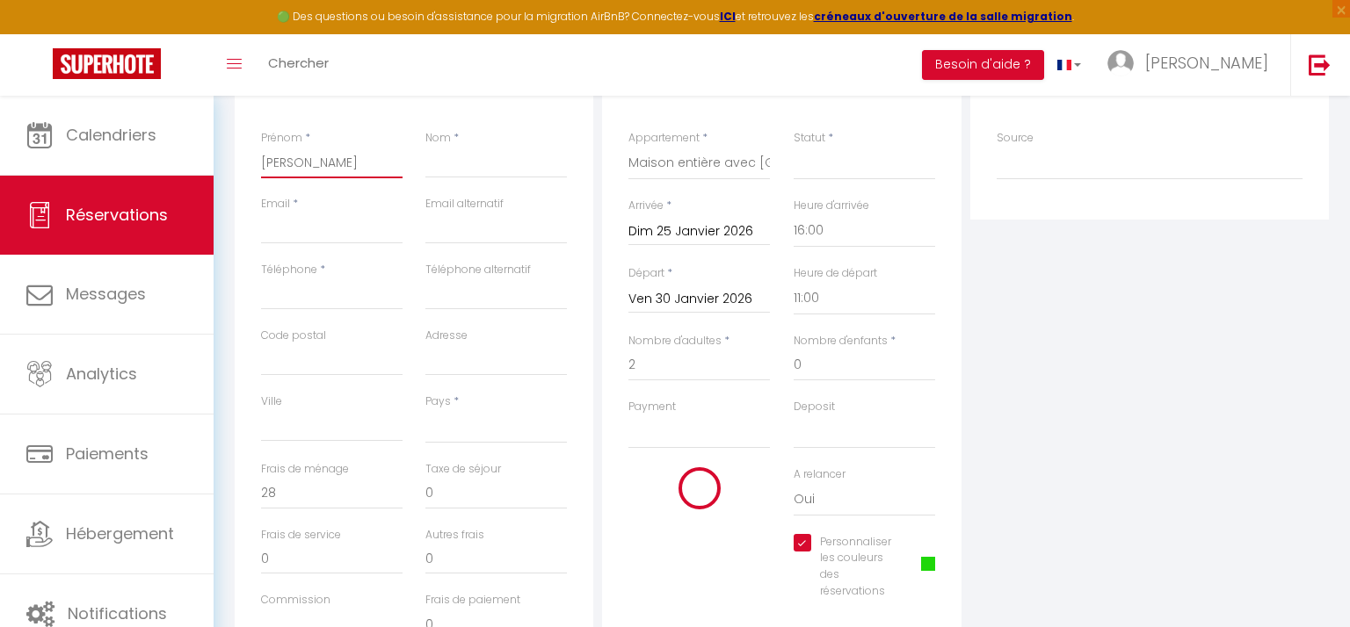
select select
type input "0"
select select
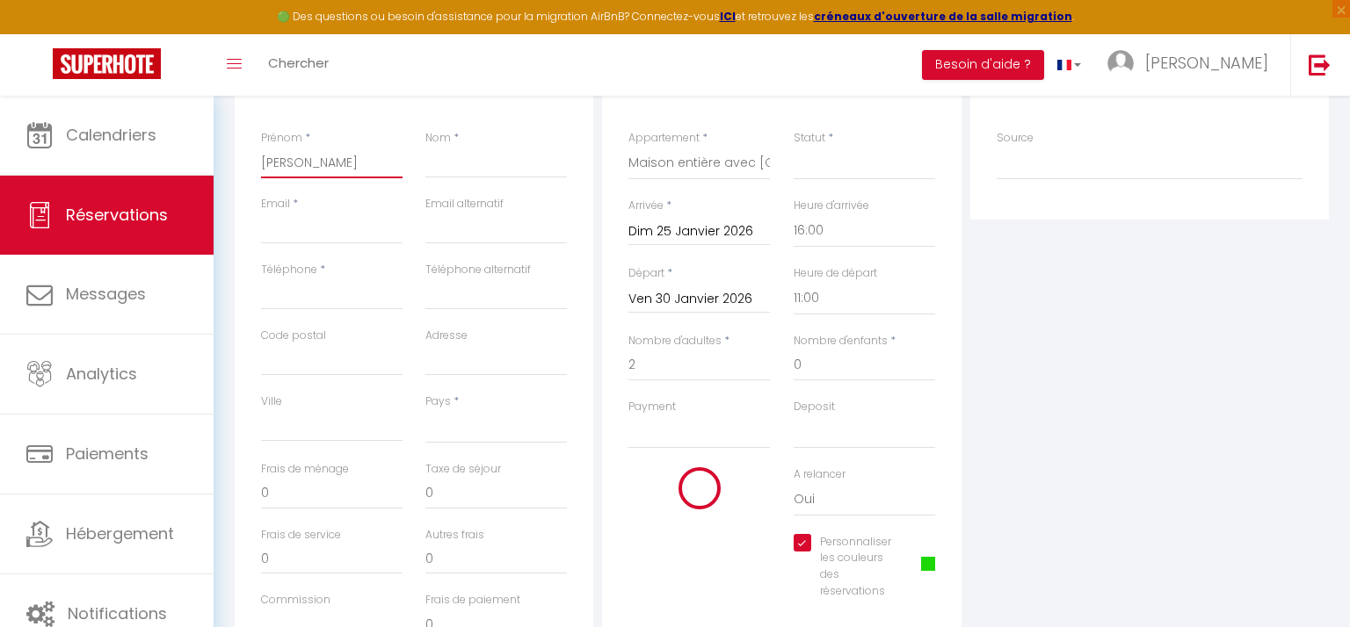
type input "0"
type input "[PERSON_NAME]"
click at [455, 169] on input "Nom" at bounding box center [495, 163] width 141 height 32
type input "r"
select select
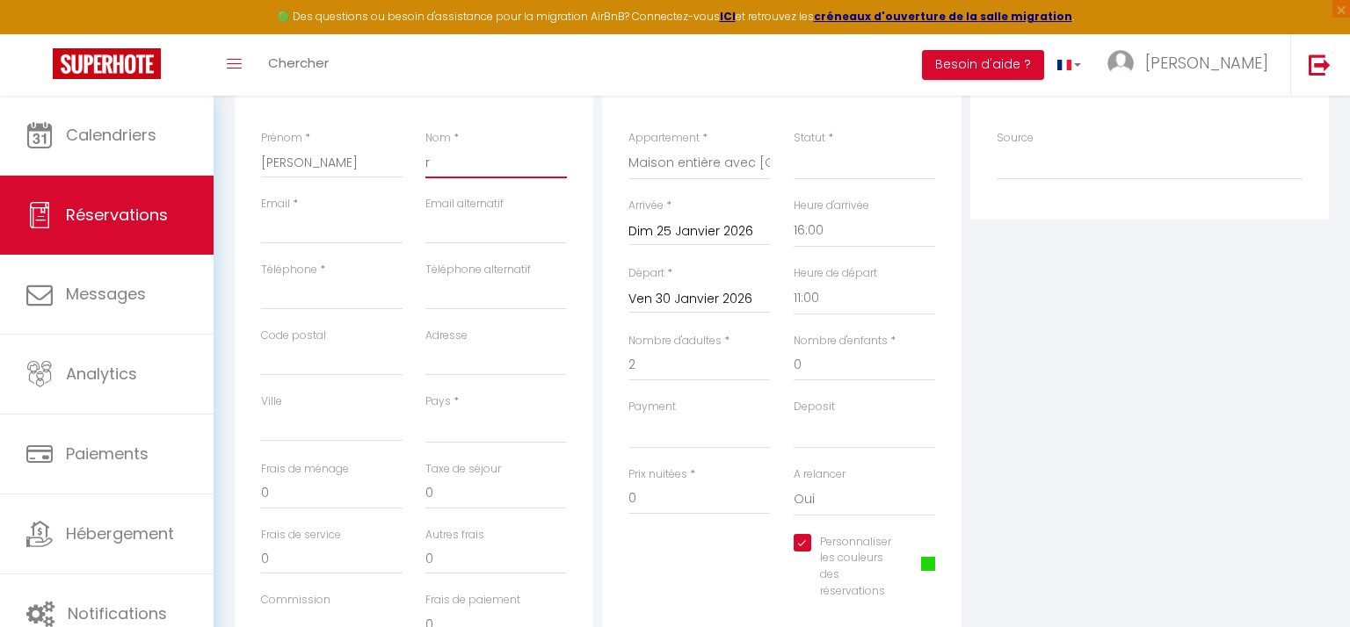
select select
click at [1059, 308] on div "Plateformes Source Direct [DOMAIN_NAME] [DOMAIN_NAME] Chalet montagne Expedia G…" at bounding box center [1149, 366] width 367 height 628
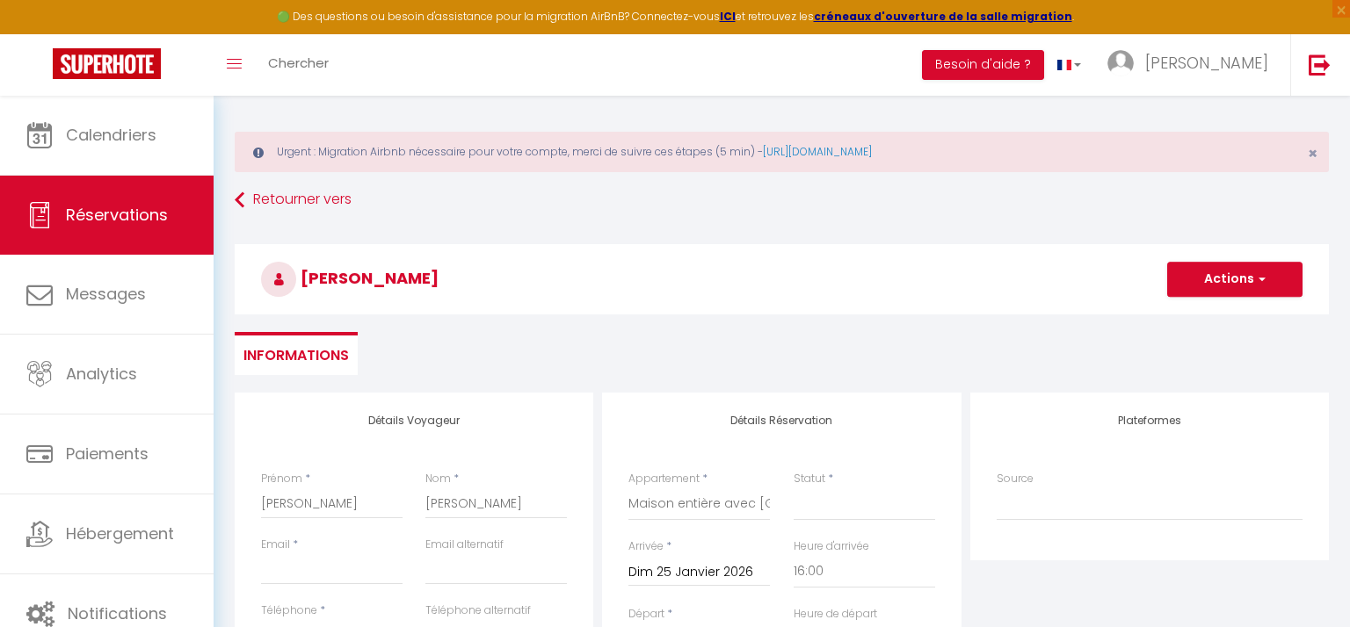
scroll to position [0, 0]
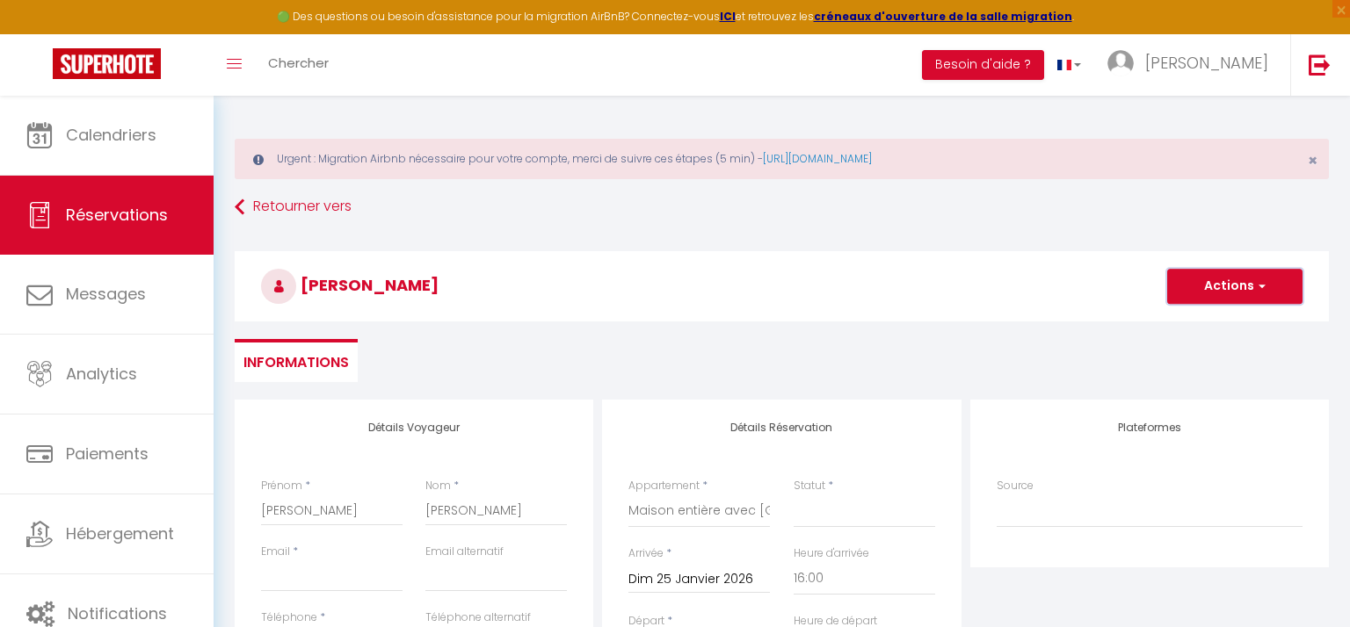
click at [1262, 283] on span "button" at bounding box center [1259, 287] width 11 height 16
click at [1200, 326] on link "Enregistrer" at bounding box center [1217, 325] width 139 height 23
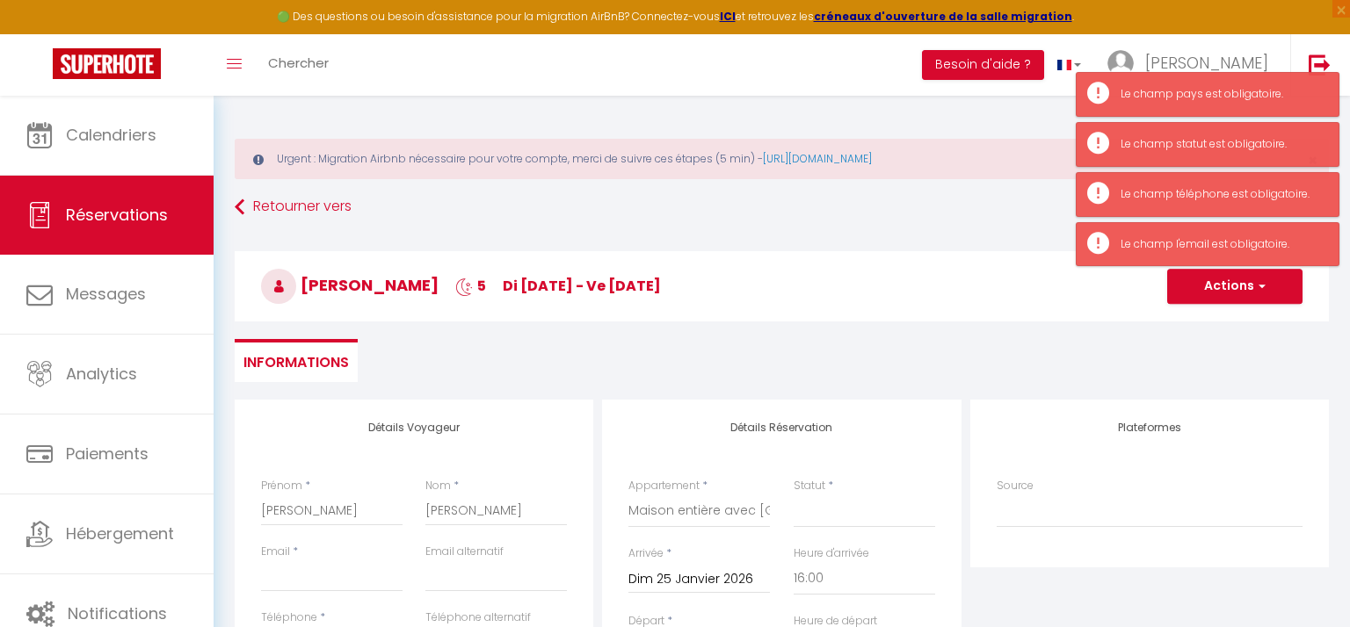
click at [725, 332] on div "Retourner vers [PERSON_NAME] 5 di [DATE] - ve [DATE] Actions Enregistrer Action…" at bounding box center [781, 296] width 1117 height 208
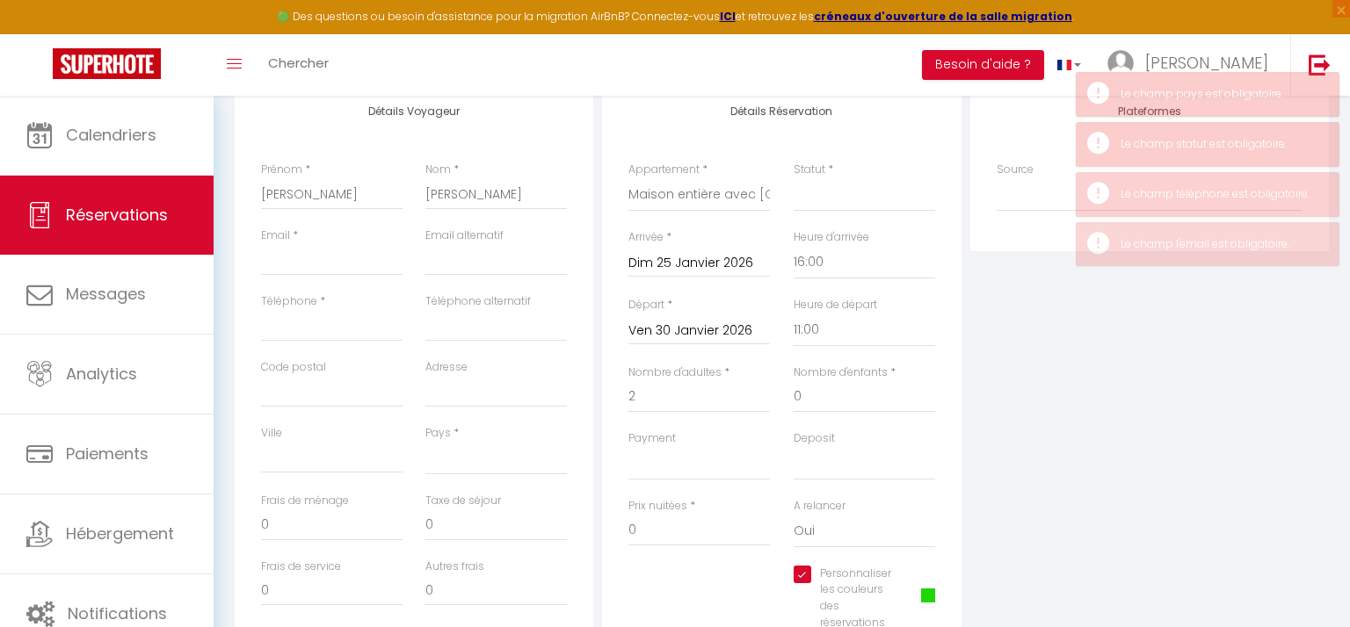
scroll to position [352, 0]
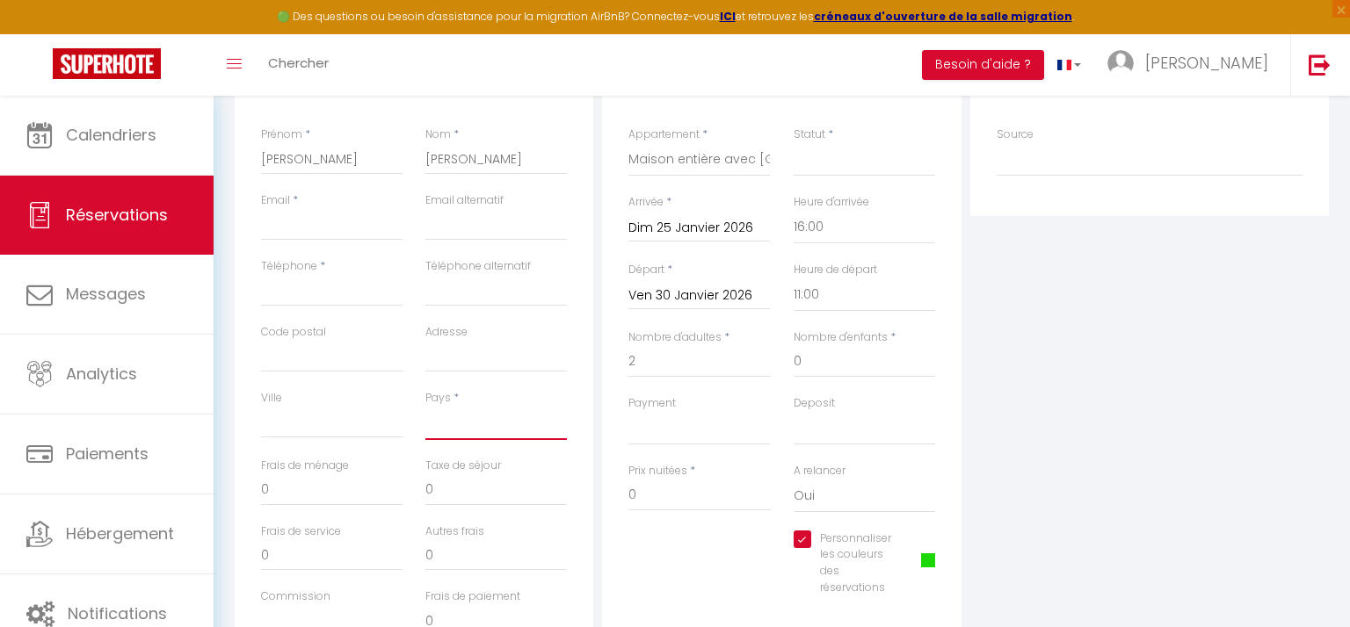
click at [458, 428] on select "[GEOGRAPHIC_DATA] [GEOGRAPHIC_DATA] [GEOGRAPHIC_DATA] [GEOGRAPHIC_DATA] [GEOGRA…" at bounding box center [495, 423] width 141 height 33
click at [425, 407] on select "[GEOGRAPHIC_DATA] [GEOGRAPHIC_DATA] [GEOGRAPHIC_DATA] [GEOGRAPHIC_DATA] [GEOGRA…" at bounding box center [495, 423] width 141 height 33
click at [1083, 365] on div "Plateformes Source Direct [DOMAIN_NAME] [DOMAIN_NAME] Chalet montagne Expedia G…" at bounding box center [1149, 362] width 367 height 628
click at [1082, 316] on div "Plateformes Source Direct [DOMAIN_NAME] [DOMAIN_NAME] Chalet montagne Expedia G…" at bounding box center [1149, 362] width 367 height 628
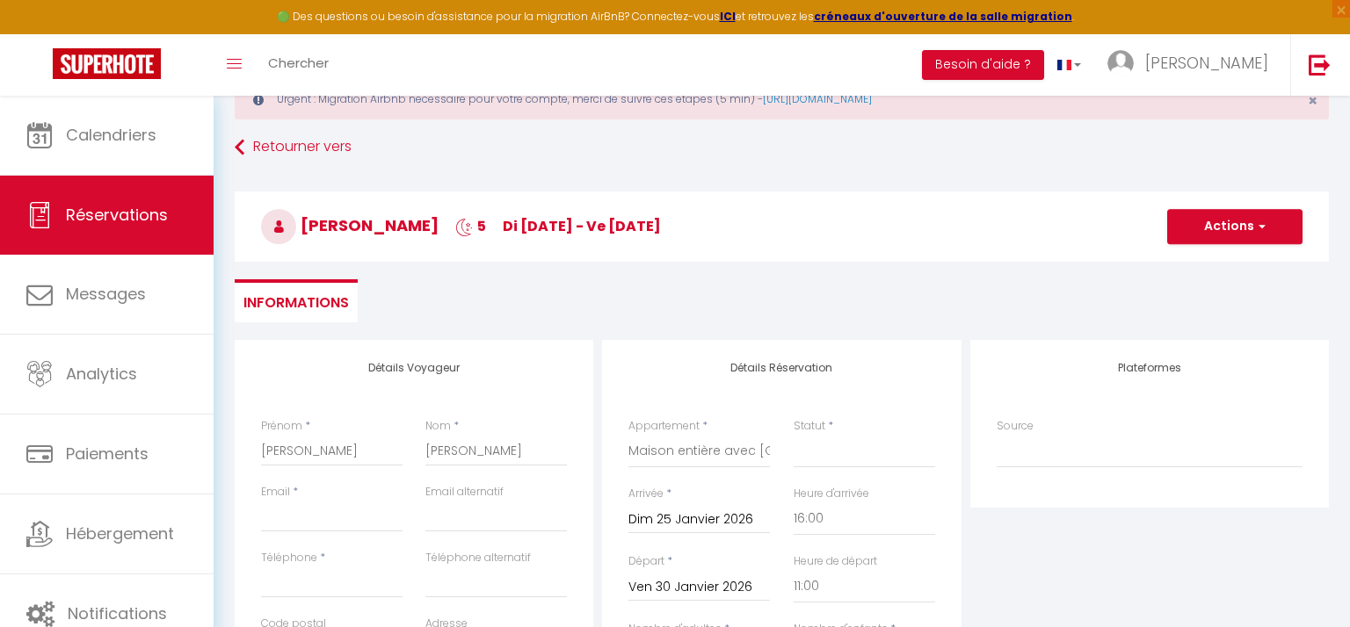
scroll to position [35, 0]
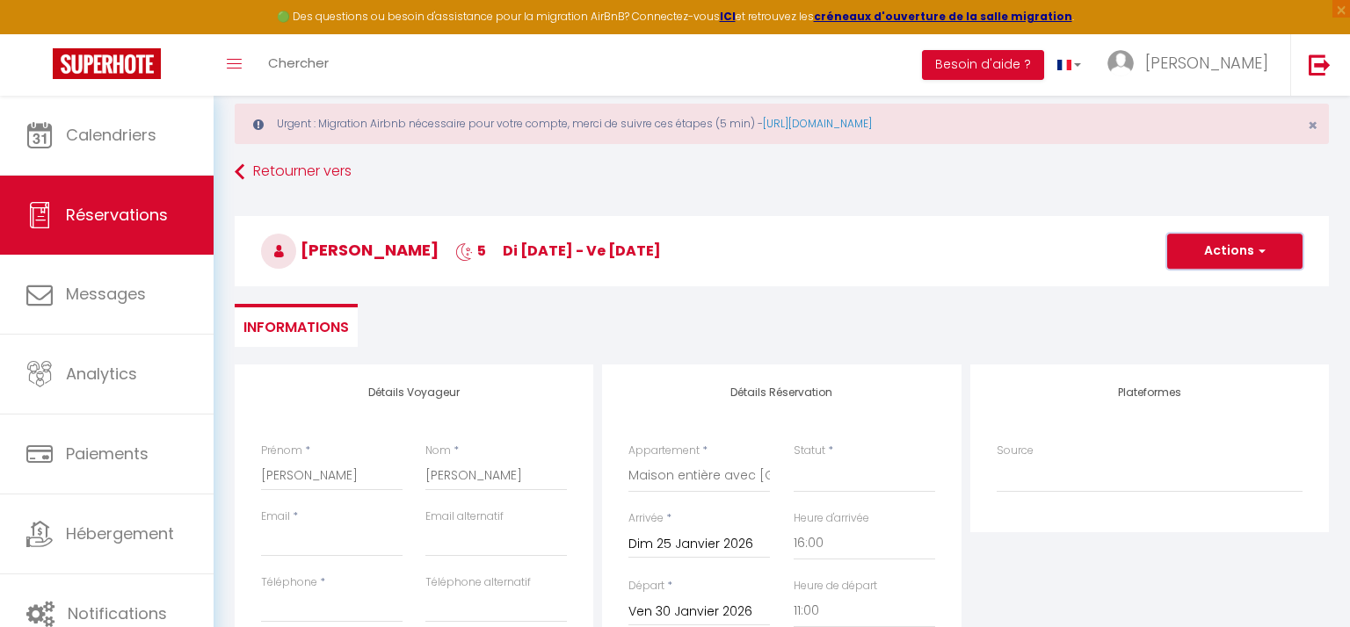
click at [1219, 245] on button "Actions" at bounding box center [1234, 251] width 135 height 35
click at [1186, 285] on link "Enregistrer" at bounding box center [1217, 290] width 139 height 23
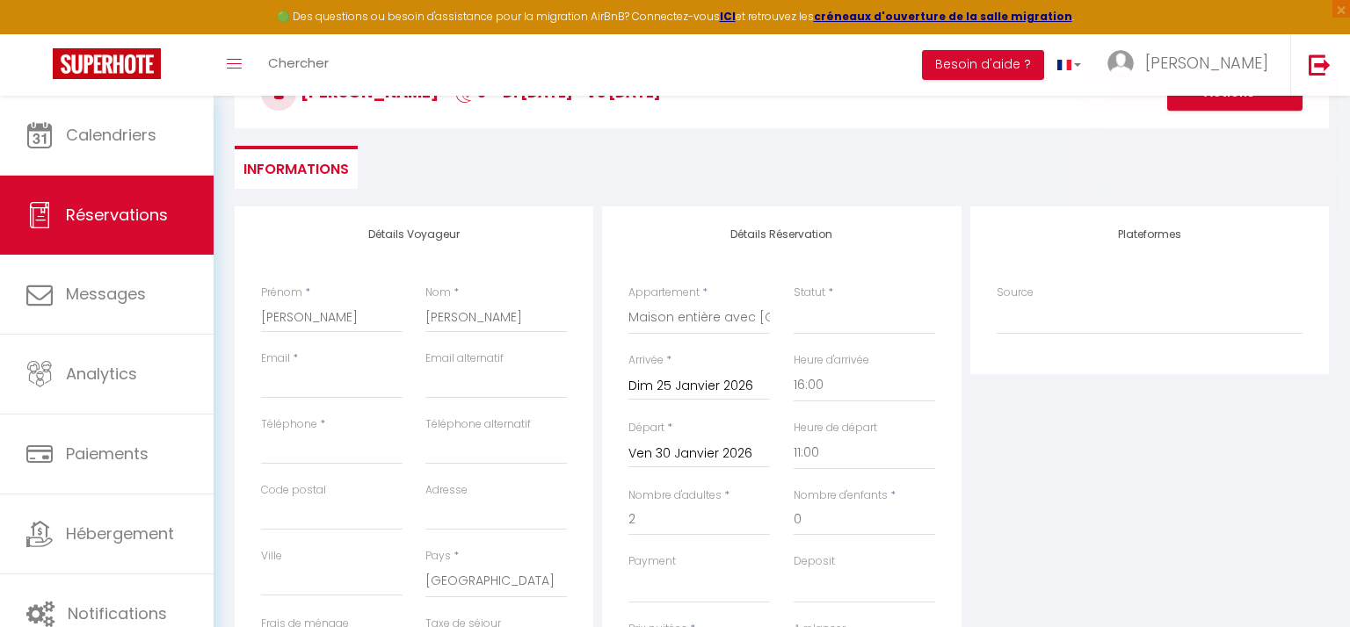
scroll to position [246, 0]
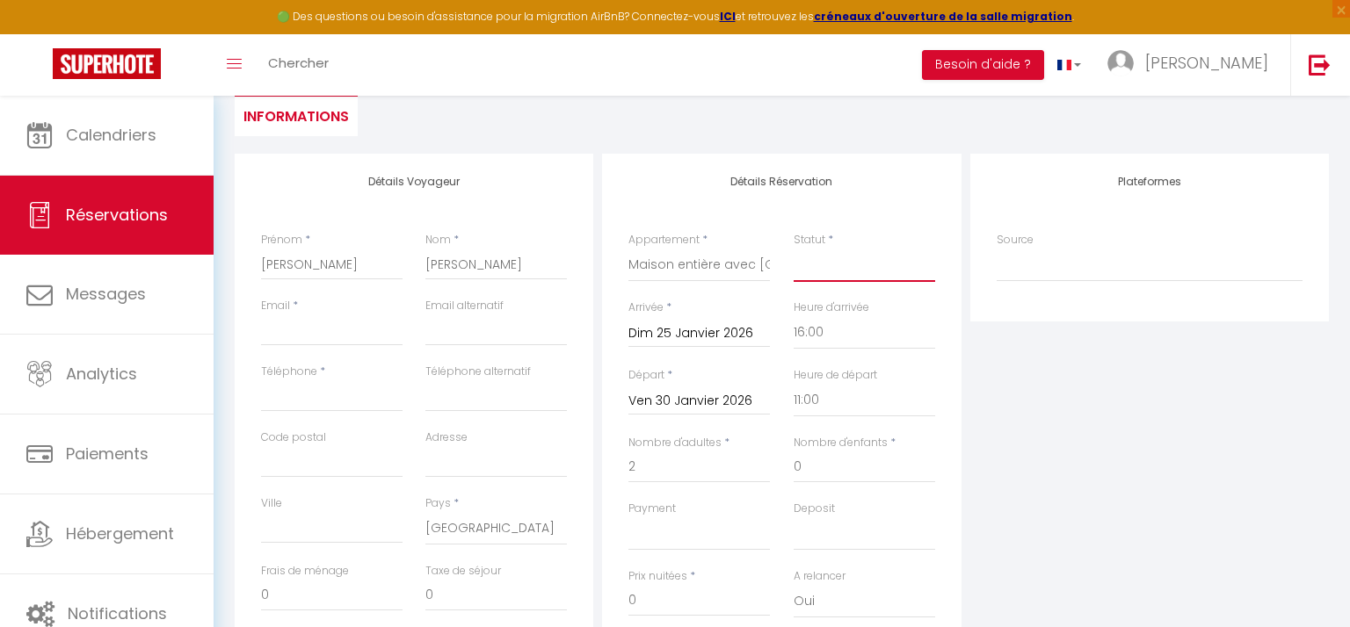
click at [864, 266] on select "Confirmé Non Confirmé [PERSON_NAME] par le voyageur No Show Request" at bounding box center [864, 265] width 141 height 33
click at [794, 249] on select "Confirmé Non Confirmé [PERSON_NAME] par le voyageur No Show Request" at bounding box center [864, 265] width 141 height 33
click at [546, 111] on ul "Informations" at bounding box center [782, 114] width 1094 height 43
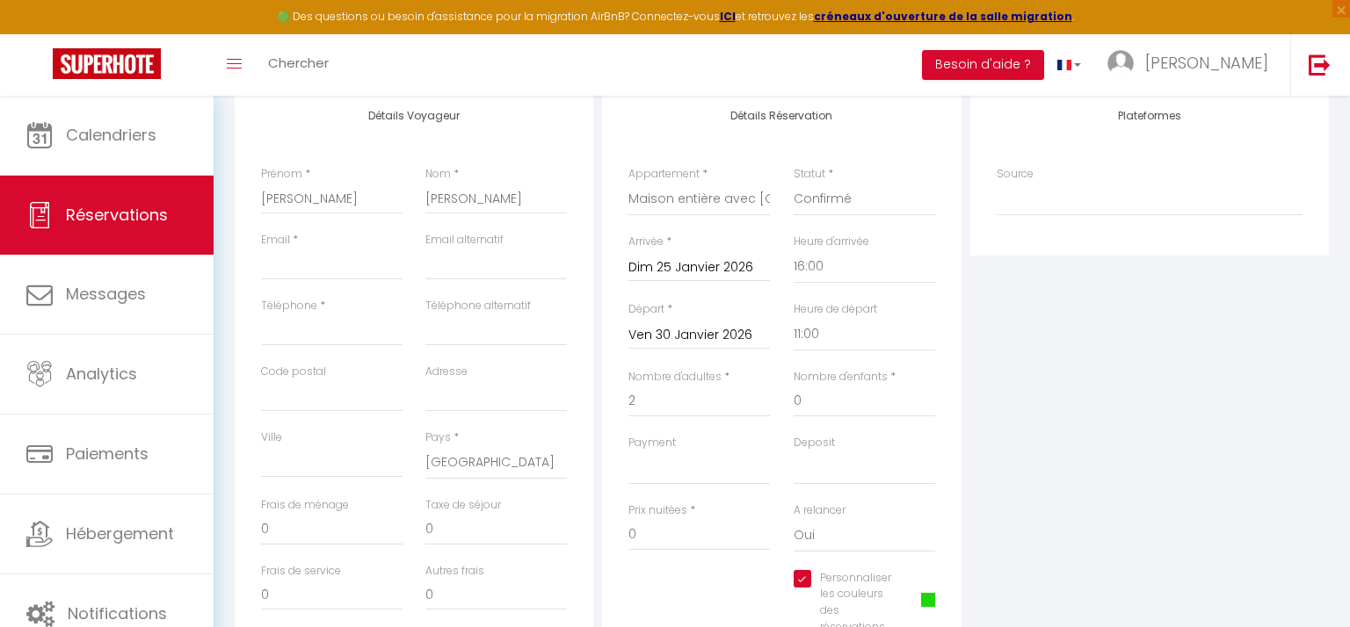
scroll to position [316, 0]
click at [332, 263] on input "Email client" at bounding box center [331, 260] width 141 height 32
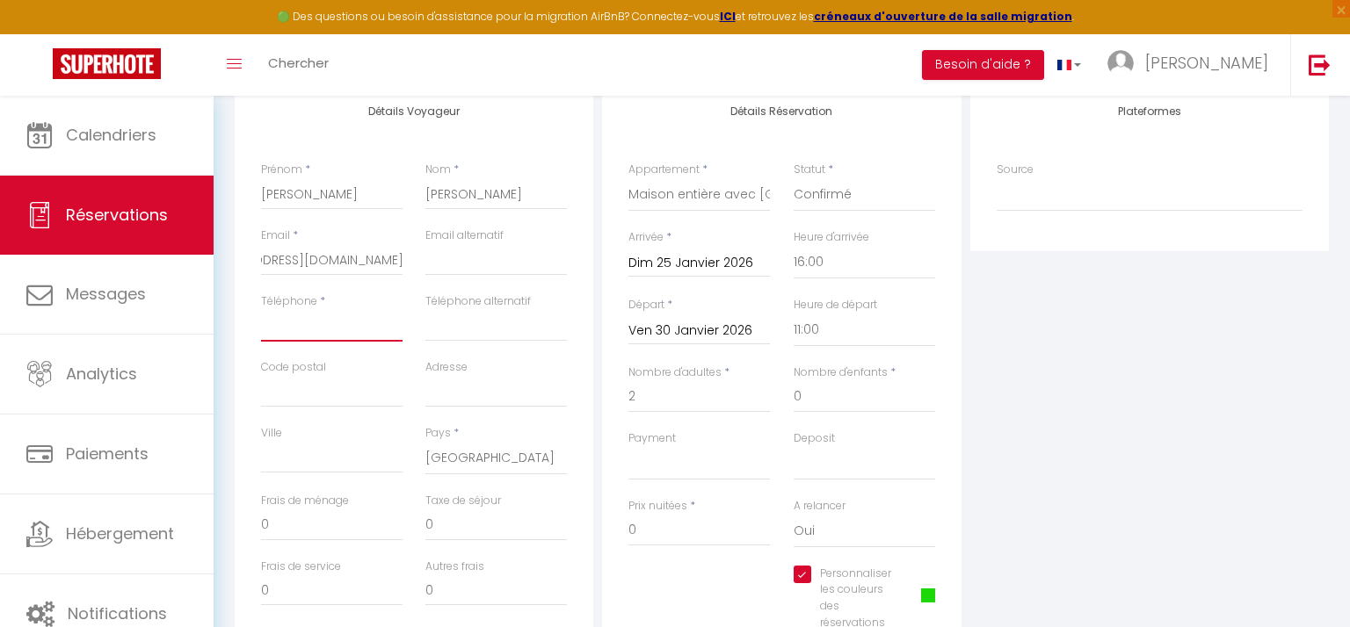
click at [303, 322] on input "Téléphone" at bounding box center [331, 326] width 141 height 32
click at [1092, 299] on div "Plateformes Source Direct [DOMAIN_NAME] [DOMAIN_NAME] Chalet montagne Expedia G…" at bounding box center [1149, 397] width 367 height 628
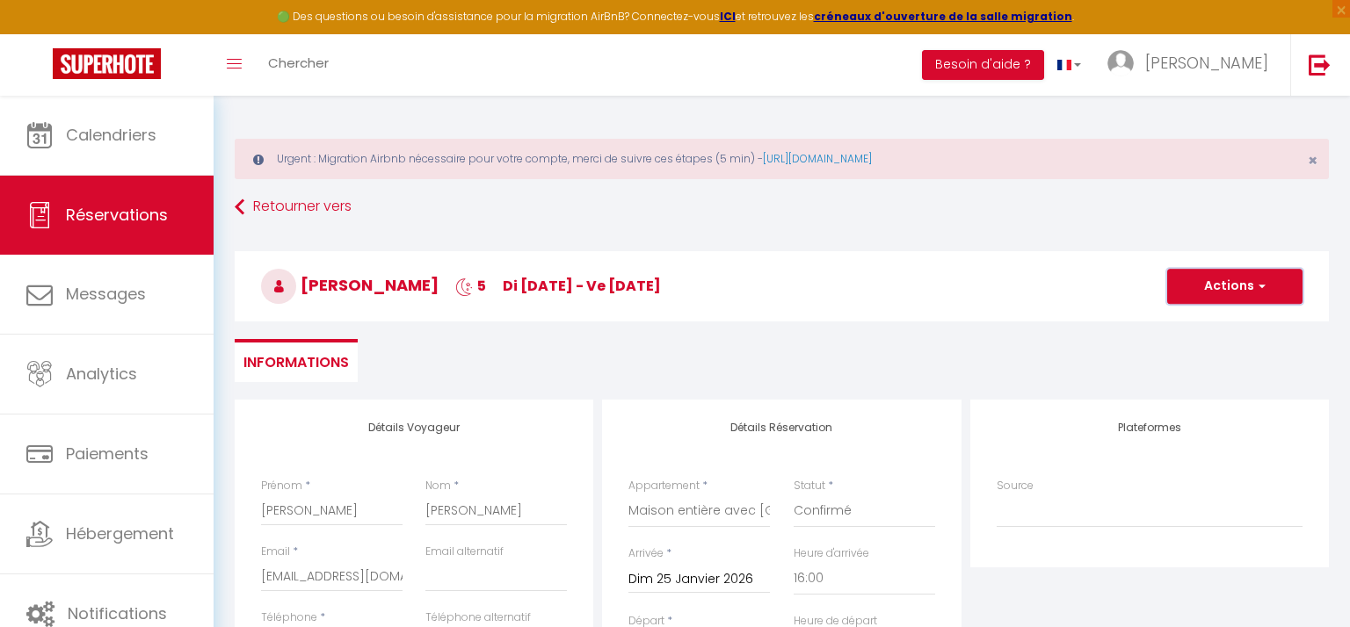
click at [1260, 283] on span "button" at bounding box center [1259, 287] width 11 height 16
click at [1210, 324] on link "Enregistrer" at bounding box center [1217, 325] width 139 height 23
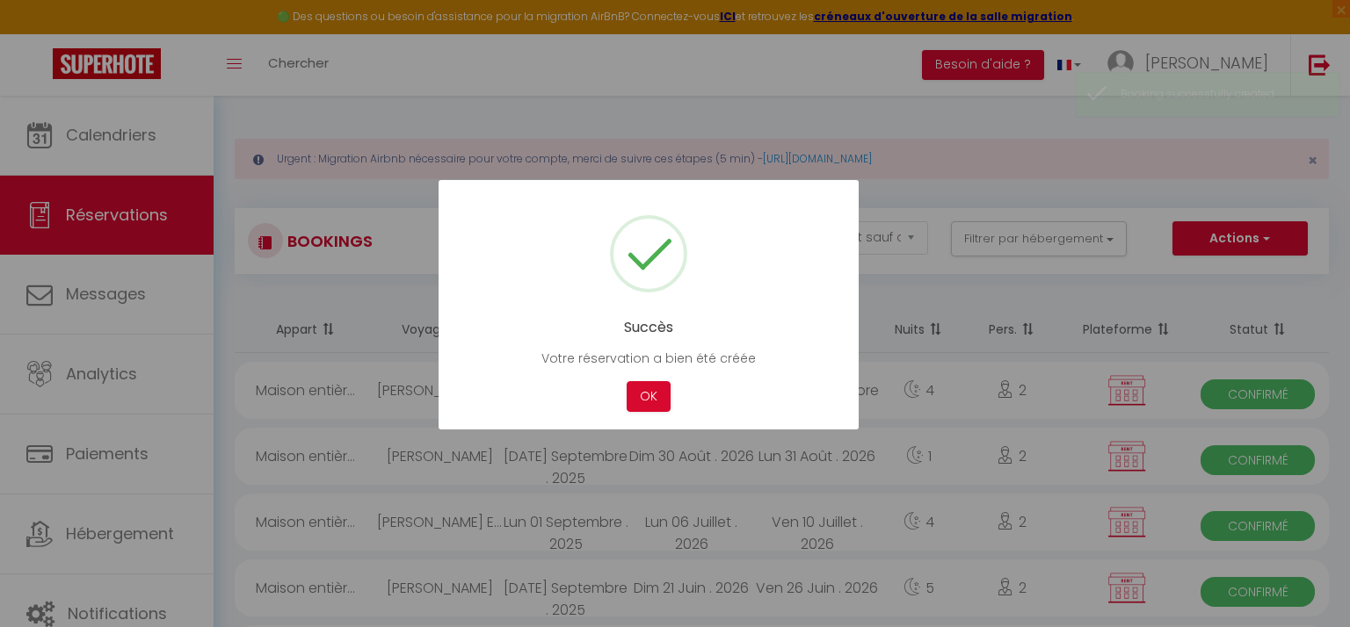
click at [909, 72] on div at bounding box center [675, 313] width 1350 height 627
click at [131, 141] on div at bounding box center [675, 313] width 1350 height 627
click at [655, 402] on button "OK" at bounding box center [649, 396] width 44 height 31
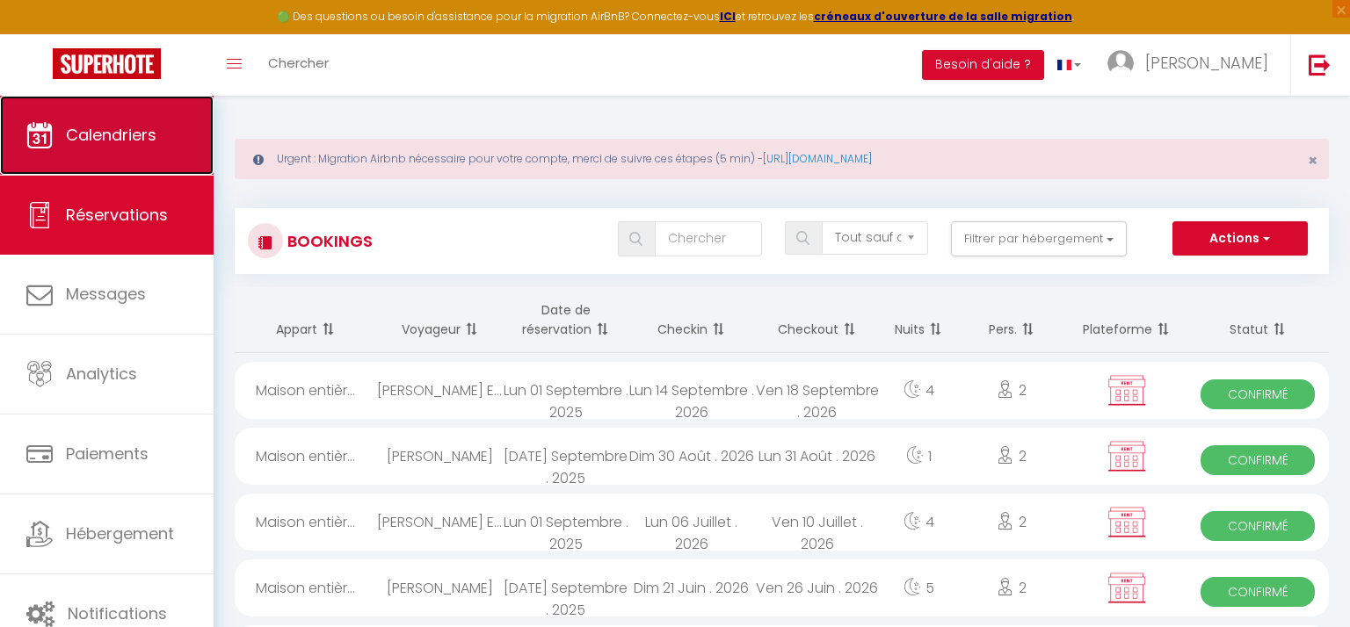
click at [106, 136] on span "Calendriers" at bounding box center [111, 135] width 91 height 22
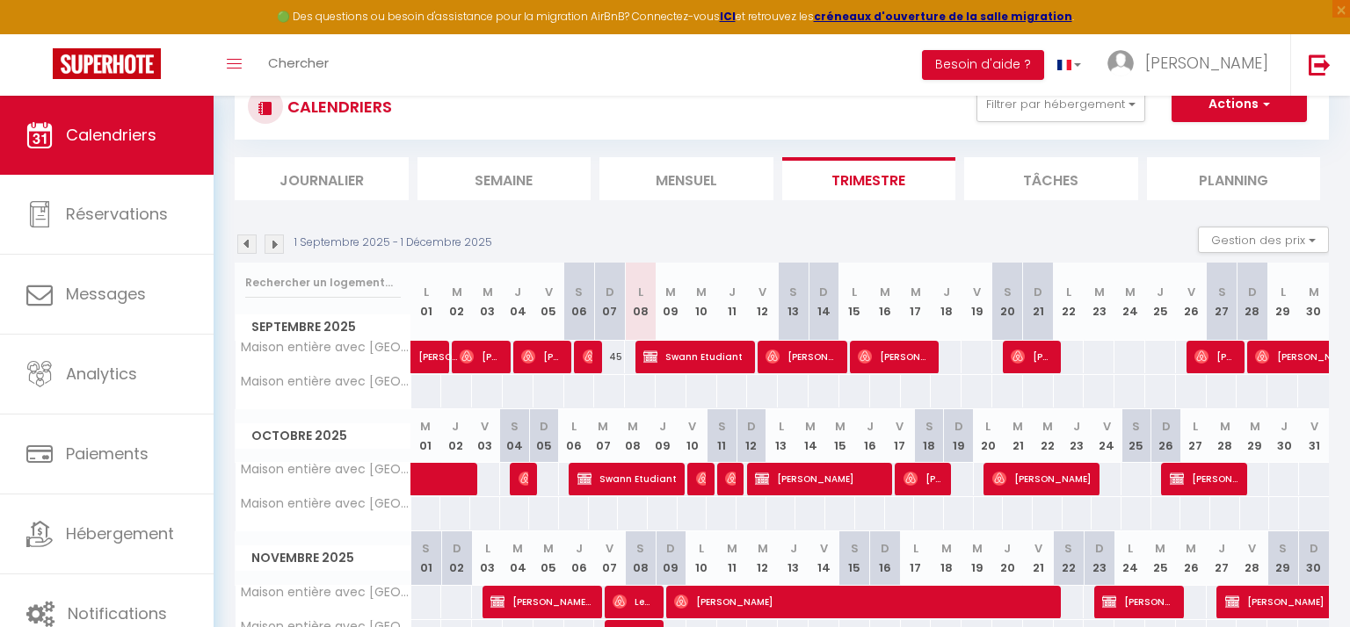
scroll to position [141, 0]
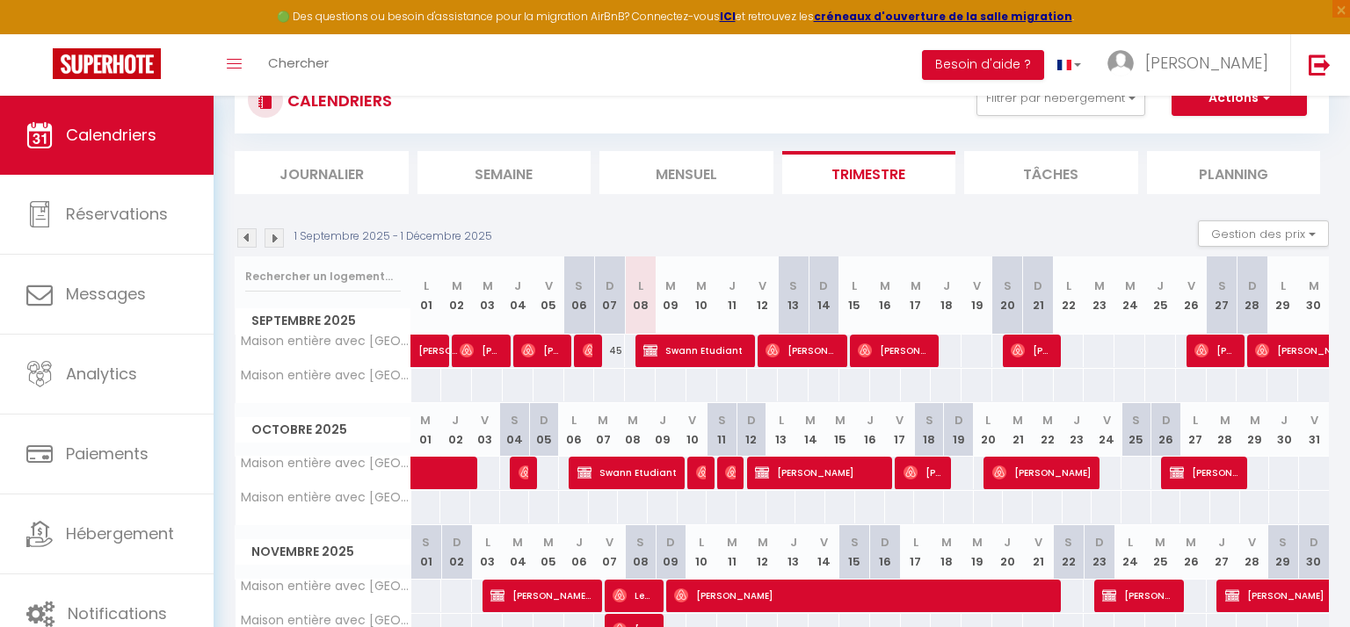
click at [274, 237] on img at bounding box center [274, 237] width 19 height 19
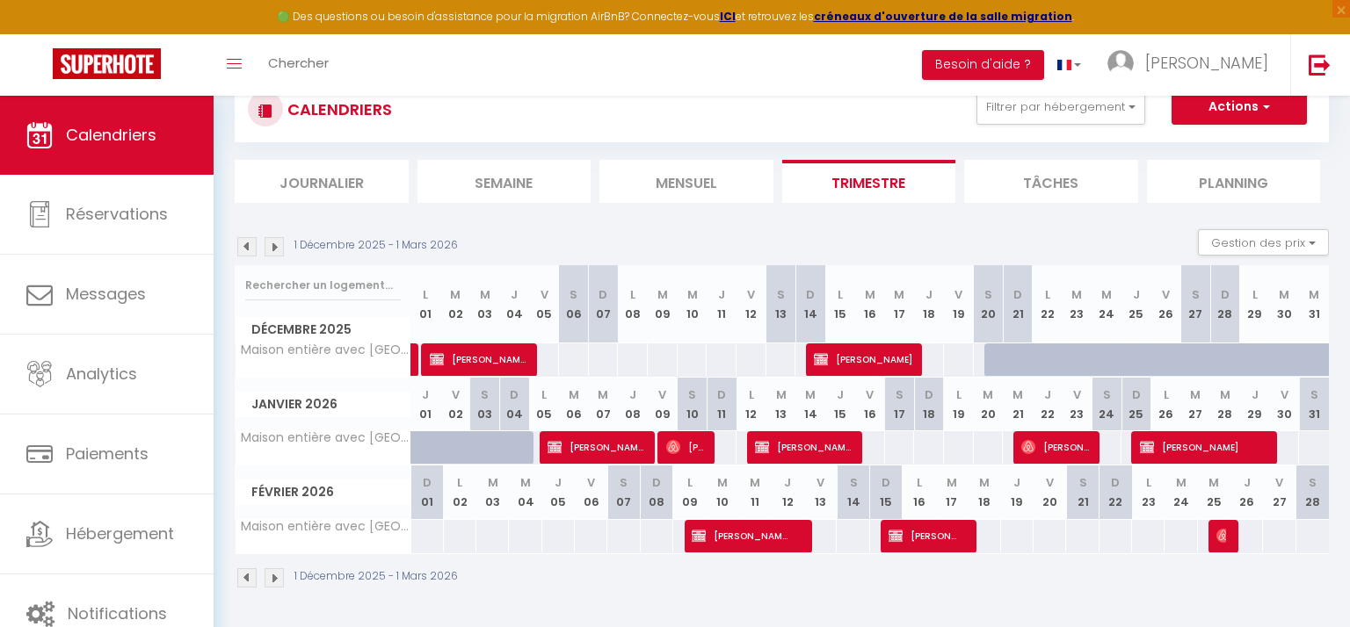
scroll to position [132, 0]
click at [738, 91] on div "Toggle menubar Chercher BUTTON Besoin d'aide ? Claire Paramètres Équipe" at bounding box center [731, 65] width 1209 height 62
click at [733, 243] on div "1 Décembre 2025 - 1 Mars 2026 Gestion des prix Nb Nuits minimum Règles Disponib…" at bounding box center [782, 247] width 1094 height 36
